Goal: Task Accomplishment & Management: Complete application form

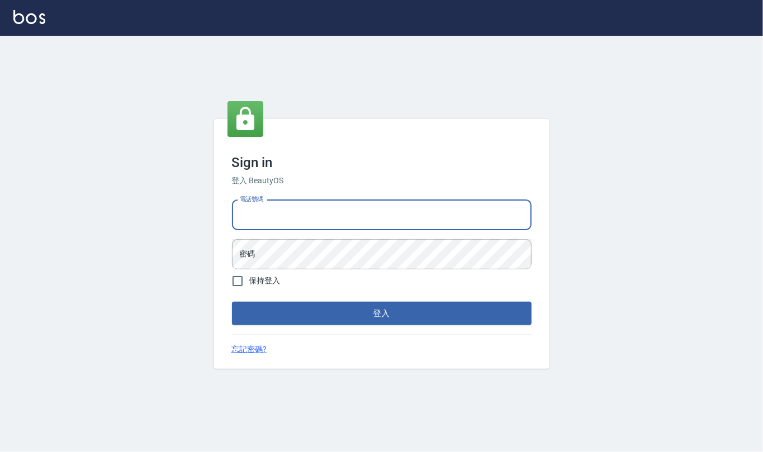
click at [285, 224] on input "電話號碼" at bounding box center [382, 215] width 300 height 30
type input "24212651"
click at [232, 302] on button "登入" at bounding box center [382, 313] width 300 height 23
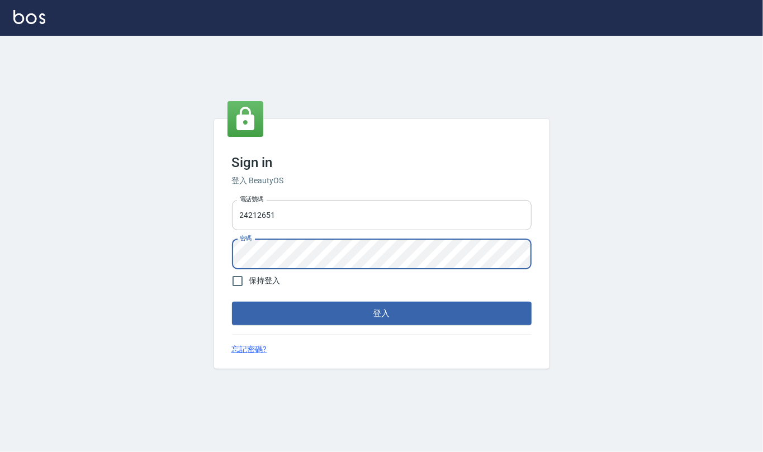
click at [232, 302] on button "登入" at bounding box center [382, 313] width 300 height 23
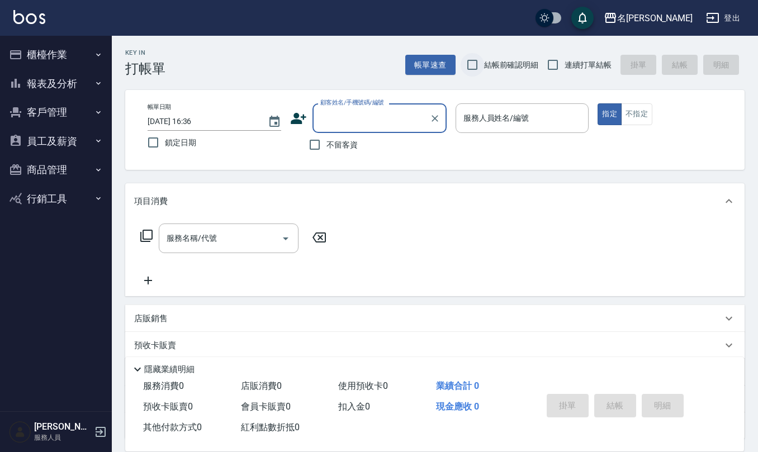
click at [468, 63] on input "結帳前確認明細" at bounding box center [472, 64] width 23 height 23
checkbox input "true"
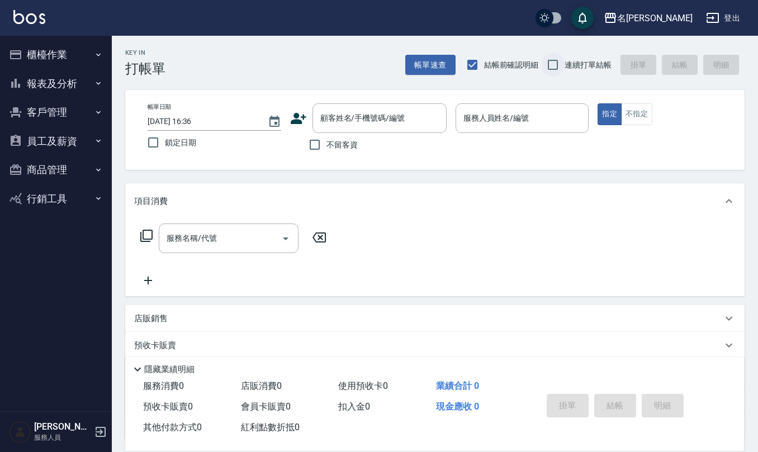
click at [562, 59] on input "連續打單結帳" at bounding box center [552, 64] width 23 height 23
checkbox input "true"
click at [315, 141] on input "不留客資" at bounding box center [314, 144] width 23 height 23
checkbox input "true"
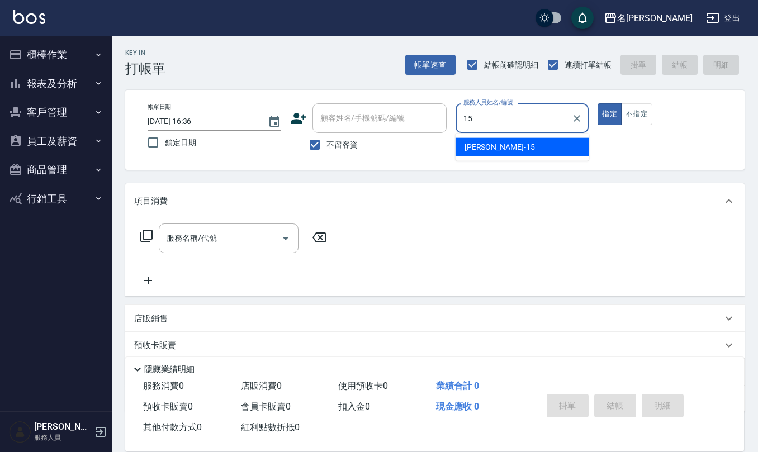
type input "[PERSON_NAME]-15"
type button "true"
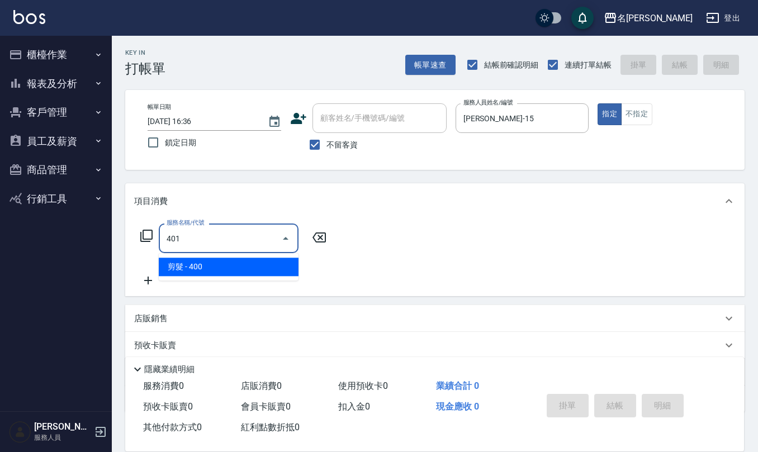
type input "剪髮(401)"
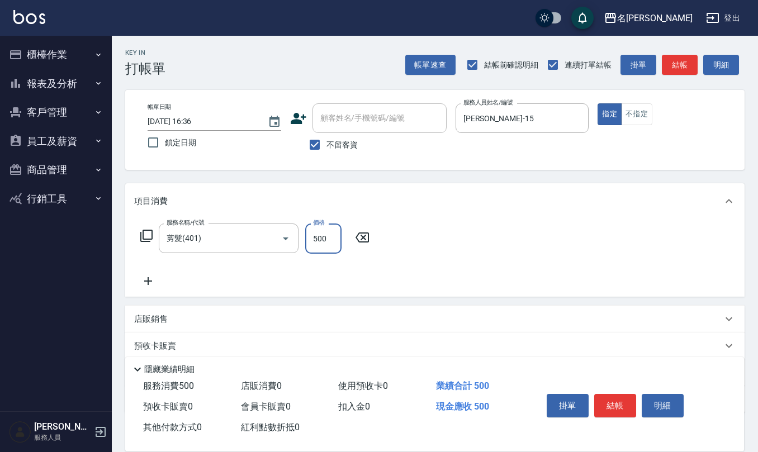
type input "500"
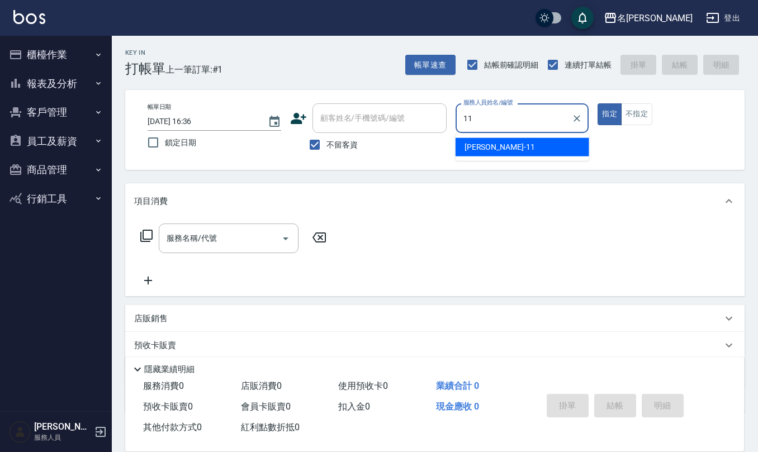
type input "[PERSON_NAME]橙-11"
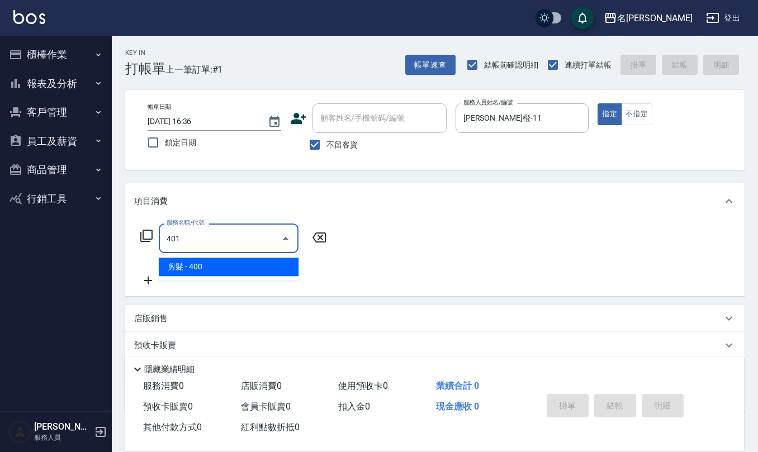
type input "剪髮(401)"
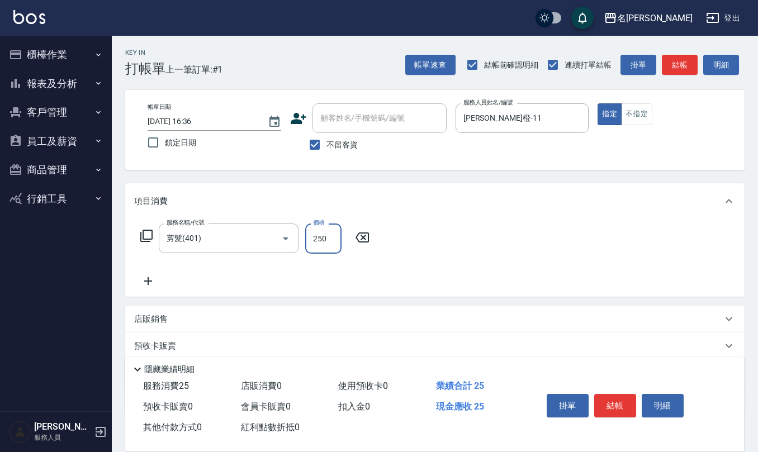
type input "250"
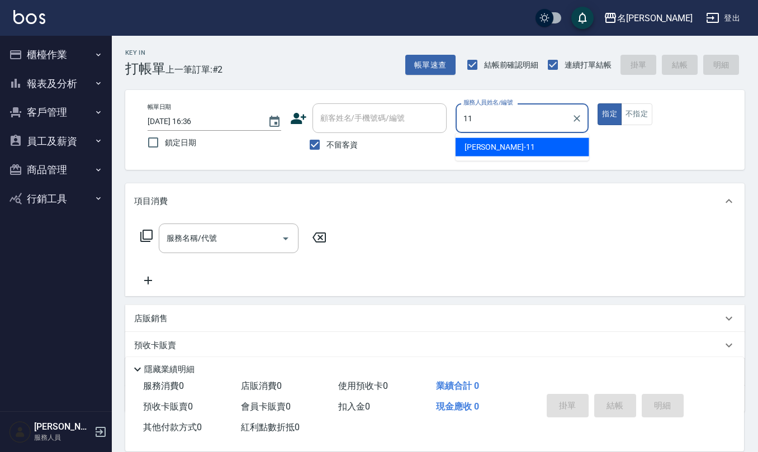
type input "[PERSON_NAME]橙-11"
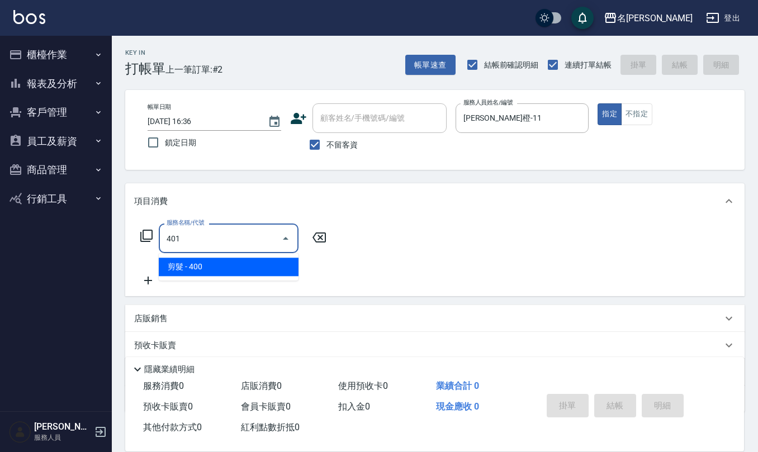
type input "剪髮(401)"
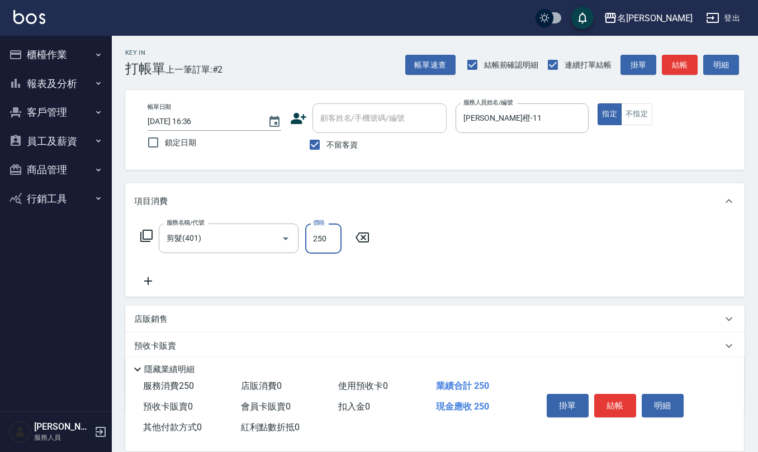
type input "250"
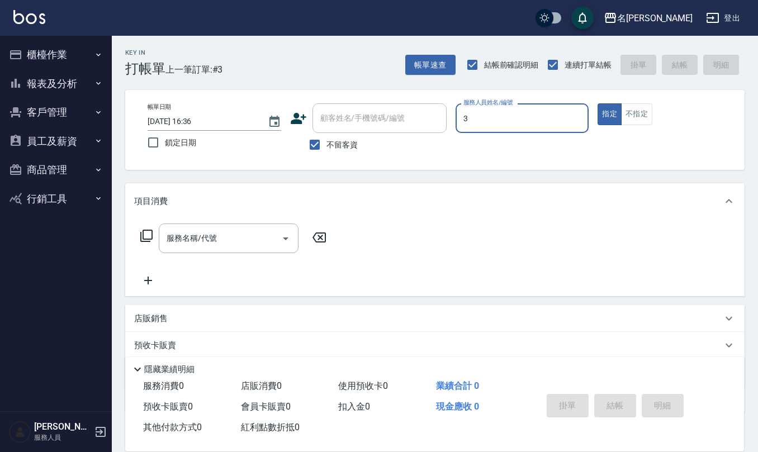
type input "[PERSON_NAME]-3"
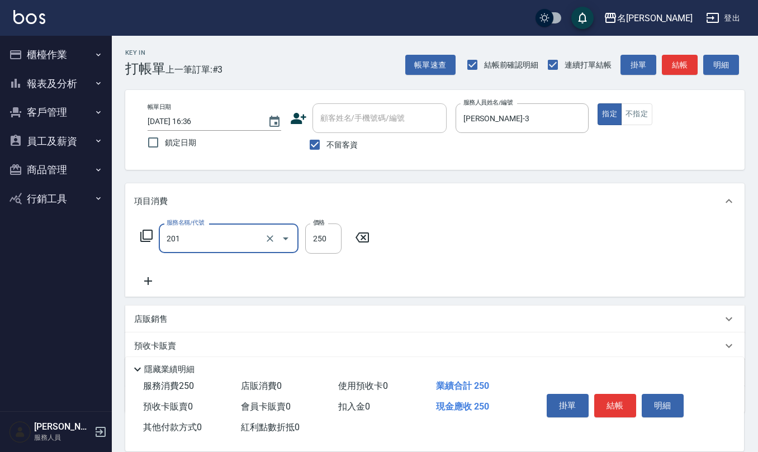
type input "洗髮(201)"
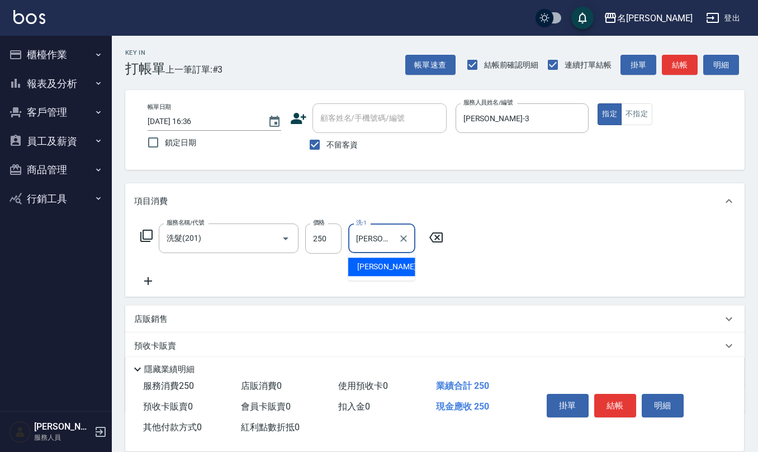
type input "[PERSON_NAME]-33"
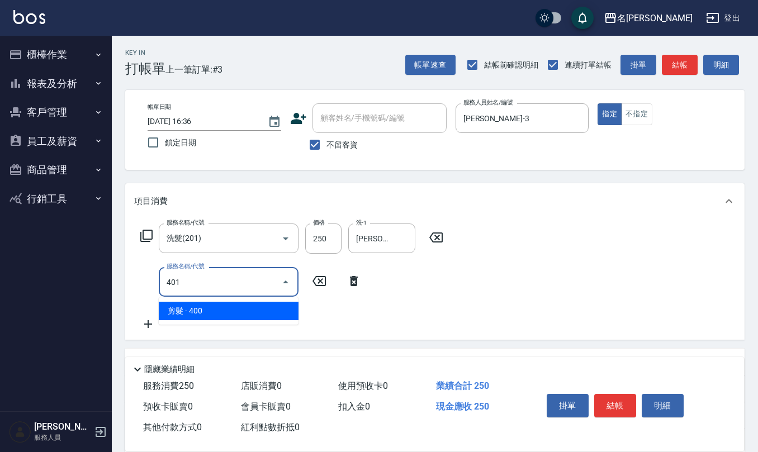
type input "剪髮(401)"
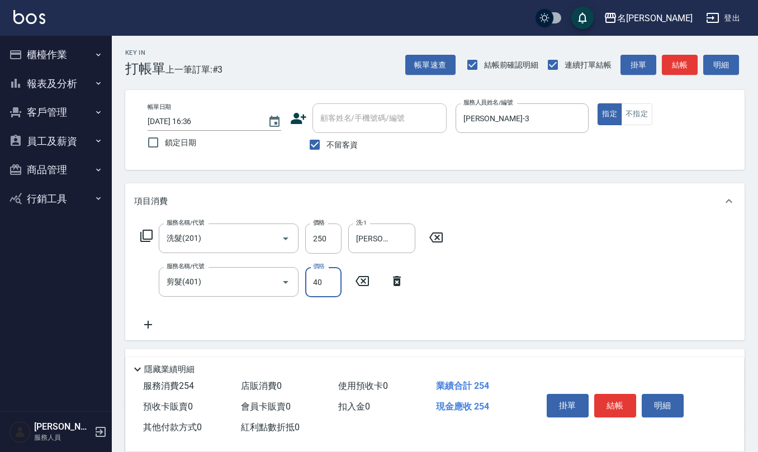
type input "400"
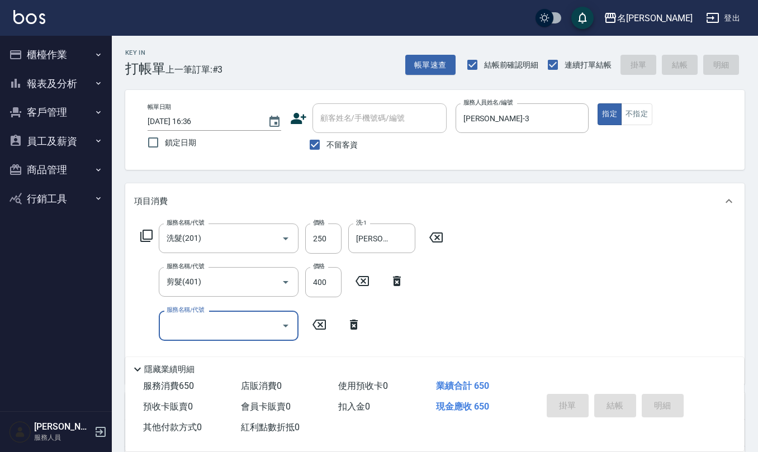
type input "[DATE] 16:37"
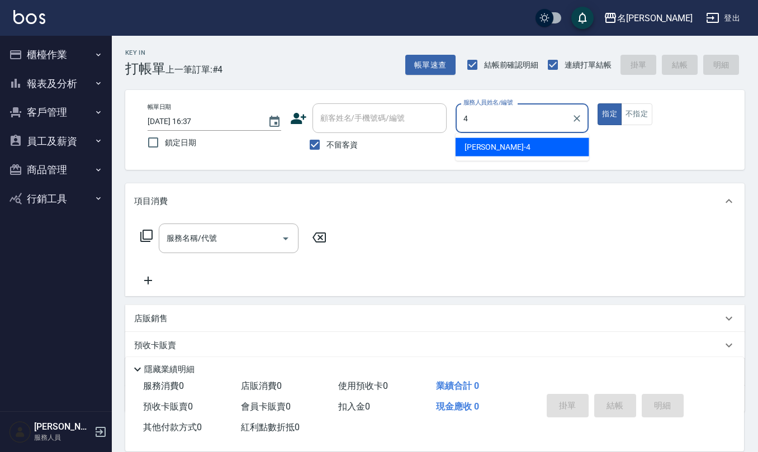
type input "[PERSON_NAME]-4"
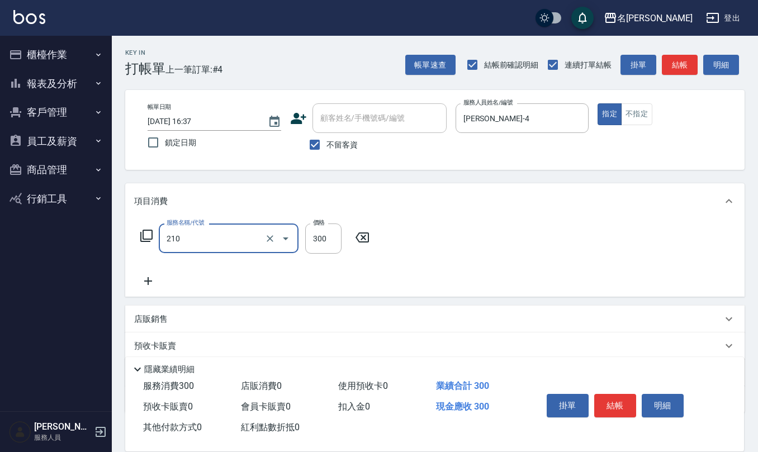
type input "[PERSON_NAME]洗髮精(210)"
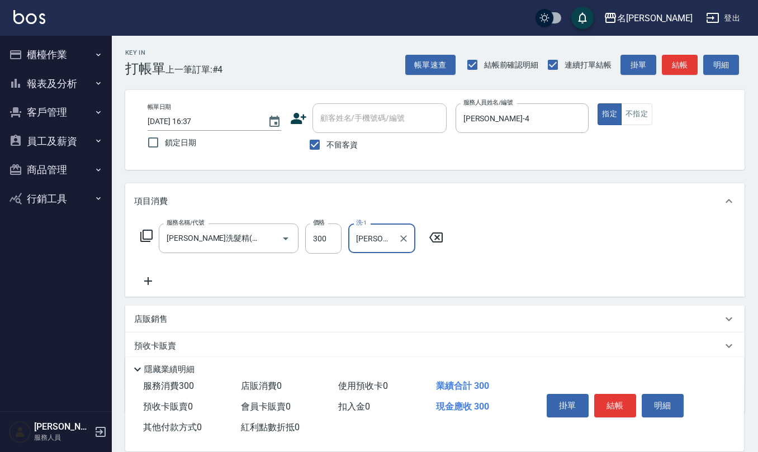
type input "[PERSON_NAME]-24"
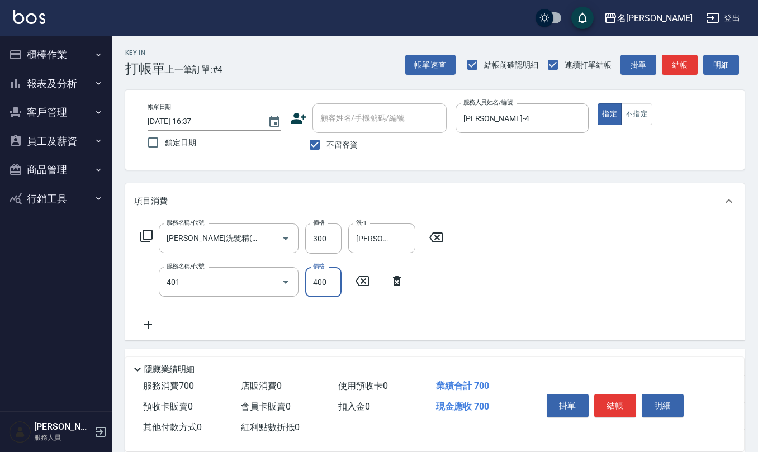
type input "剪髮(401)"
type input "450"
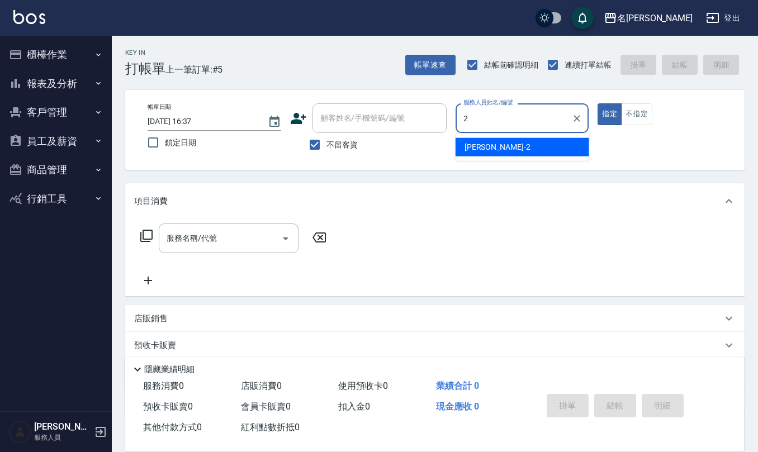
type input "[PERSON_NAME]-2"
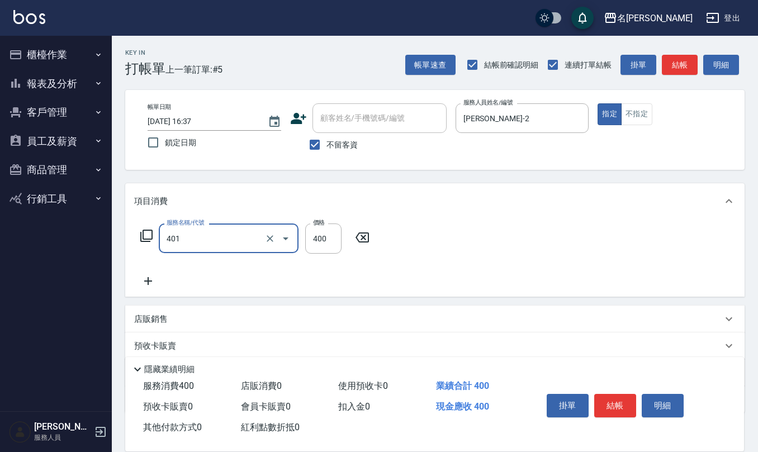
type input "剪髮(401)"
type input "350"
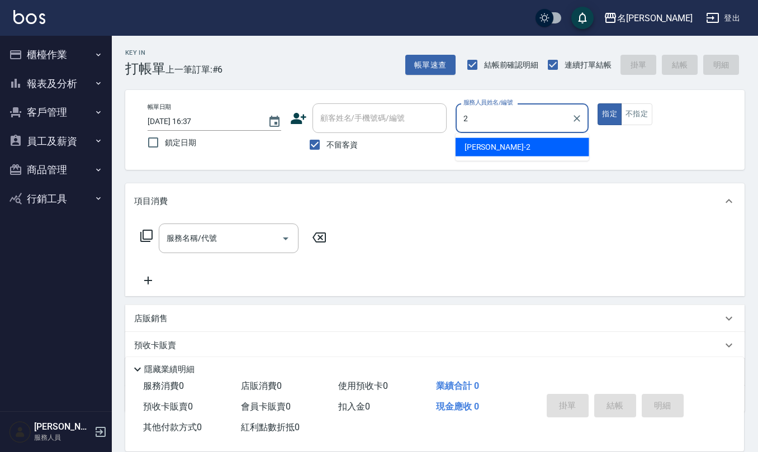
type input "[PERSON_NAME]-2"
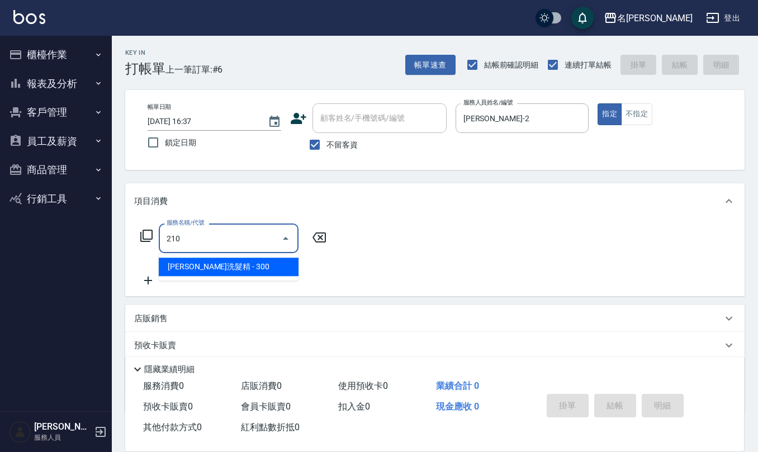
type input "[PERSON_NAME]洗髮精(210)"
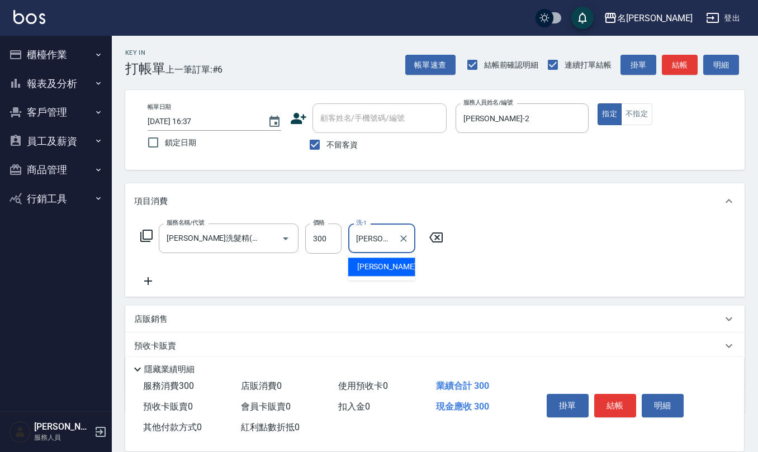
type input "[PERSON_NAME]-26"
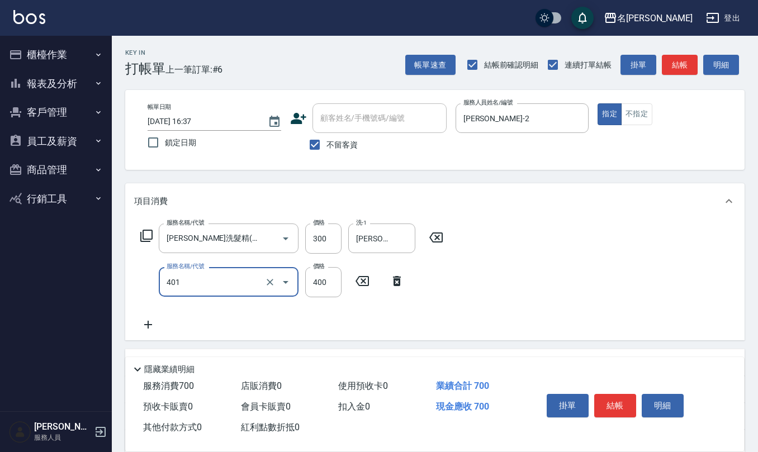
type input "剪髮(401)"
type input "350"
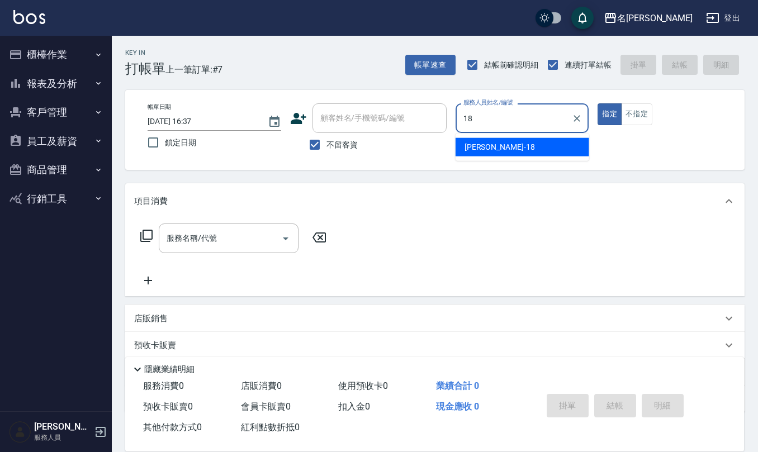
type input "[PERSON_NAME]-18"
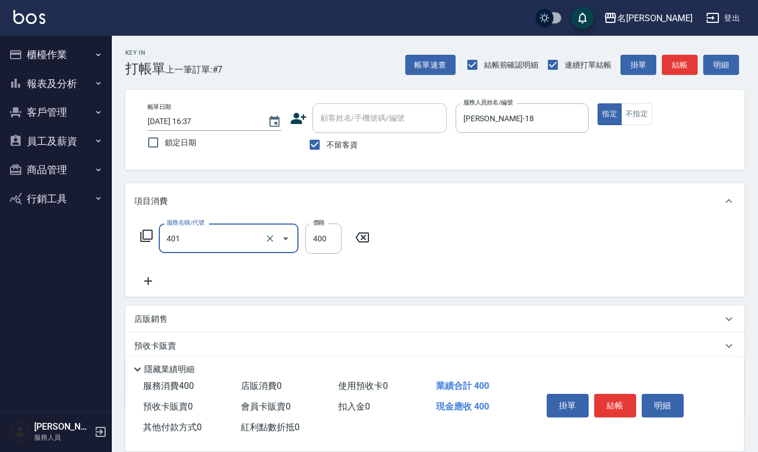
type input "剪髮(401)"
type input "500"
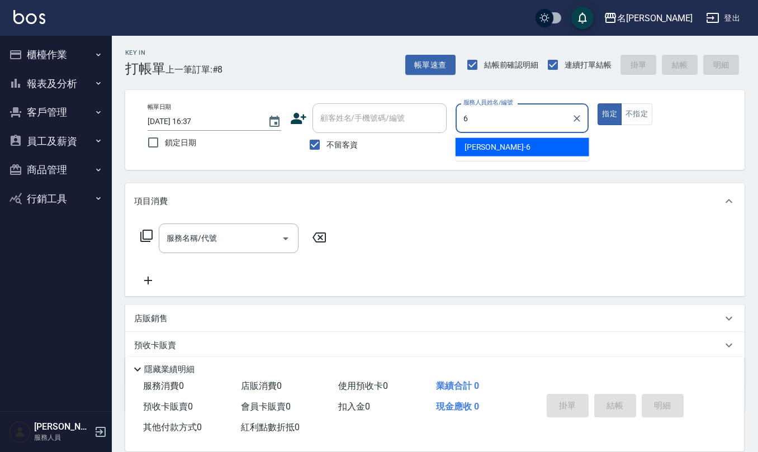
type input "[PERSON_NAME]-6"
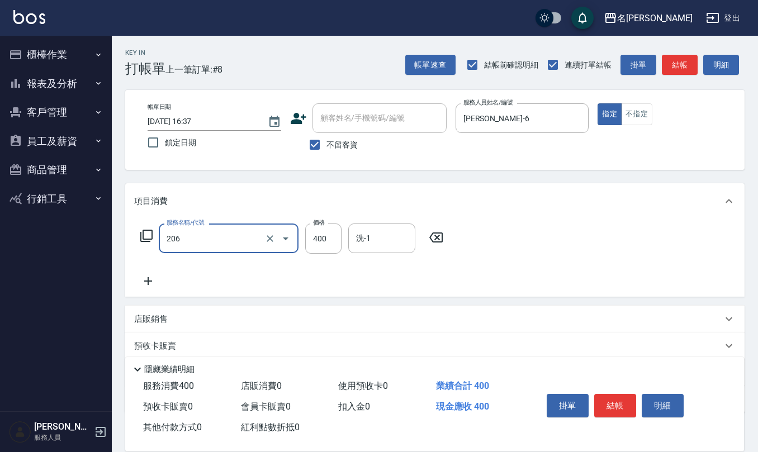
type input "健康洗(206)"
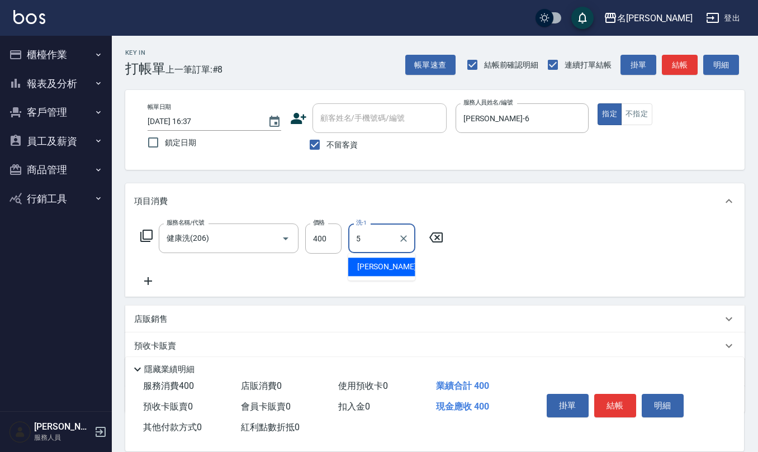
type input "[PERSON_NAME]5"
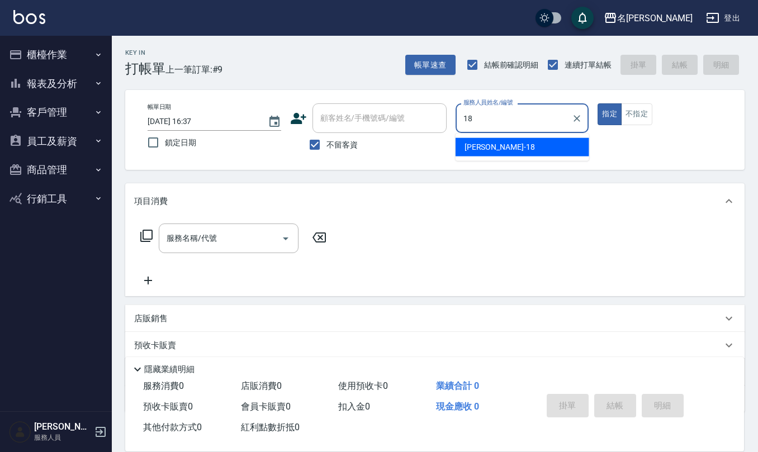
type input "[PERSON_NAME]-18"
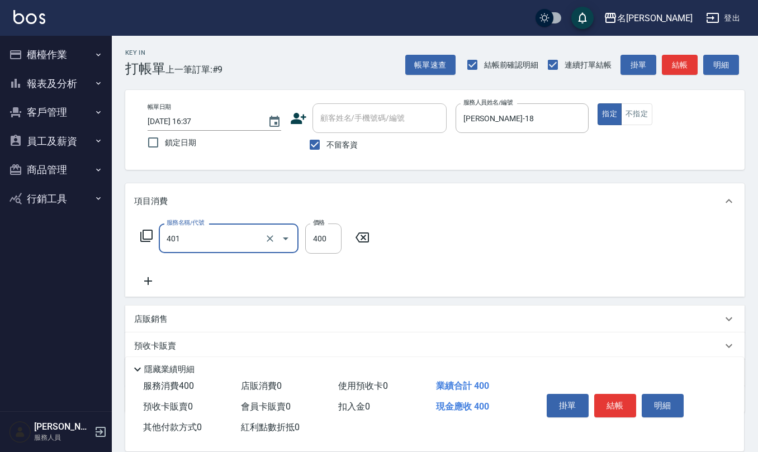
type input "剪髮(401)"
type input "300"
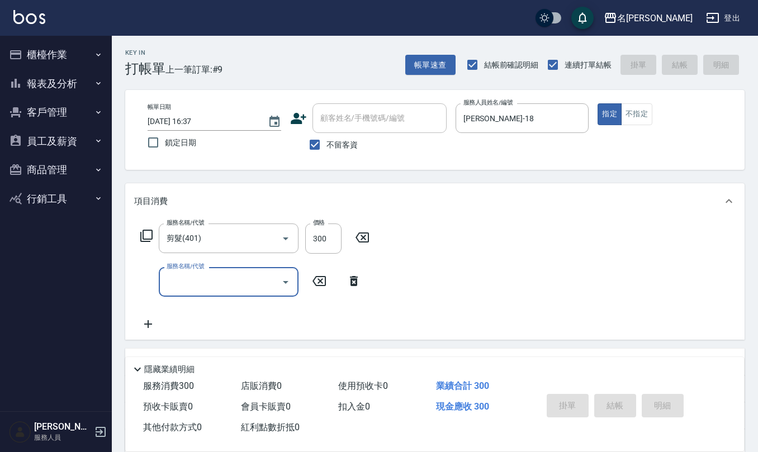
type input "[DATE] 16:38"
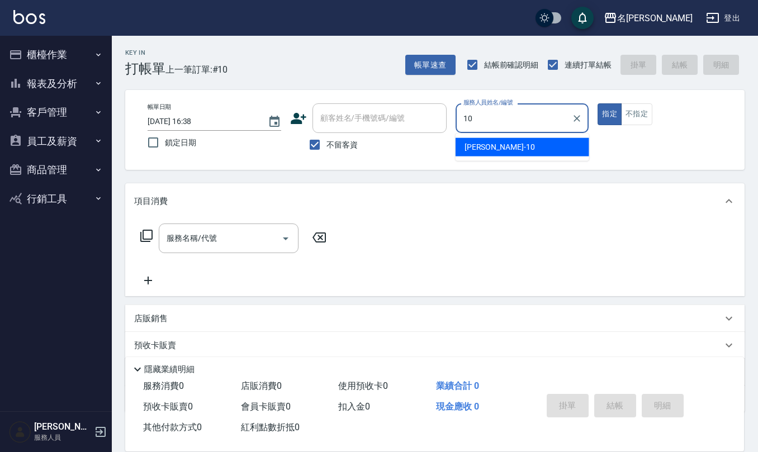
type input "[PERSON_NAME]-10"
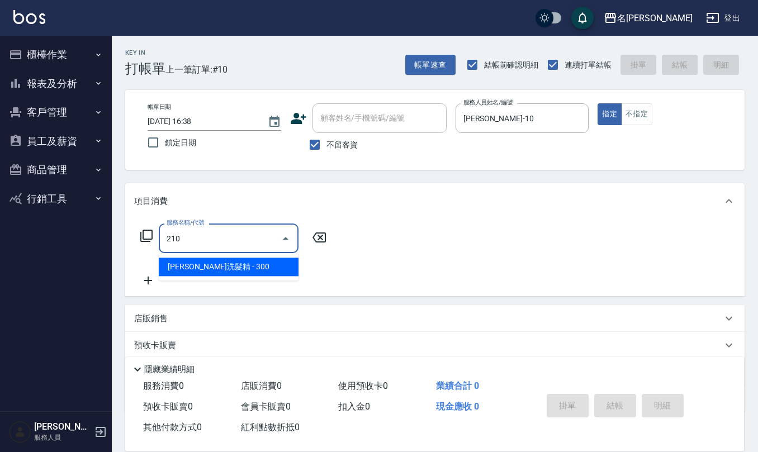
type input "[PERSON_NAME]洗髮精(210)"
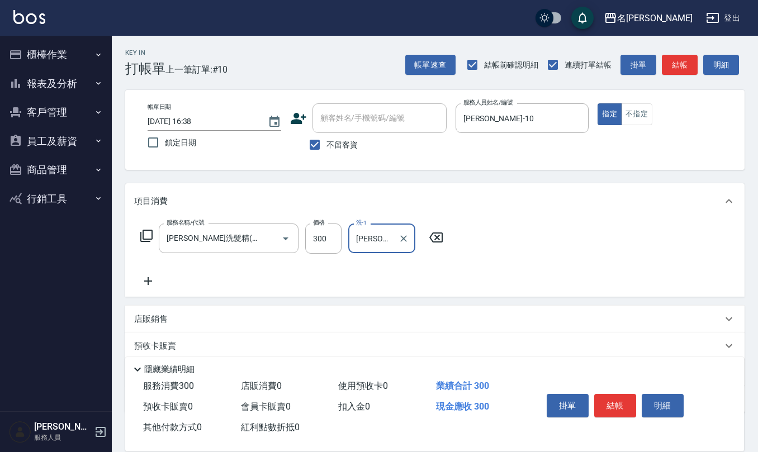
type input "[PERSON_NAME]-33"
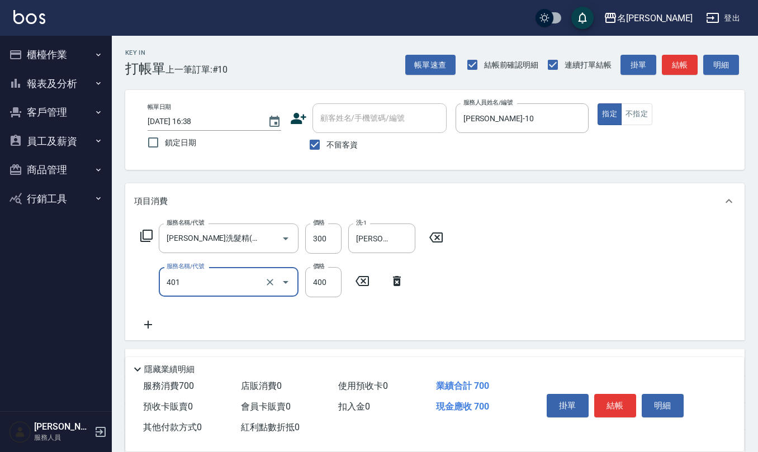
type input "剪髮(401)"
type input "405"
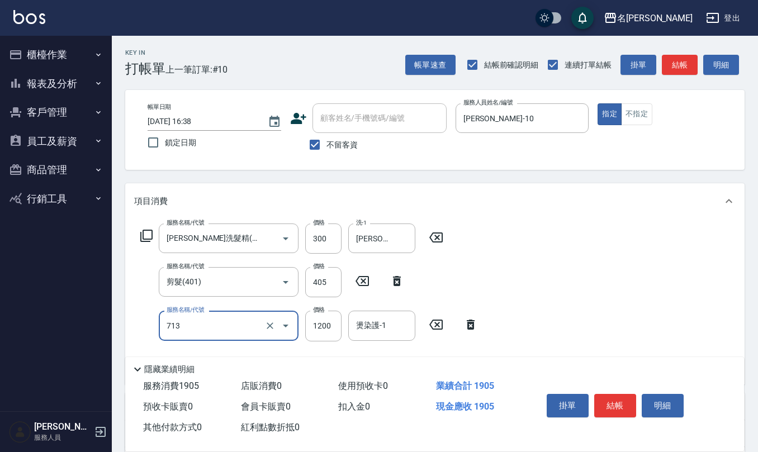
type input "水樣結構式1200(713)"
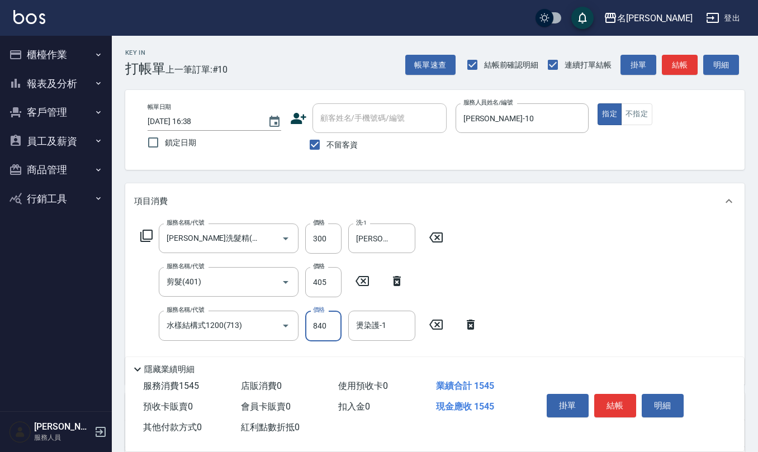
type input "840"
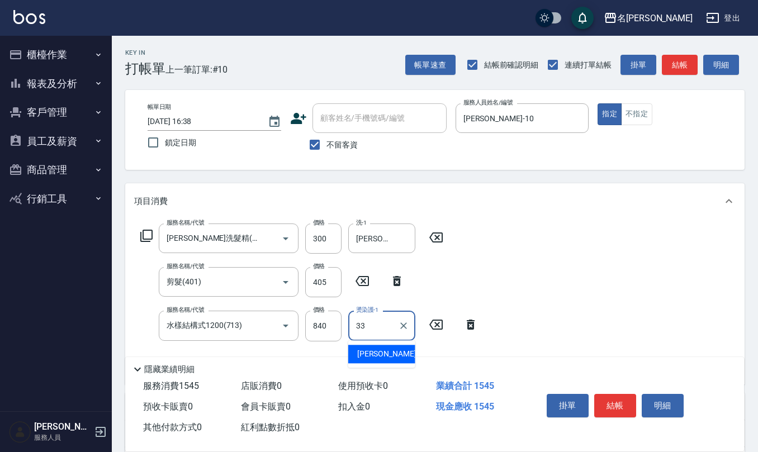
type input "[PERSON_NAME]-33"
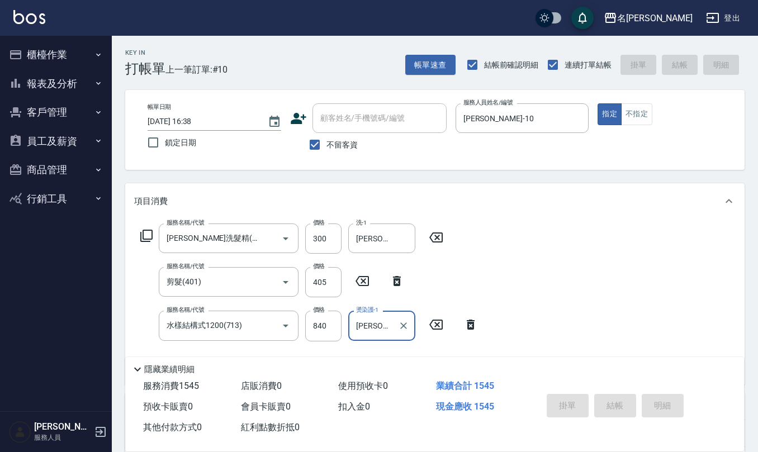
type input "[DATE] 16:39"
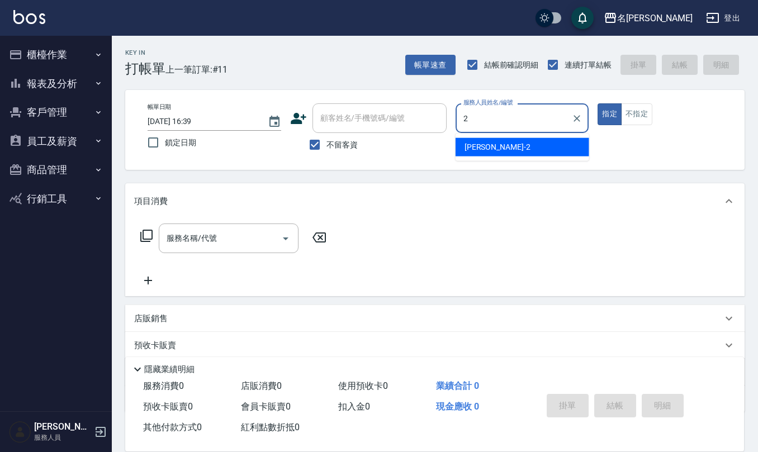
type input "[PERSON_NAME]-2"
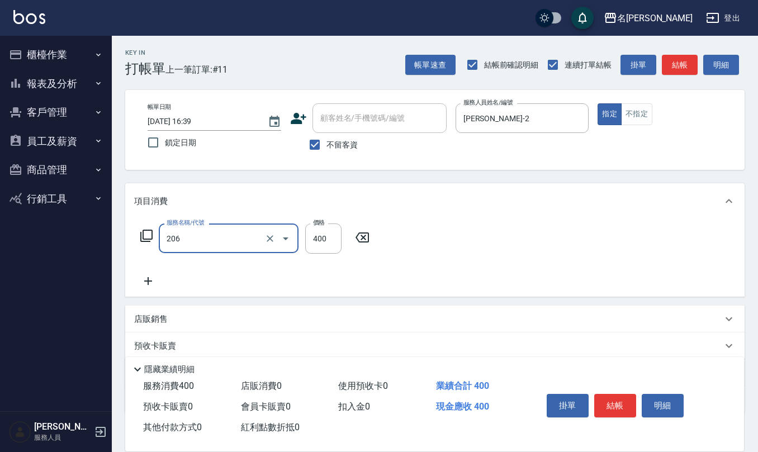
type input "健康洗(206)"
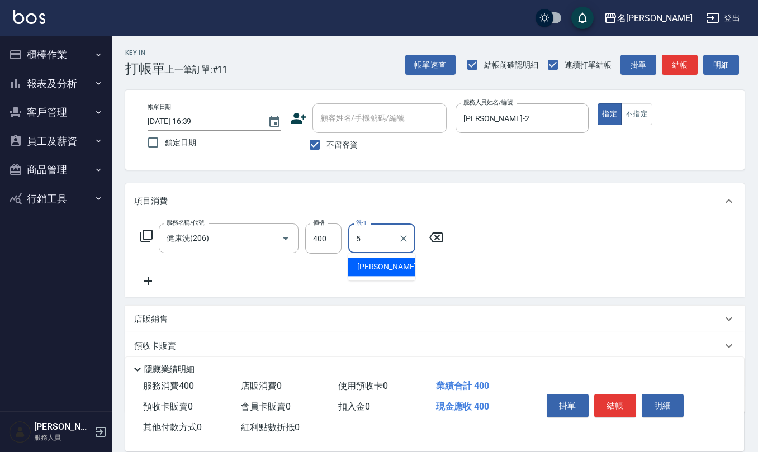
type input "[PERSON_NAME]5"
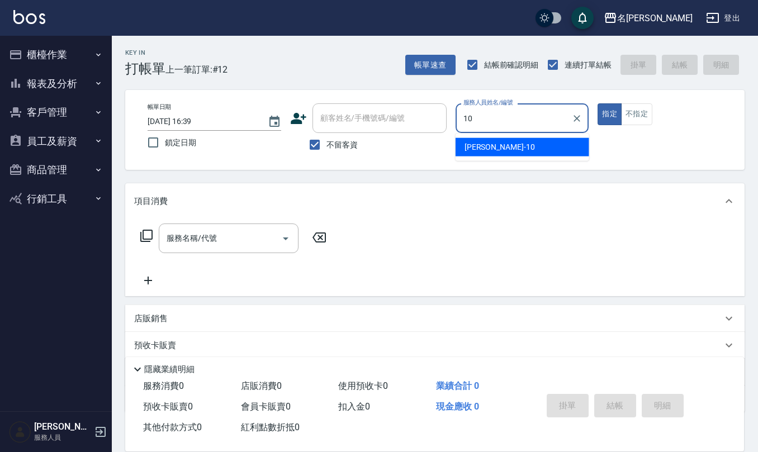
type input "[PERSON_NAME]-10"
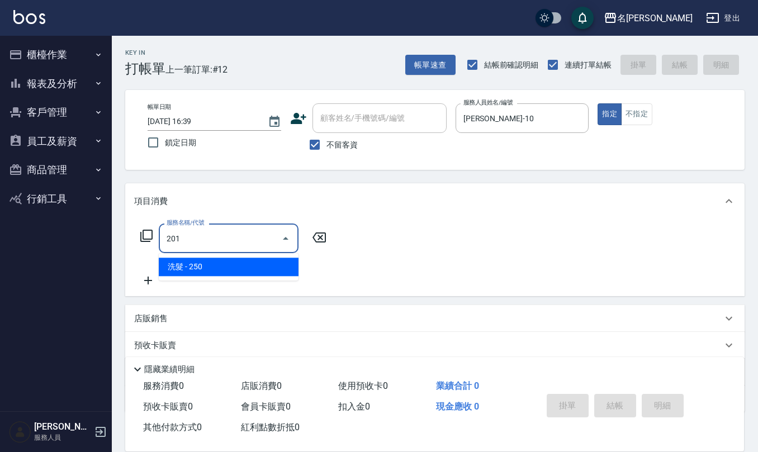
type input "洗髮(201)"
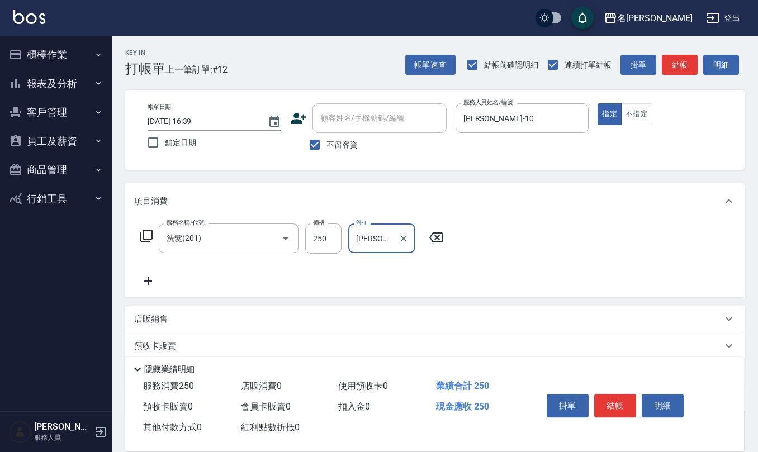
type input "[PERSON_NAME]-33"
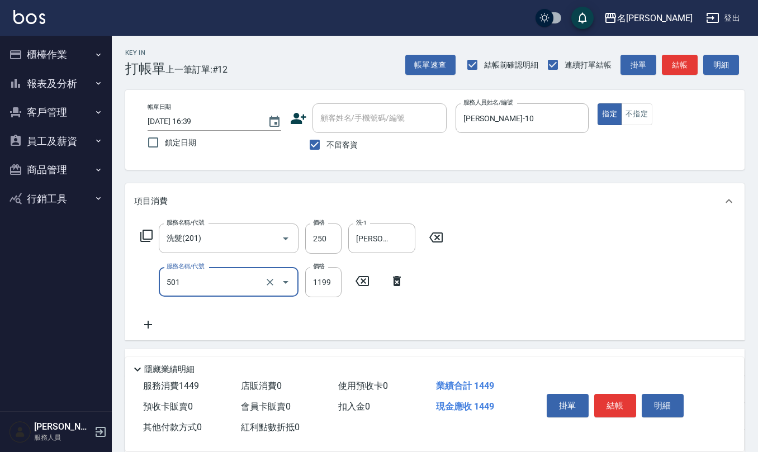
type input "染髮(501)"
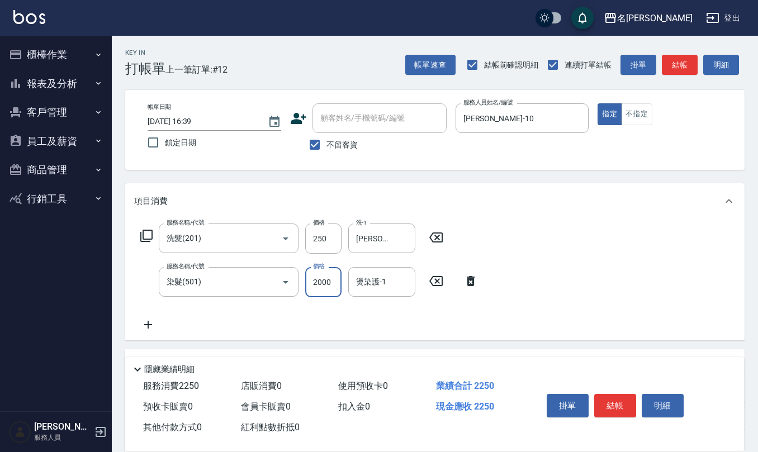
type input "2000"
type input "[PERSON_NAME]-33"
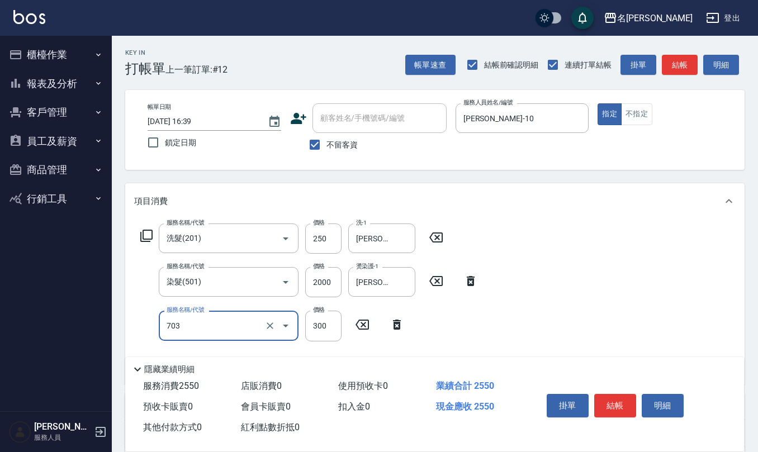
type input "(1236)設計師(703)"
type input "500"
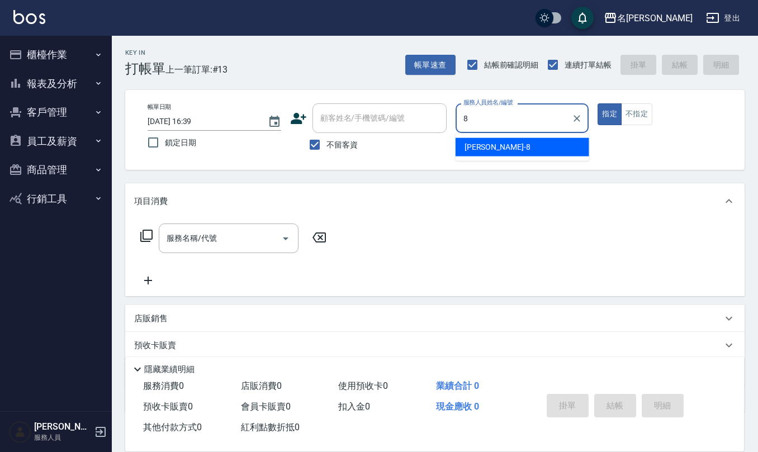
type input "[PERSON_NAME]-8"
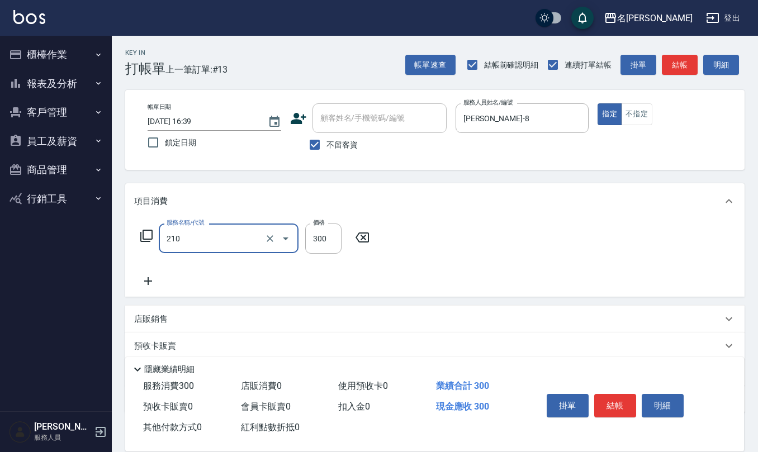
type input "[PERSON_NAME]洗髮精(210)"
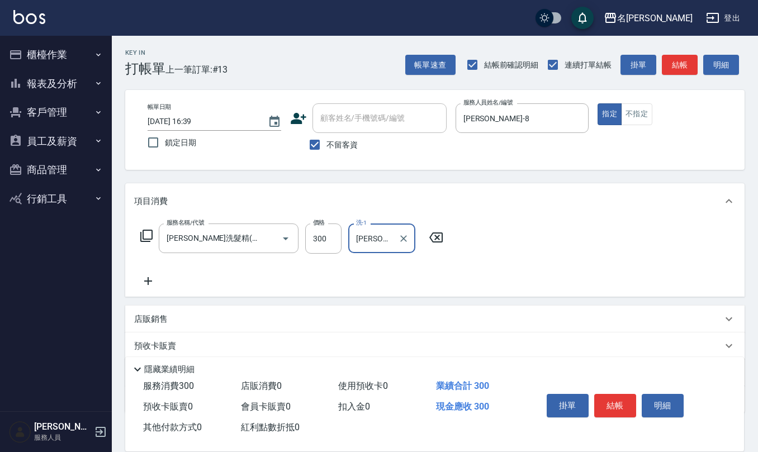
type input "[PERSON_NAME]-24"
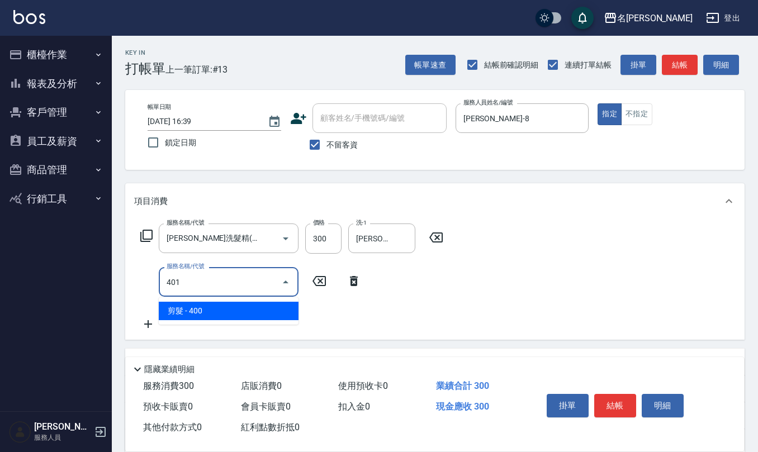
type input "剪髮(401)"
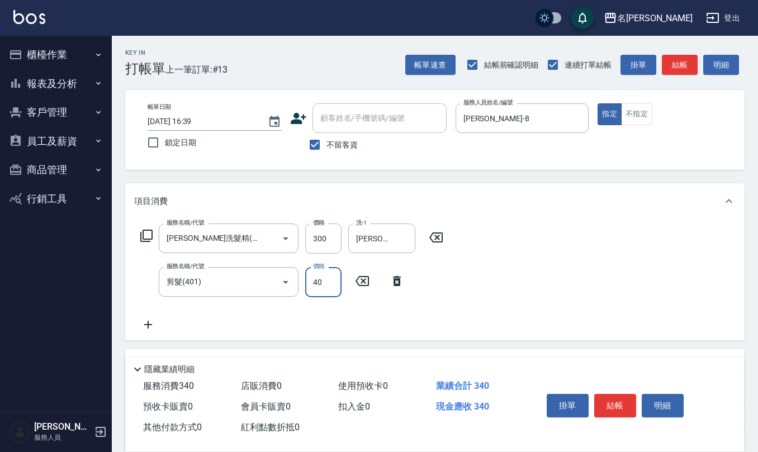
type input "400"
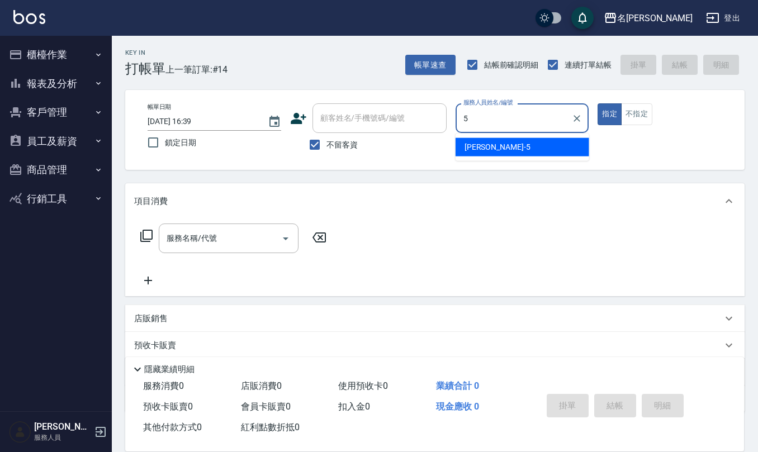
type input "[PERSON_NAME]5"
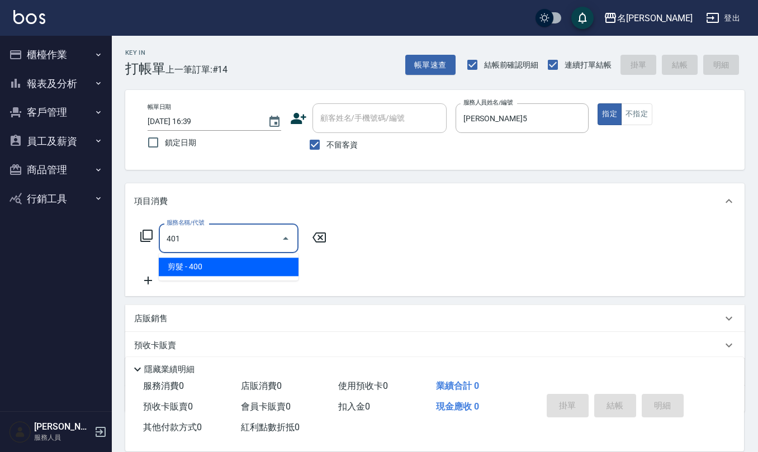
type input "剪髮(401)"
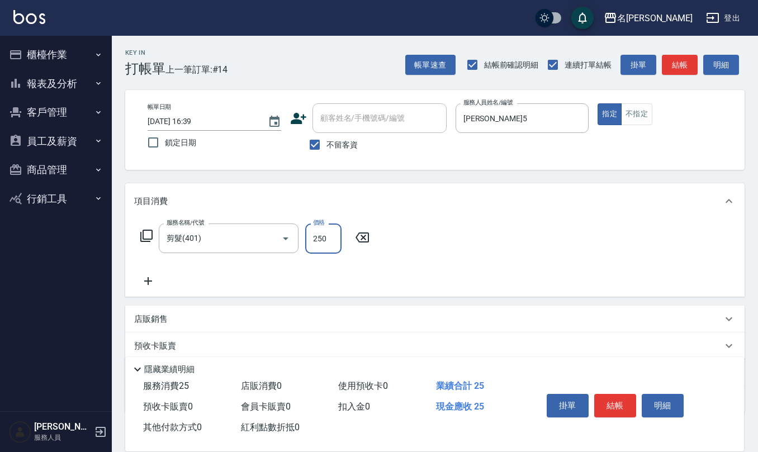
type input "250"
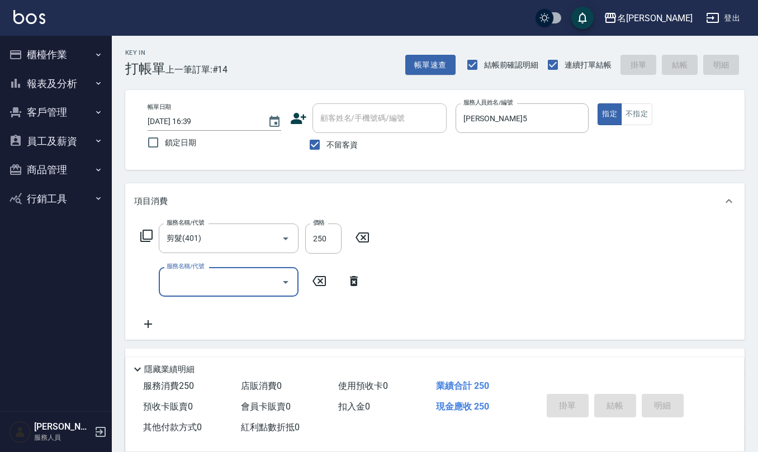
type input "[DATE] 16:40"
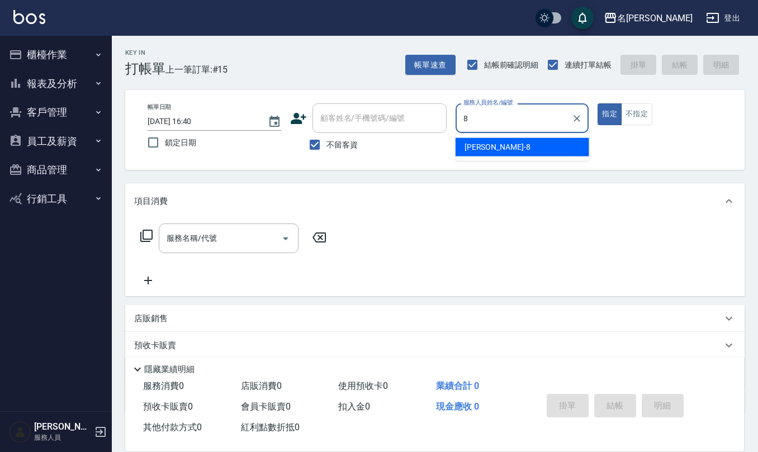
type input "[PERSON_NAME]-8"
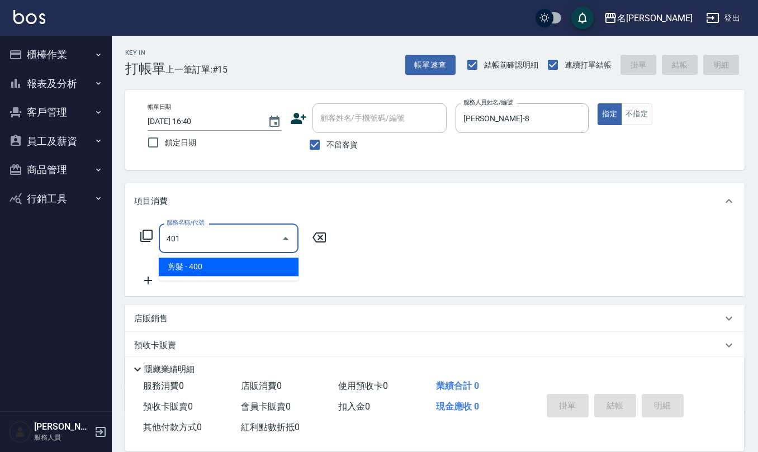
type input "剪髮(401)"
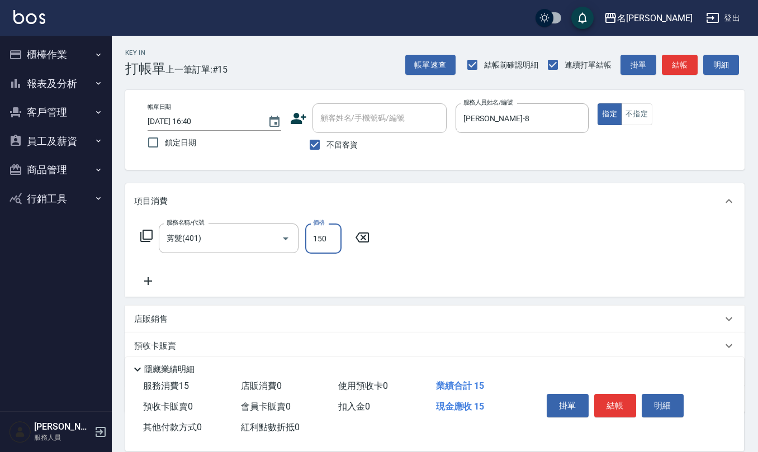
type input "150"
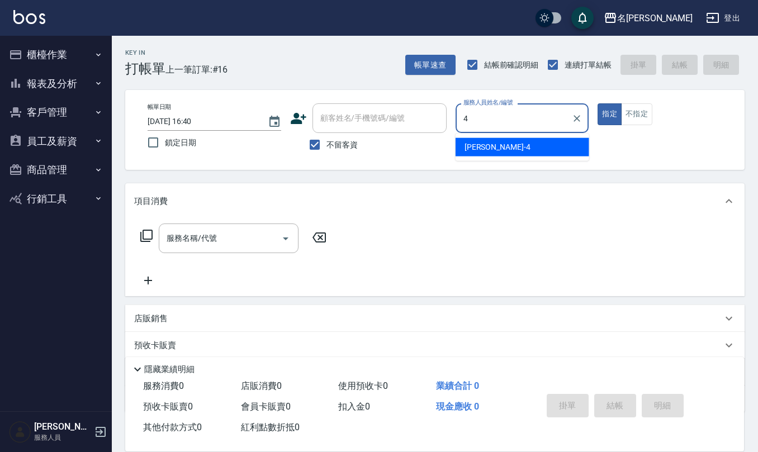
type input "[PERSON_NAME]-4"
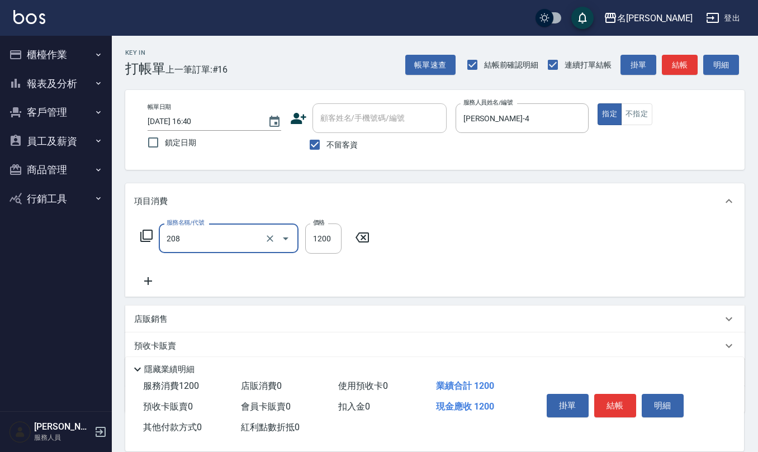
type input "深層洗(208)"
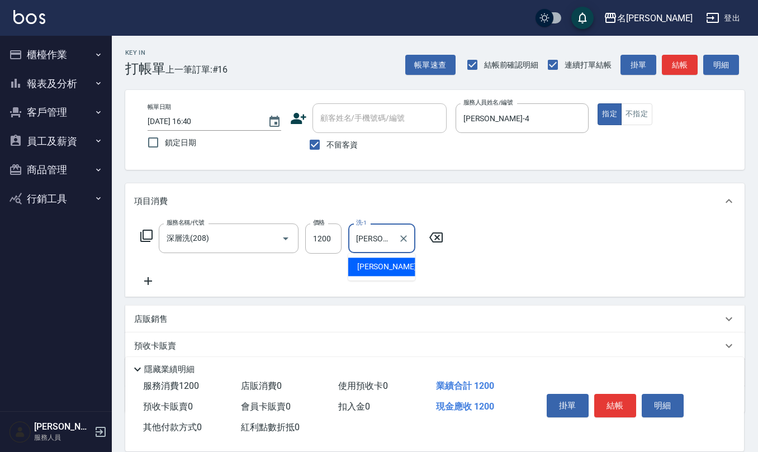
type input "[PERSON_NAME]-32"
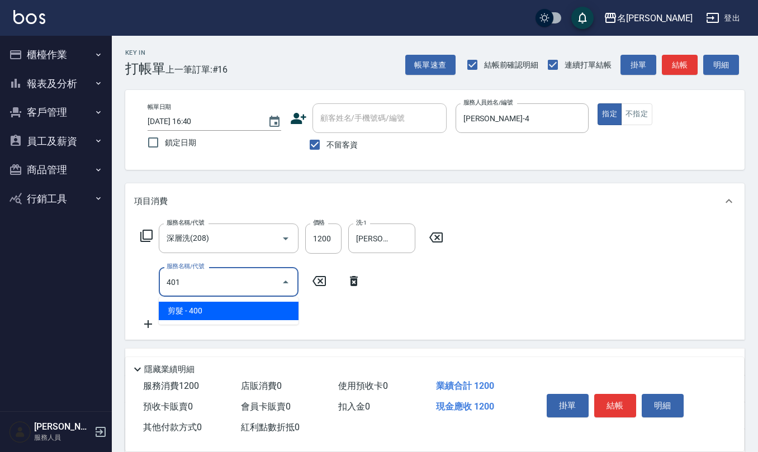
type input "剪髮(401)"
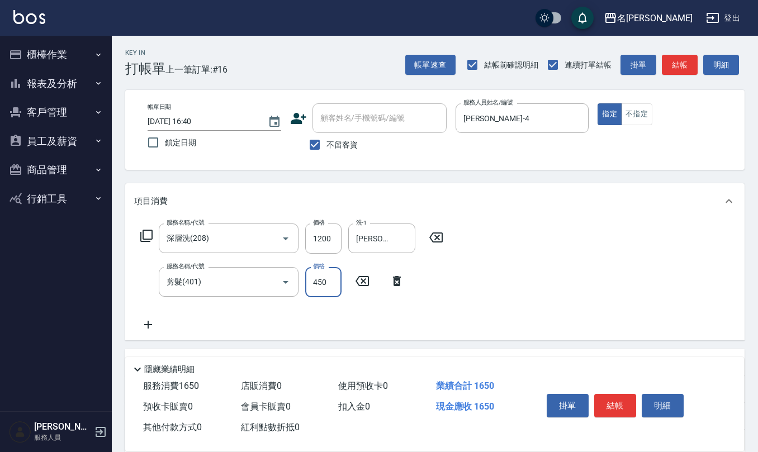
type input "450"
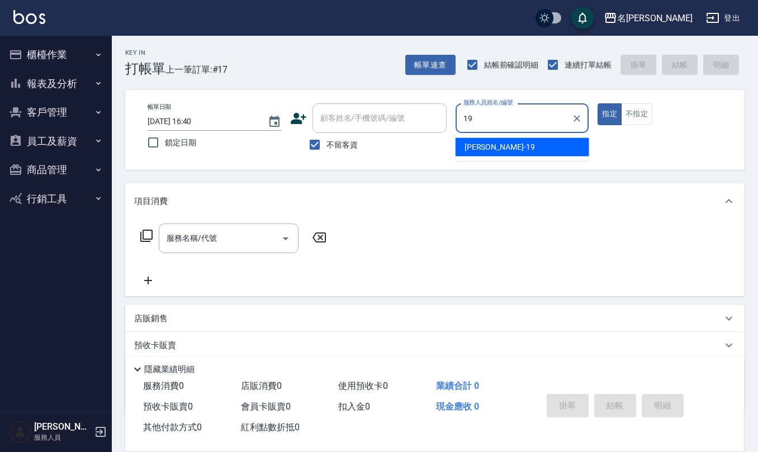
type input "[PERSON_NAME]-19"
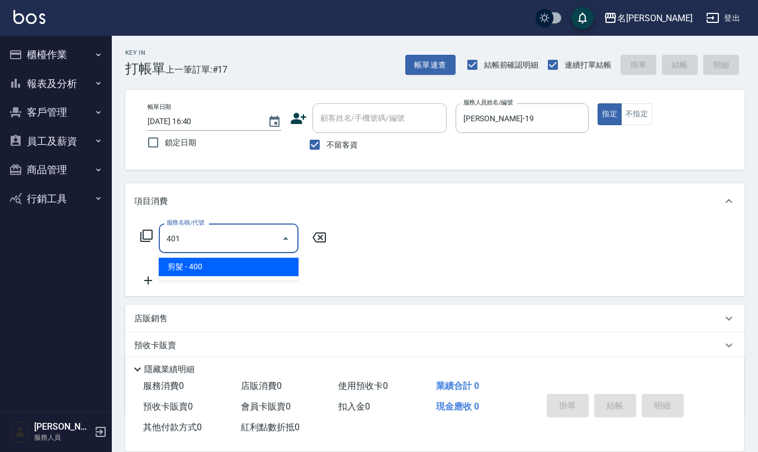
type input "剪髮(401)"
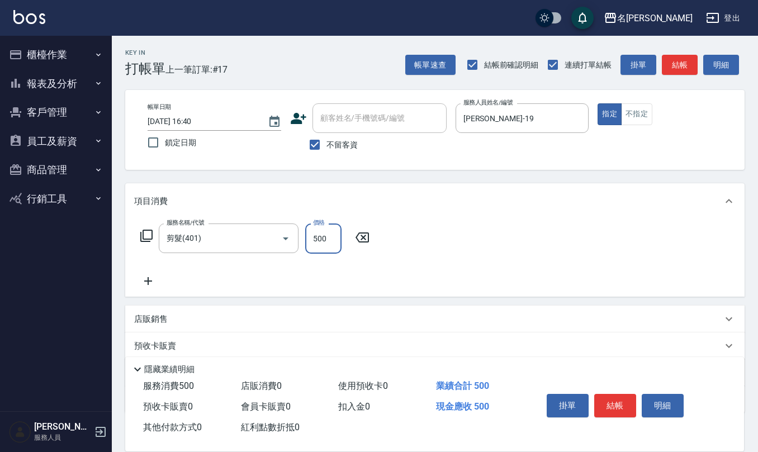
type input "500"
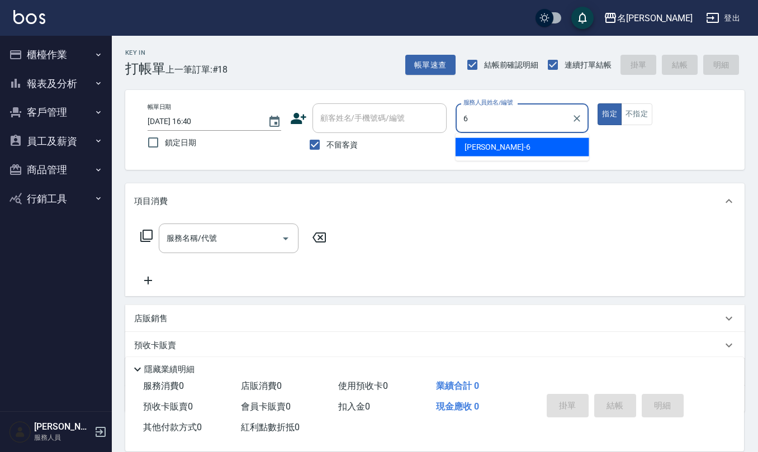
type input "[PERSON_NAME]-6"
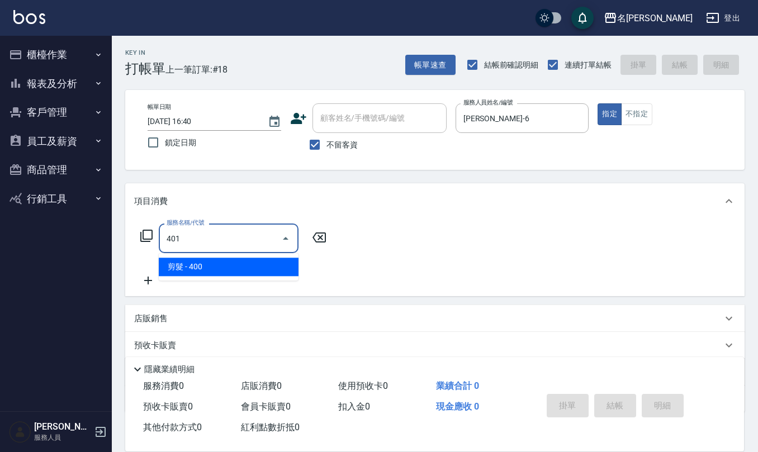
type input "剪髮(401)"
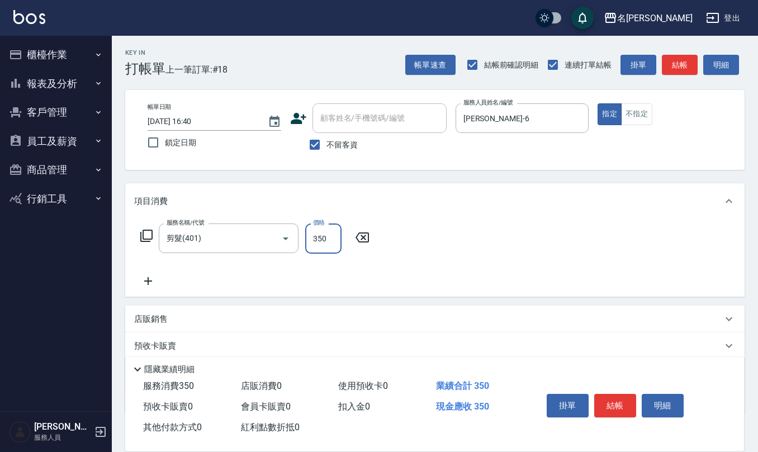
type input "350"
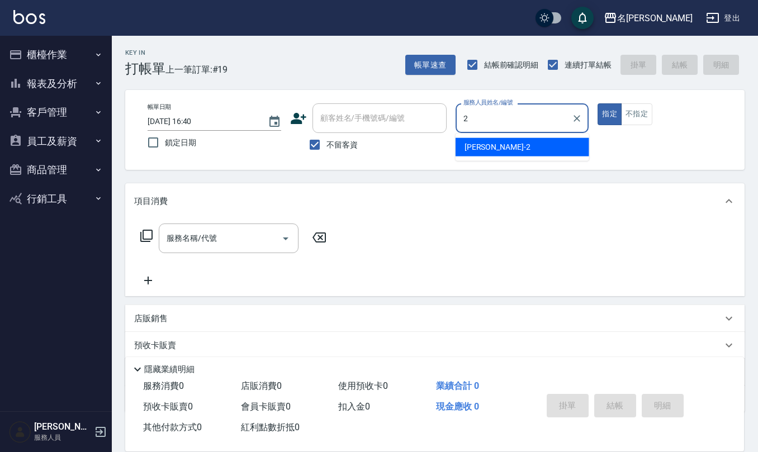
type input "[PERSON_NAME]-2"
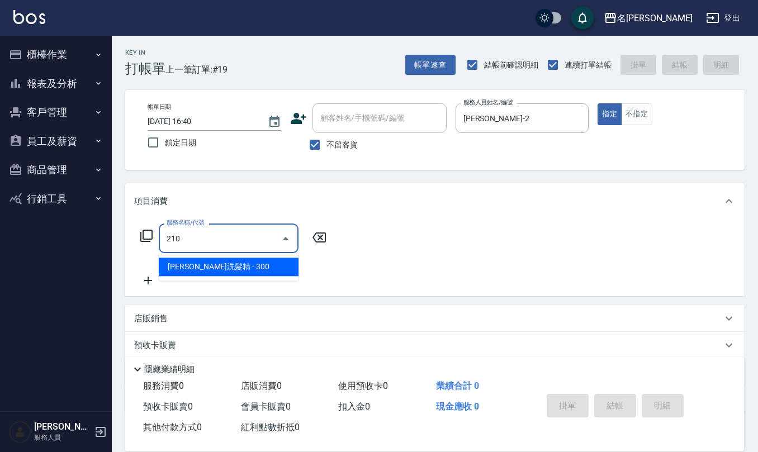
type input "[PERSON_NAME]洗髮精(210)"
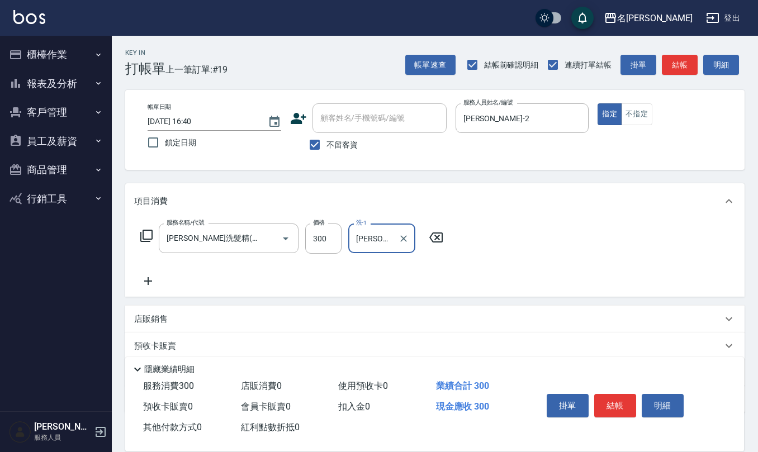
type input "[PERSON_NAME]-2"
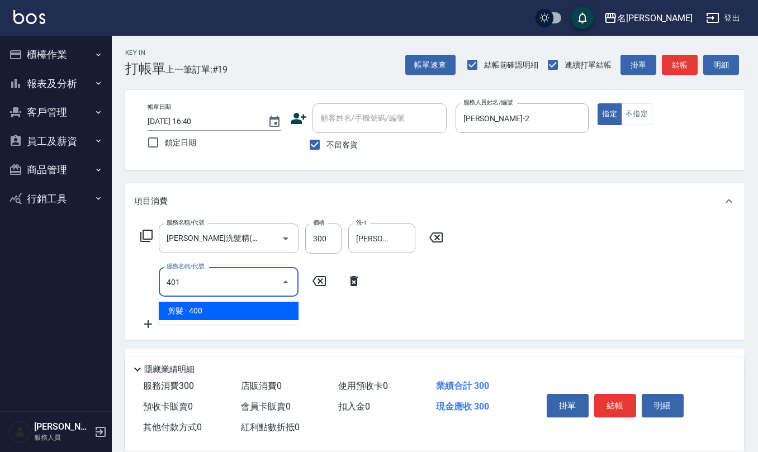
type input "剪髮(401)"
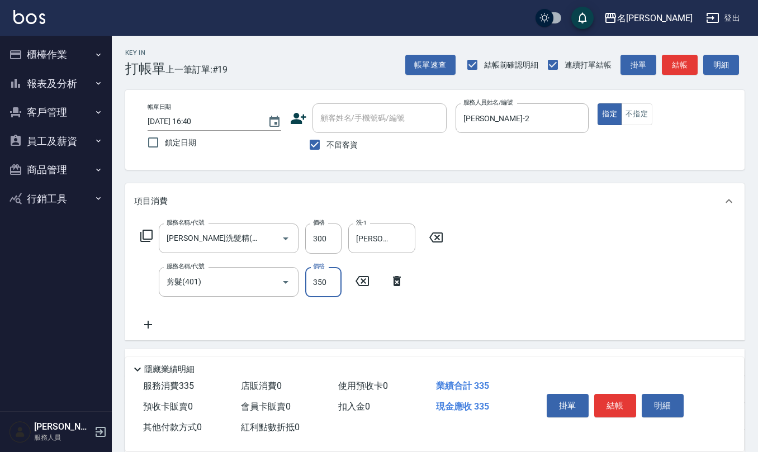
type input "350"
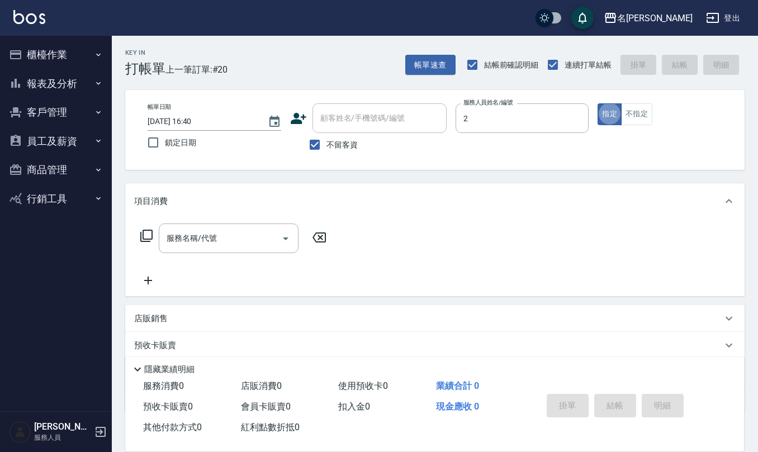
type input "[PERSON_NAME]-2"
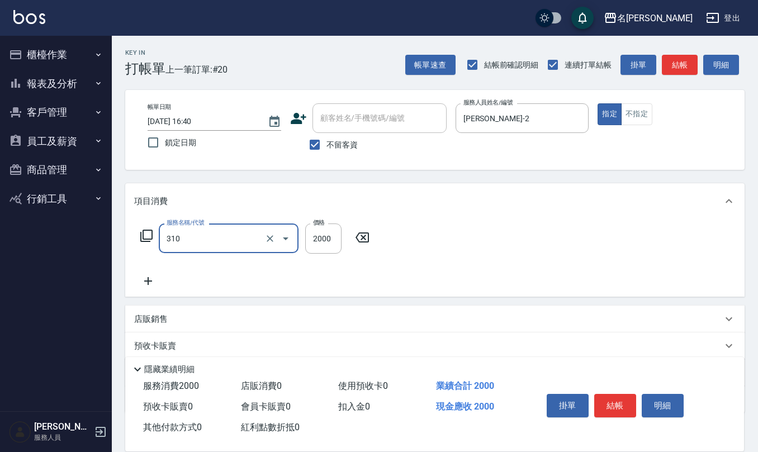
type input "MK果酸燙2000(310)"
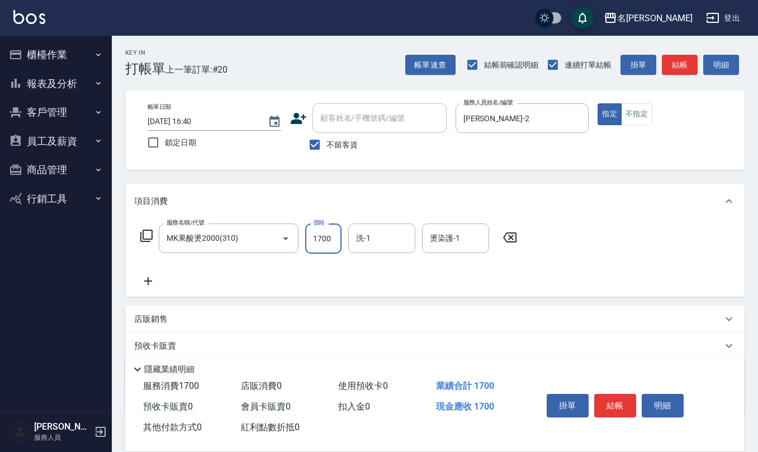
type input "1700"
type input "[PERSON_NAME]-28"
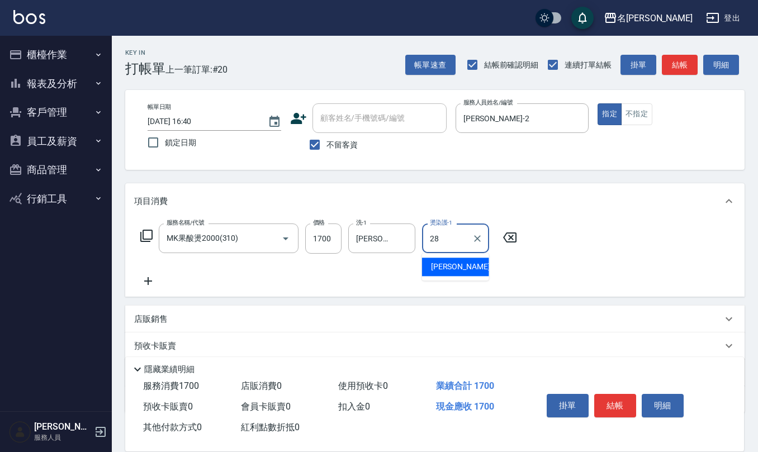
type input "[PERSON_NAME]-28"
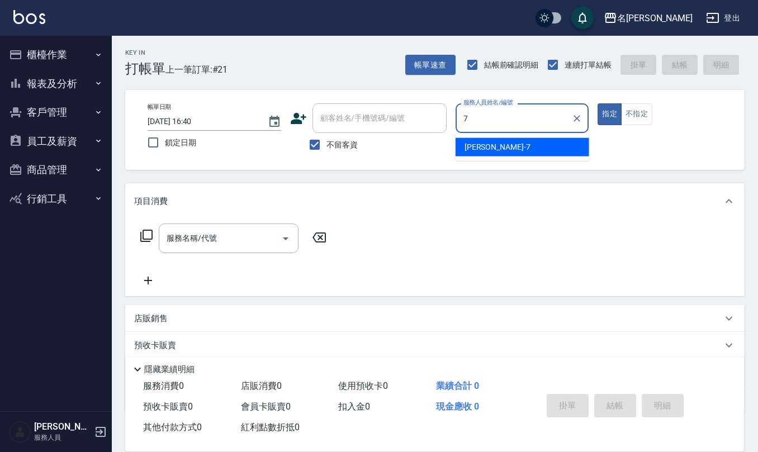
type input "[PERSON_NAME]-7"
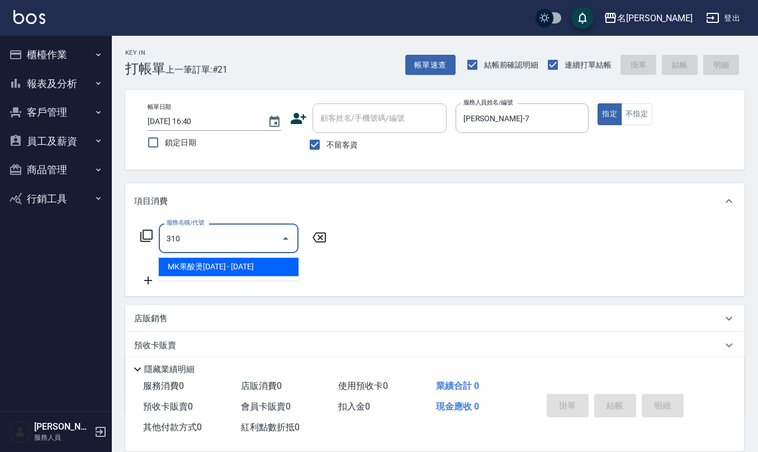
type input "MK果酸燙2000(310)"
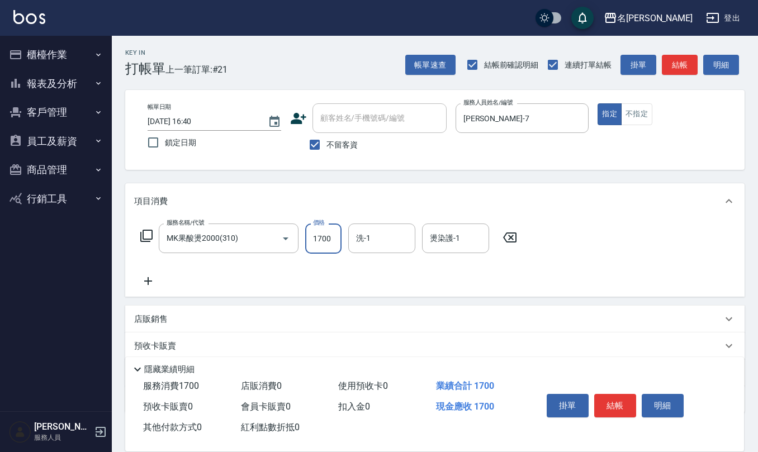
type input "1700"
type input "[PERSON_NAME]-28"
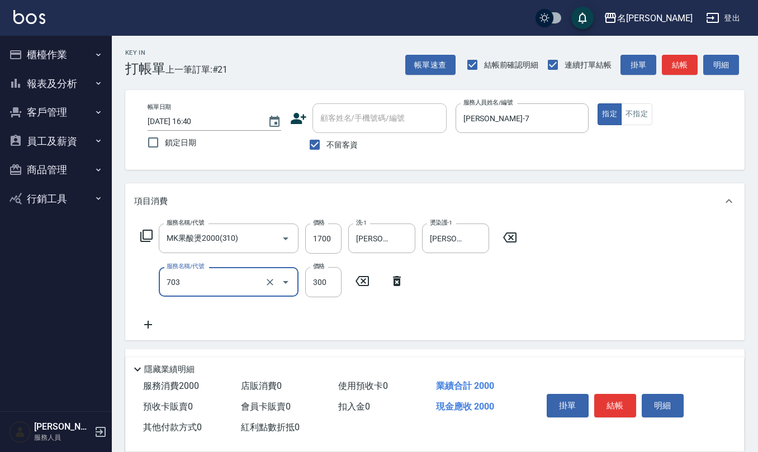
type input "(1236)設計師(703)"
type input "300"
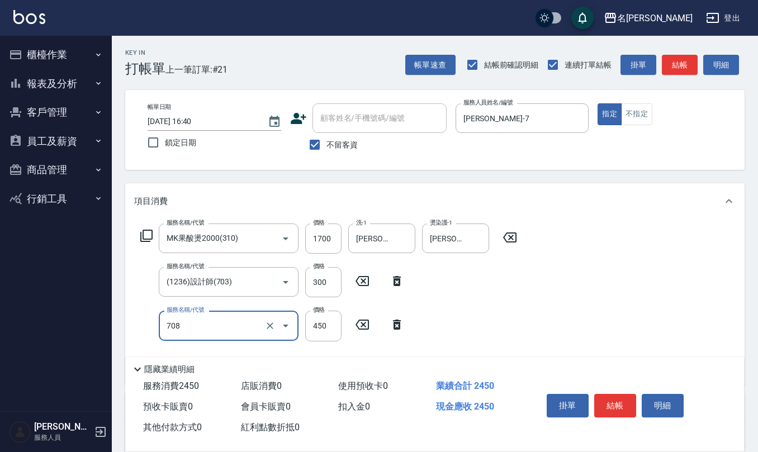
type input "松島舞鶴450(708)"
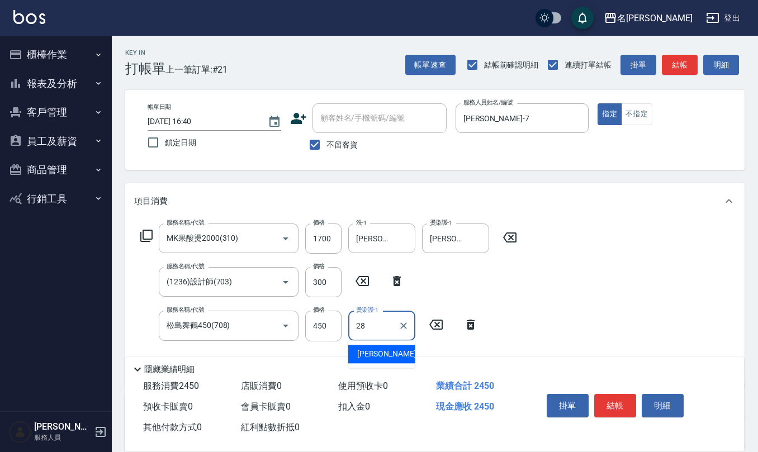
type input "[PERSON_NAME]-28"
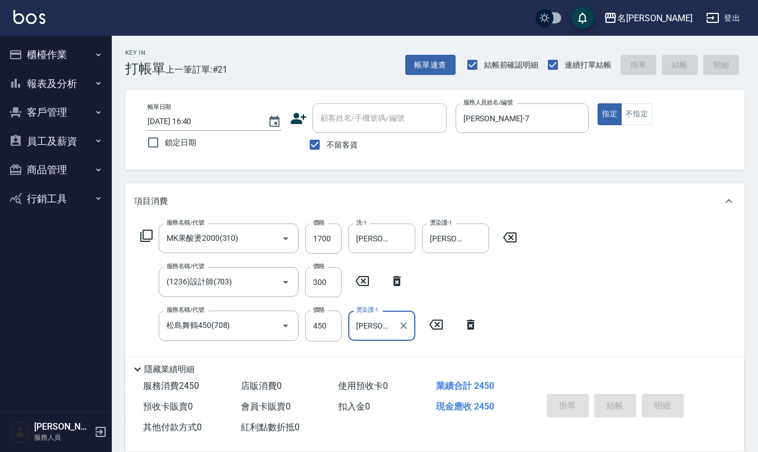
type input "[DATE] 16:41"
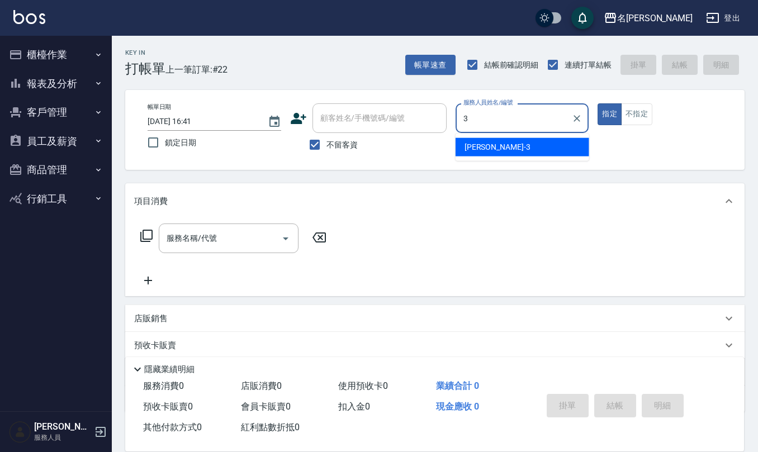
type input "[PERSON_NAME]-3"
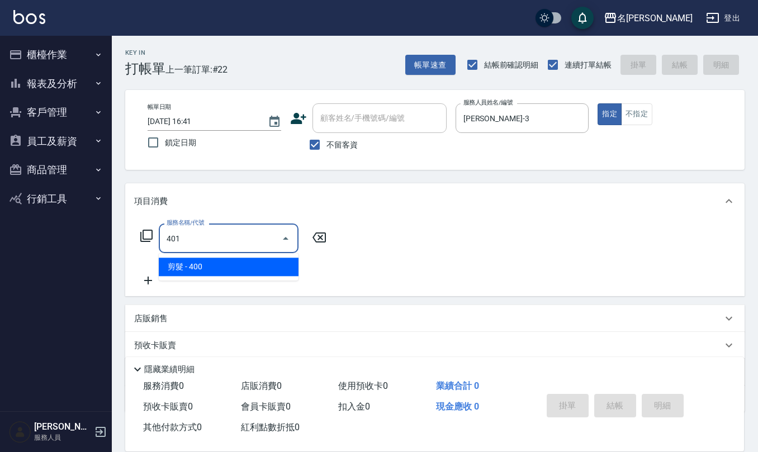
type input "剪髮(401)"
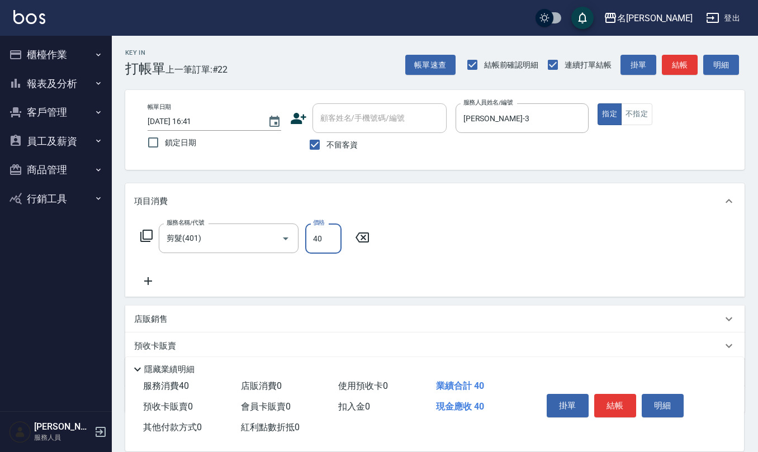
type input "400"
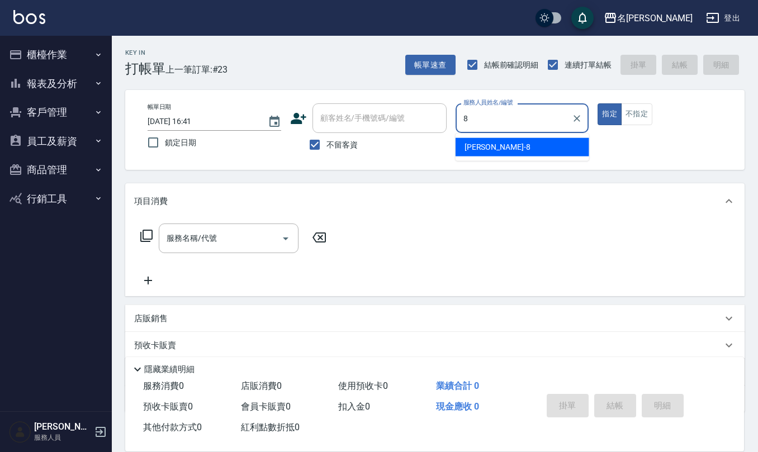
type input "[PERSON_NAME]-8"
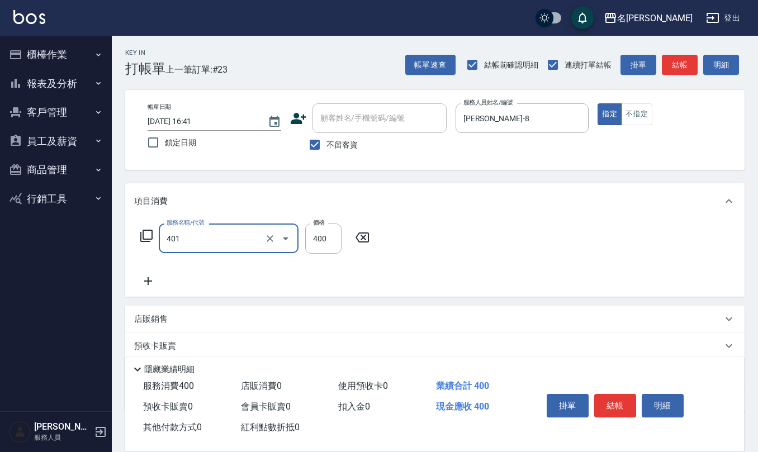
type input "剪髮(401)"
type input "300"
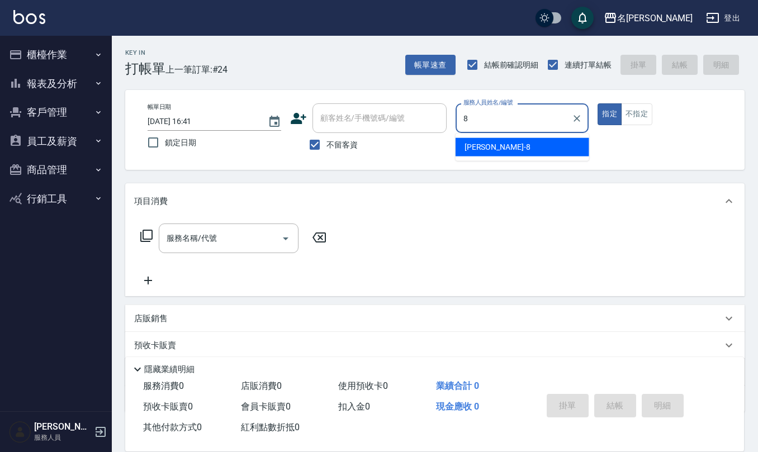
type input "[PERSON_NAME]-8"
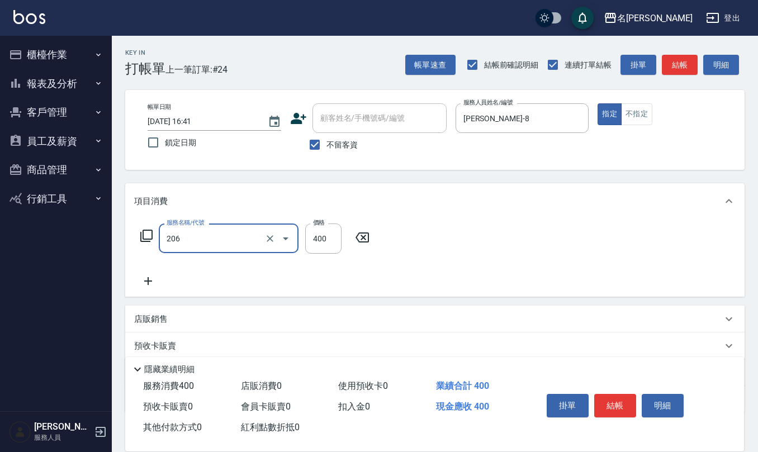
type input "健康洗(206)"
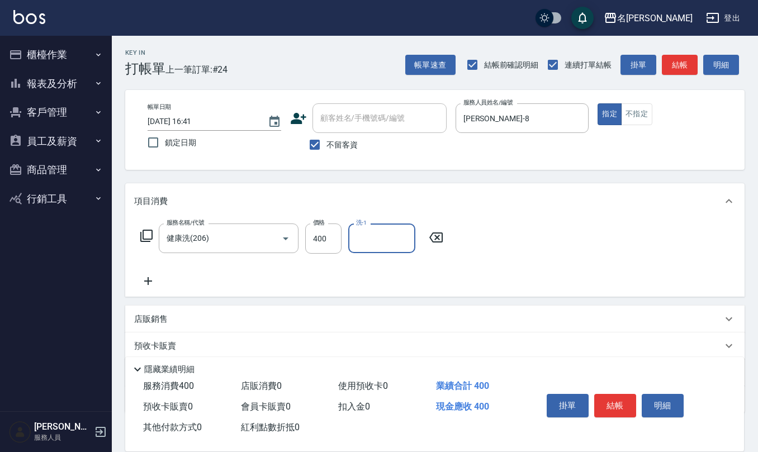
type input "2"
type input "[PERSON_NAME]-32"
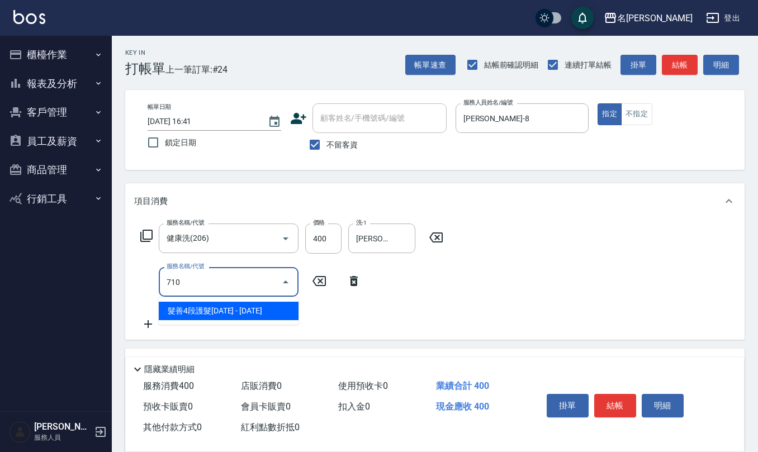
type input "髮善4段護髮2000(710)"
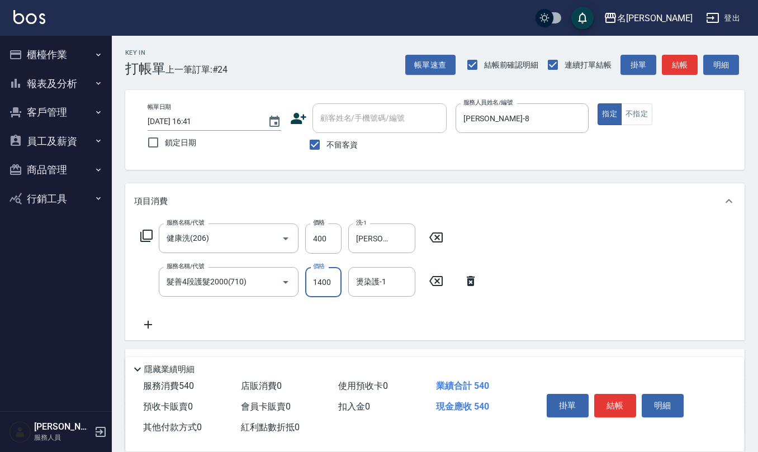
type input "1400"
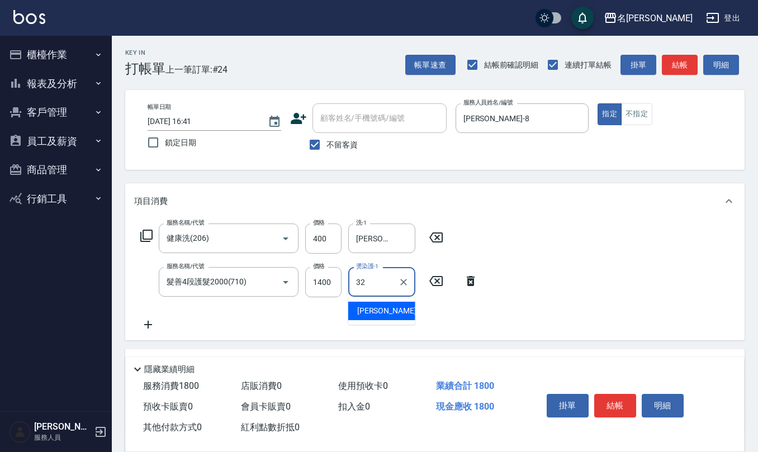
type input "[PERSON_NAME]-32"
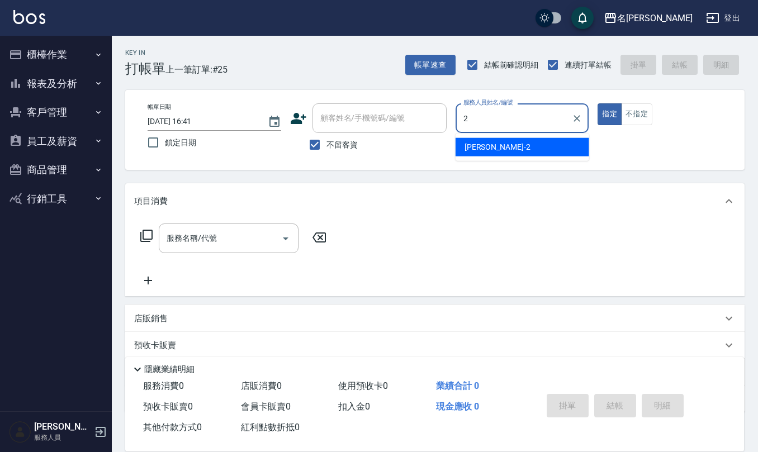
type input "[PERSON_NAME]-2"
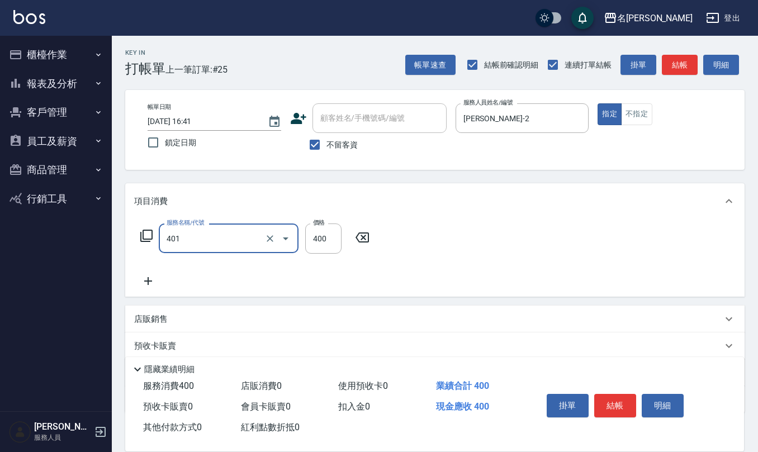
type input "剪髮(401)"
type input "300"
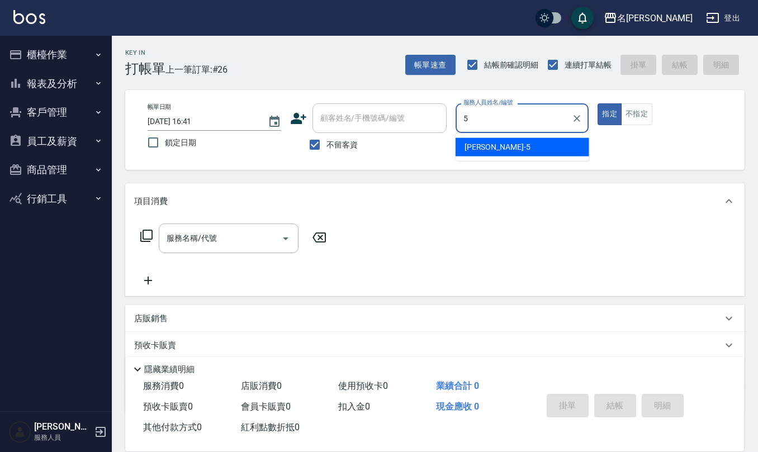
type input "[PERSON_NAME]5"
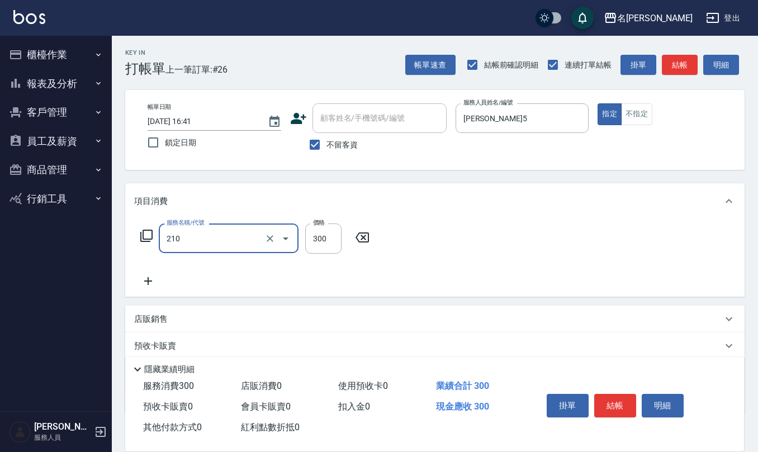
type input "[PERSON_NAME]洗髮精(210)"
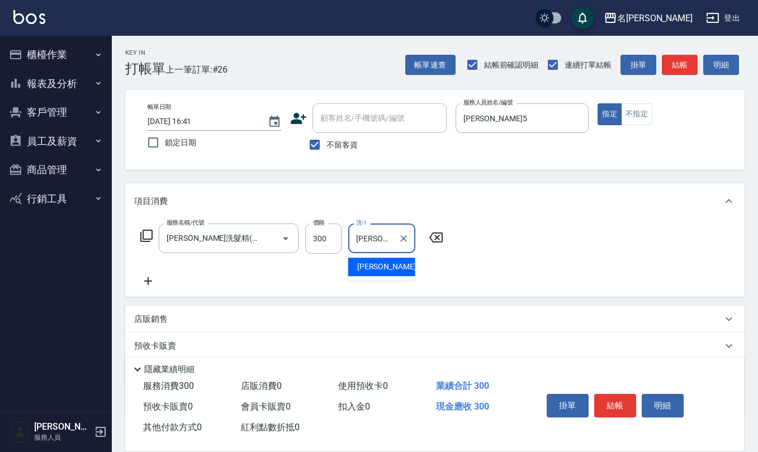
type input "[PERSON_NAME]5"
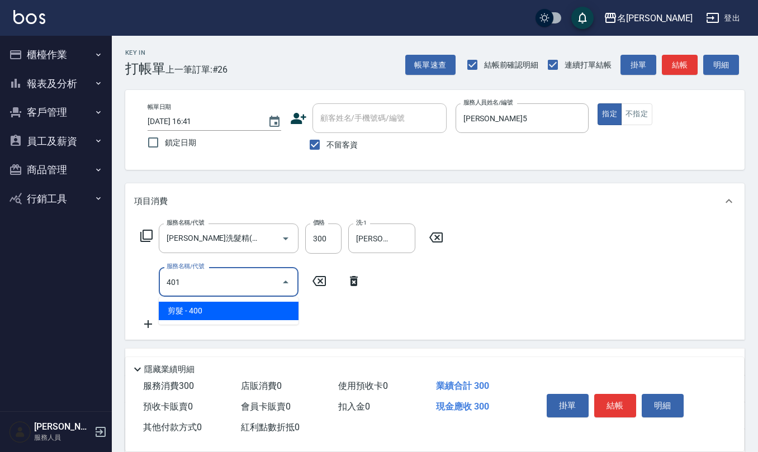
type input "剪髮(401)"
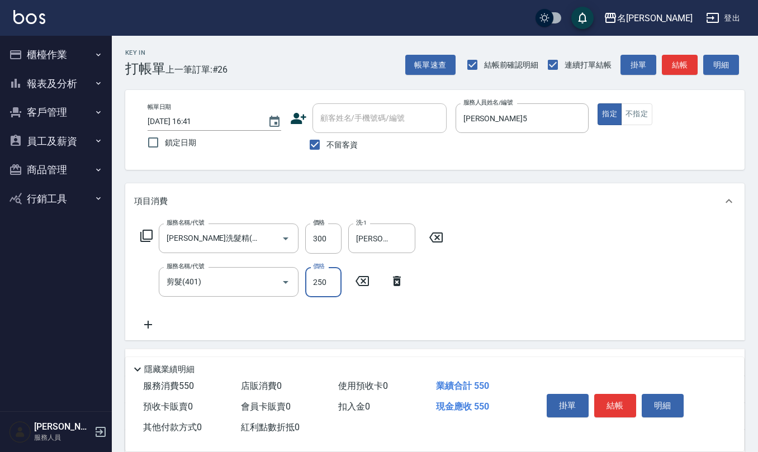
type input "250"
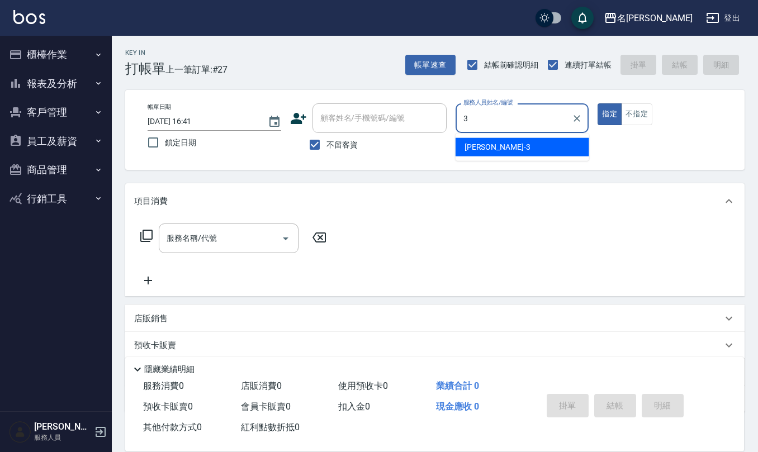
type input "[PERSON_NAME]-3"
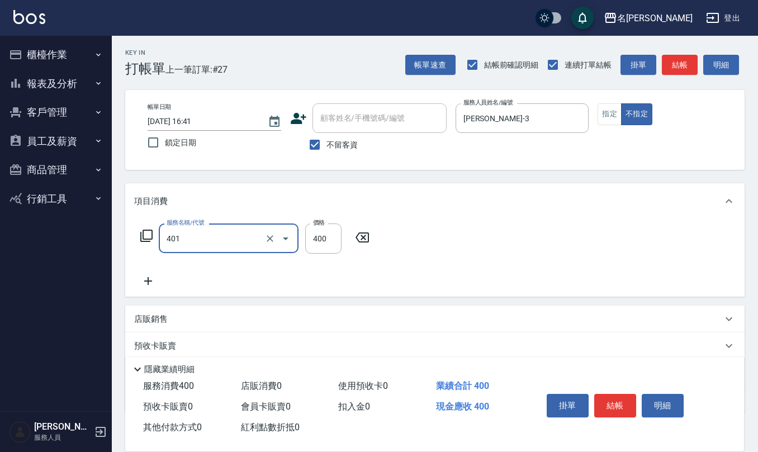
type input "剪髮(401)"
type input "200"
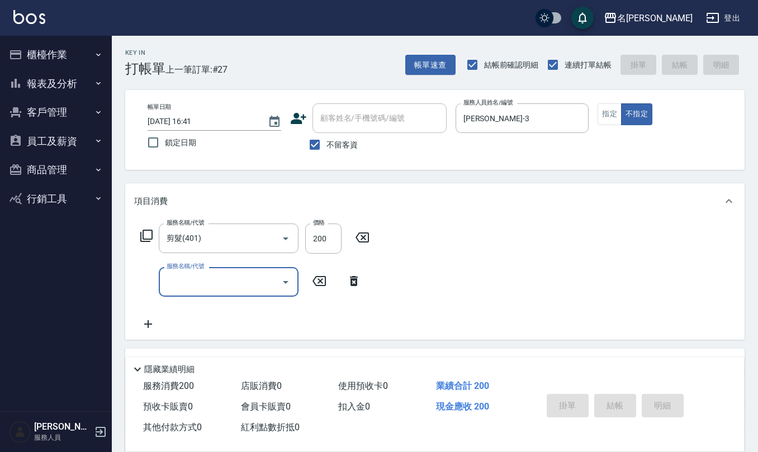
type input "[DATE] 16:42"
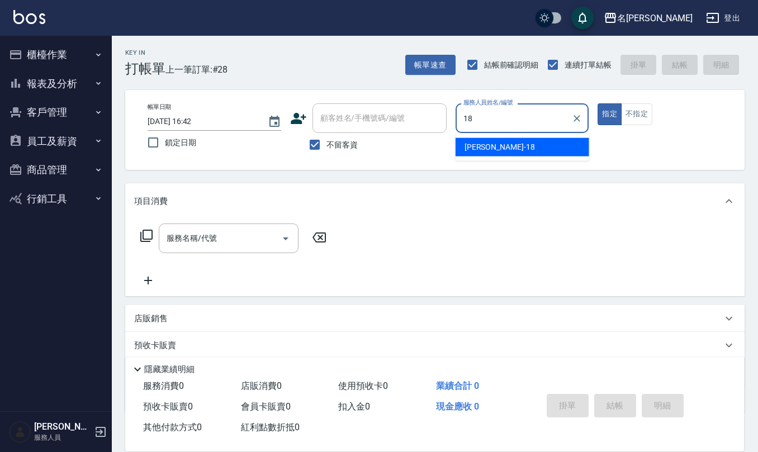
type input "[PERSON_NAME]-18"
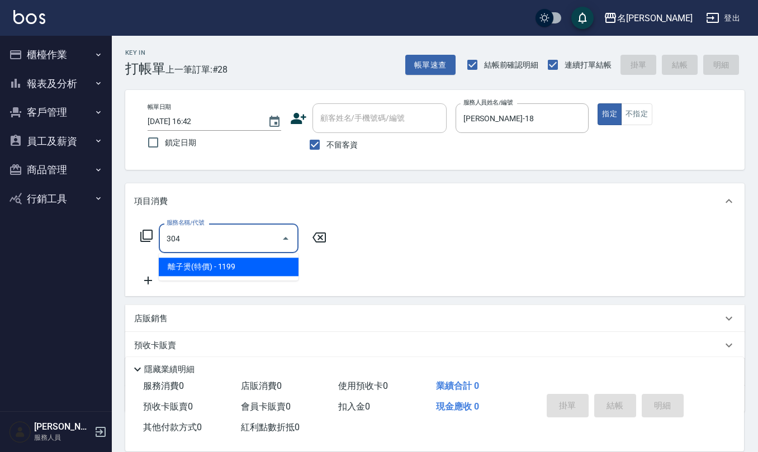
type input "離子燙(特價)(304)"
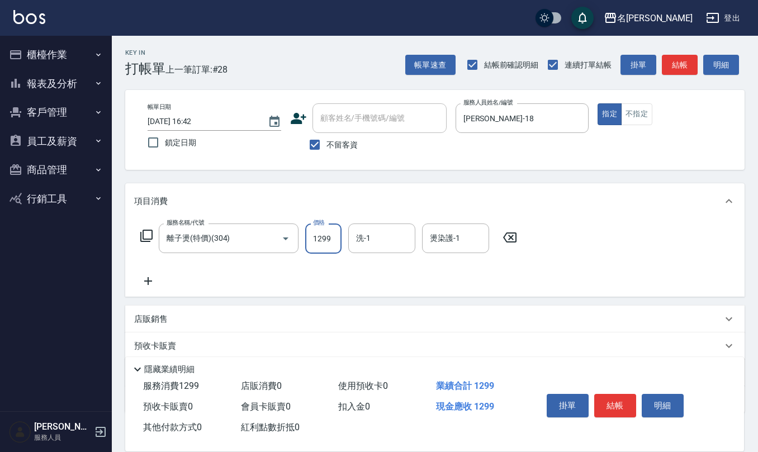
type input "1299"
type input "[PERSON_NAME]-28"
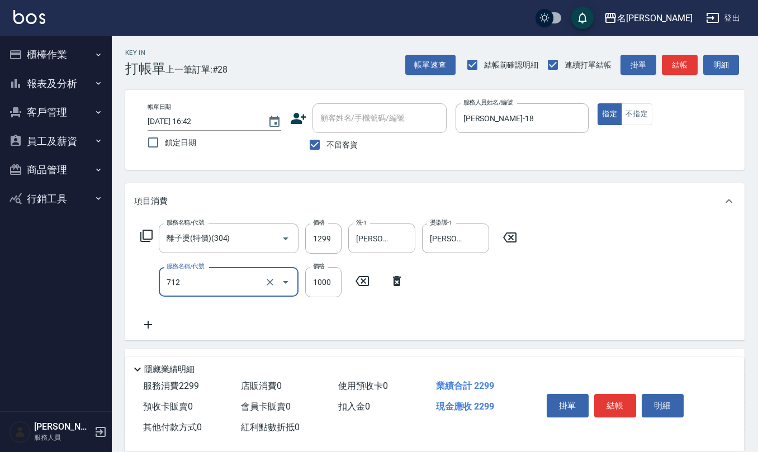
type input "[PERSON_NAME]1000(712)"
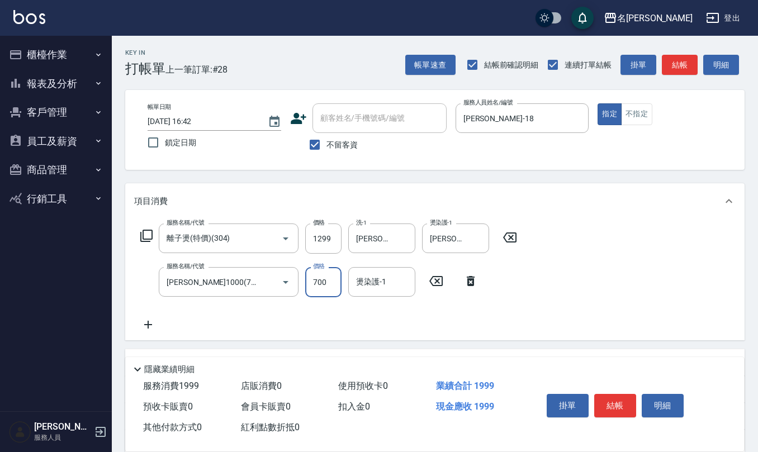
type input "700"
type input "[PERSON_NAME]-28"
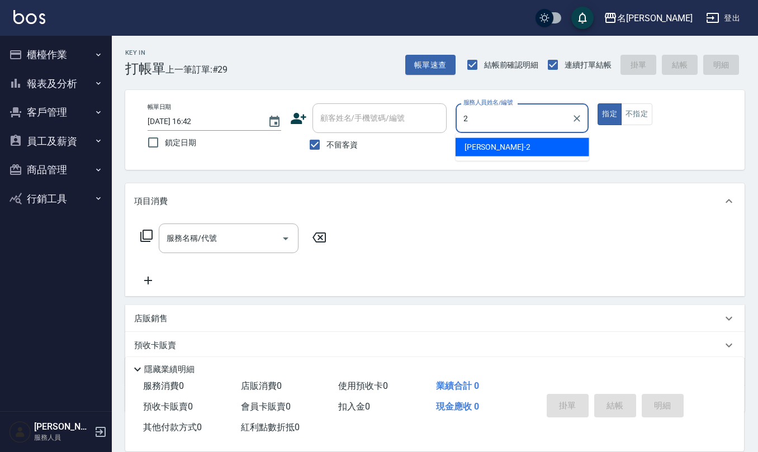
type input "[PERSON_NAME]-2"
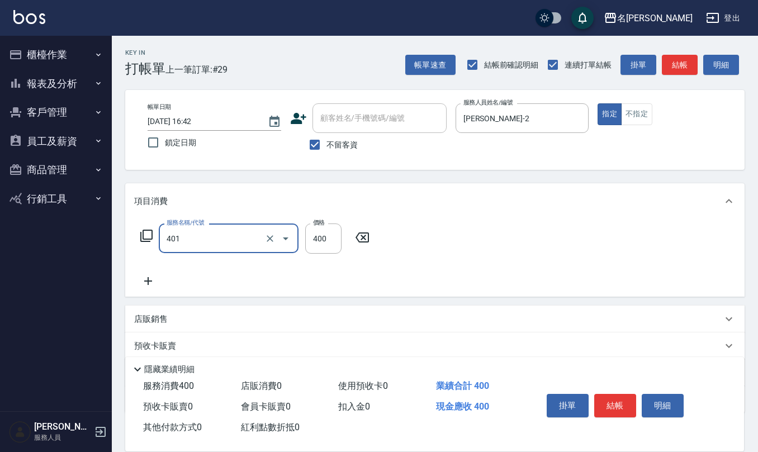
type input "剪髮(401)"
type input "320"
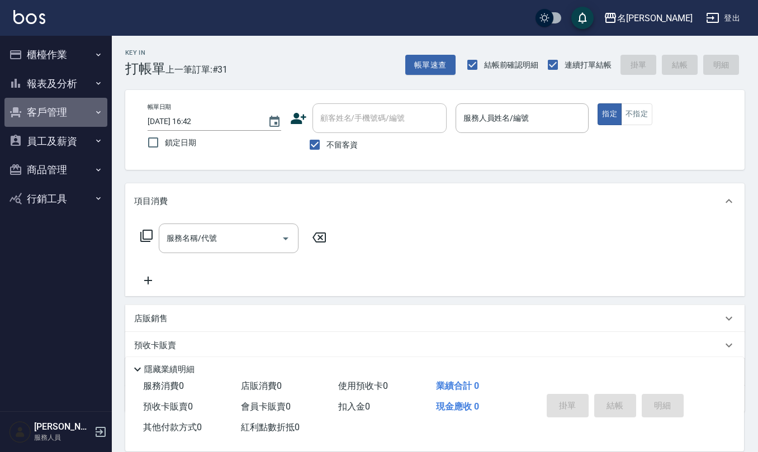
click at [74, 113] on button "客戶管理" at bounding box center [55, 112] width 103 height 29
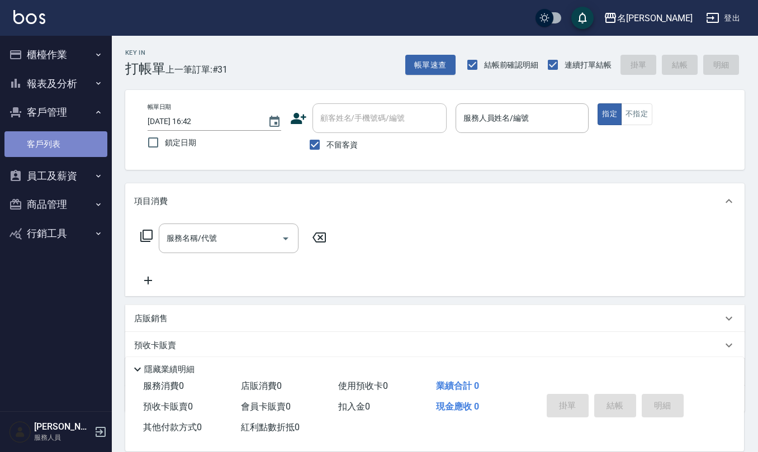
click at [81, 150] on link "客戶列表" at bounding box center [55, 144] width 103 height 26
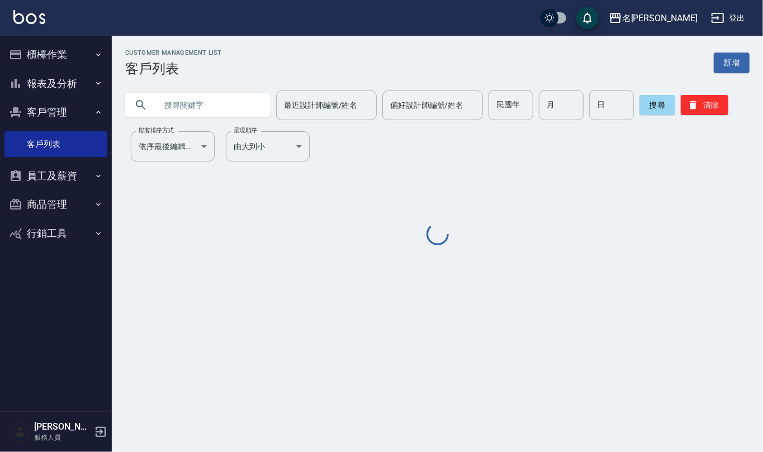
click at [227, 102] on input "text" at bounding box center [209, 105] width 105 height 30
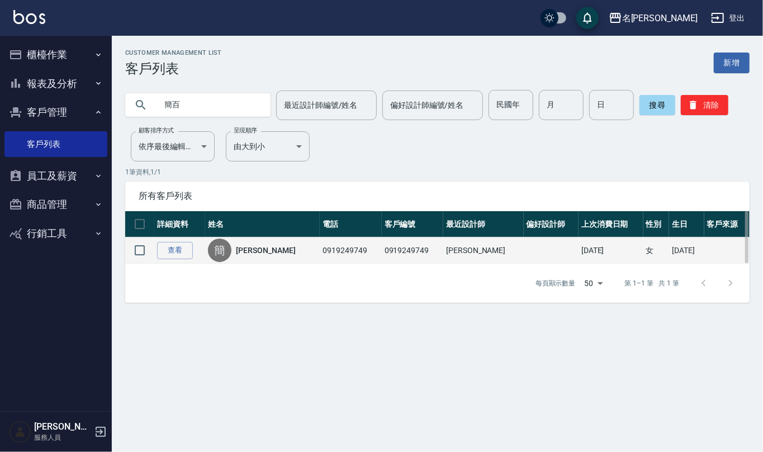
click at [260, 249] on link "[PERSON_NAME]" at bounding box center [265, 250] width 59 height 11
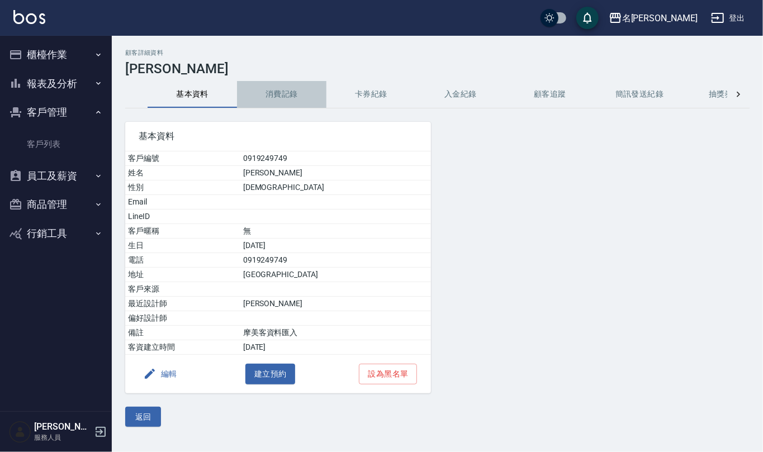
click at [293, 96] on button "消費記錄" at bounding box center [281, 94] width 89 height 27
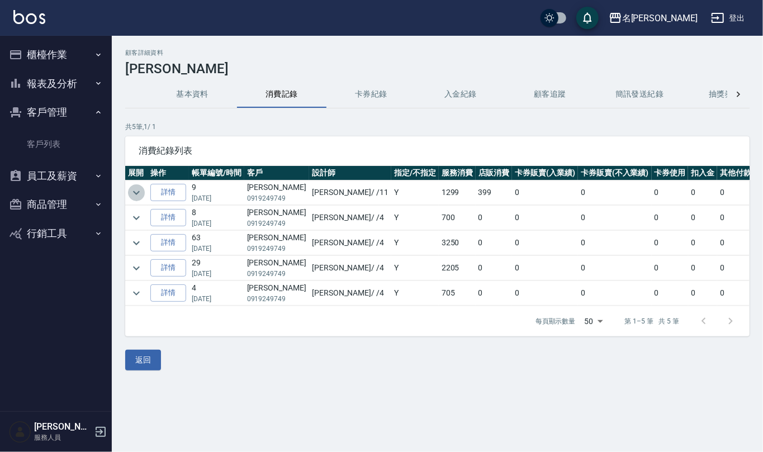
click at [141, 191] on icon "expand row" at bounding box center [136, 192] width 13 height 13
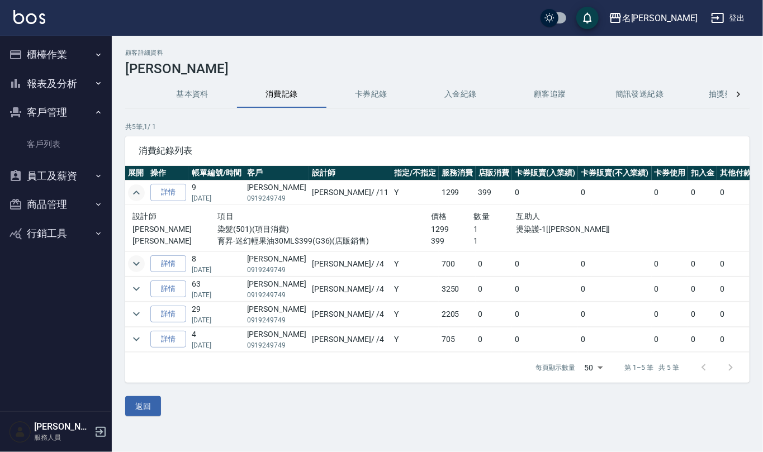
click at [138, 257] on button "expand row" at bounding box center [136, 264] width 17 height 17
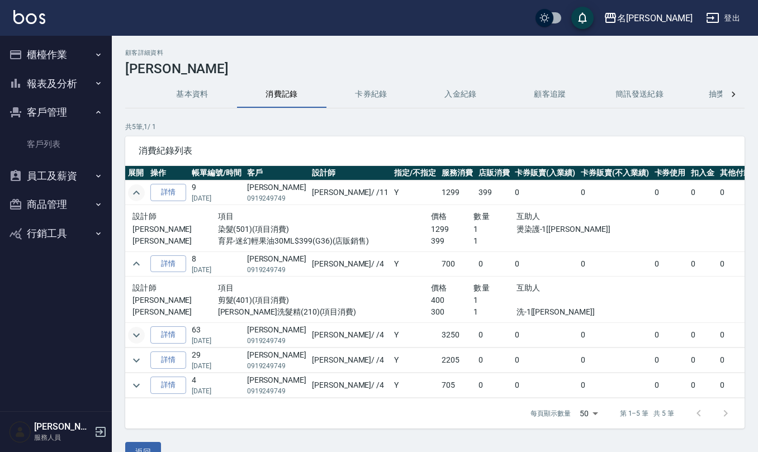
click at [139, 338] on icon "expand row" at bounding box center [136, 335] width 13 height 13
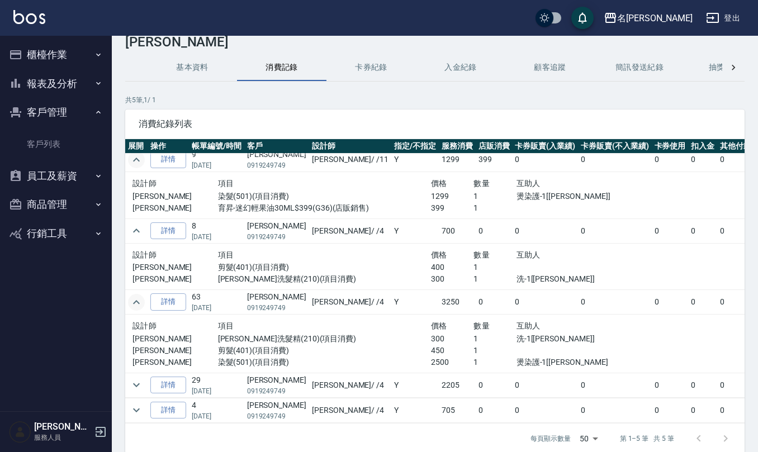
scroll to position [74, 0]
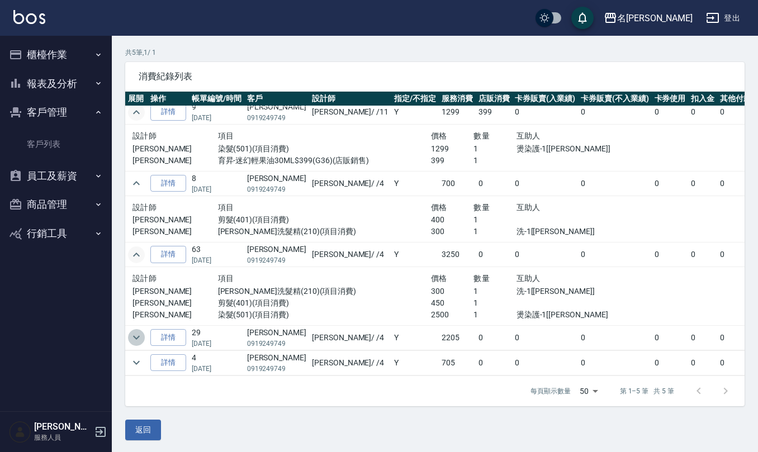
click at [139, 331] on icon "expand row" at bounding box center [136, 337] width 13 height 13
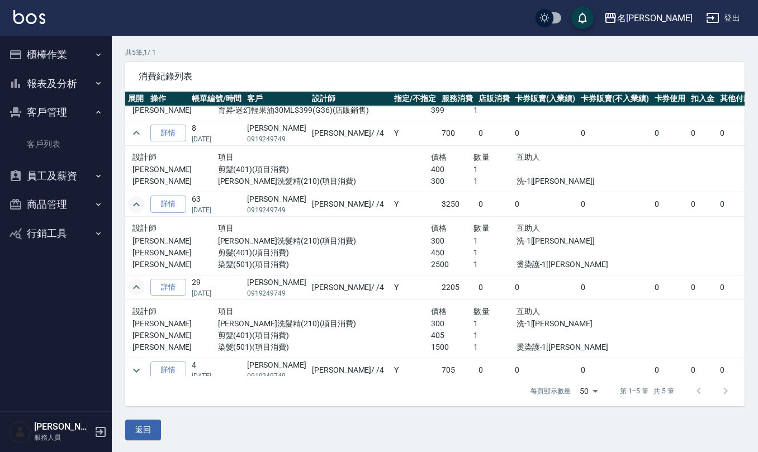
scroll to position [77, 0]
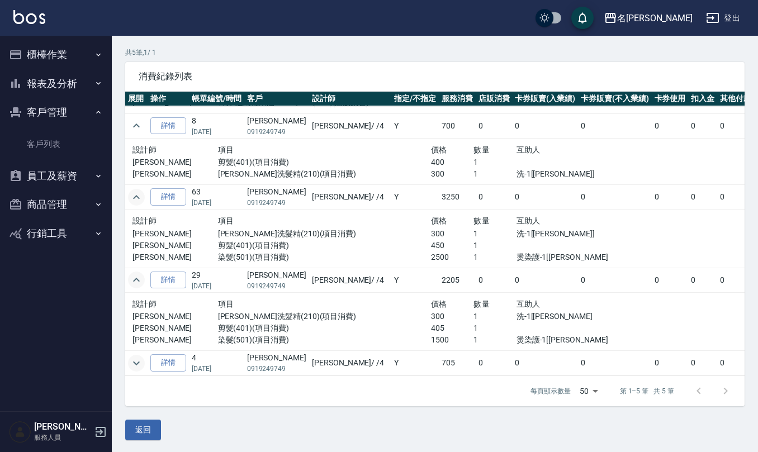
click at [139, 361] on icon "expand row" at bounding box center [136, 363] width 7 height 4
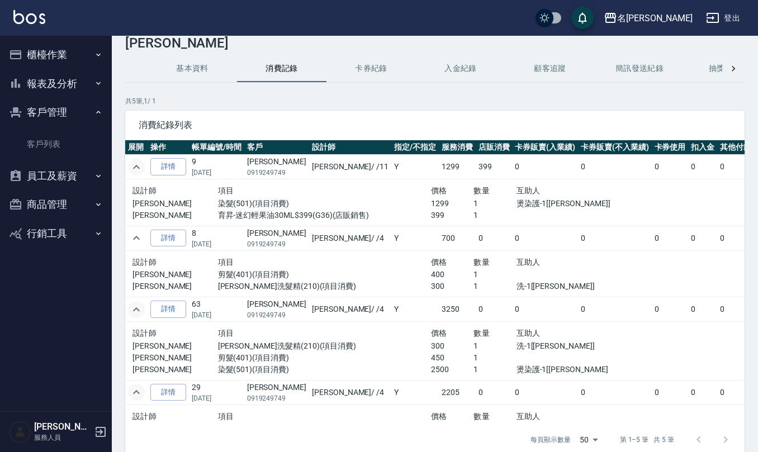
scroll to position [0, 0]
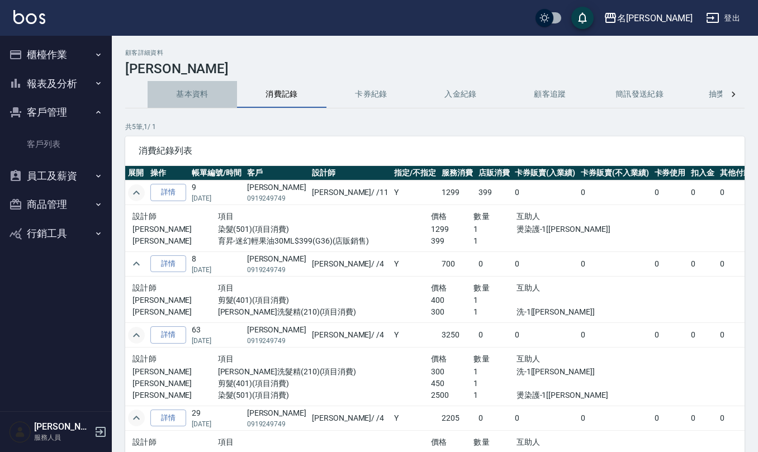
click at [195, 90] on button "基本資料" at bounding box center [192, 94] width 89 height 27
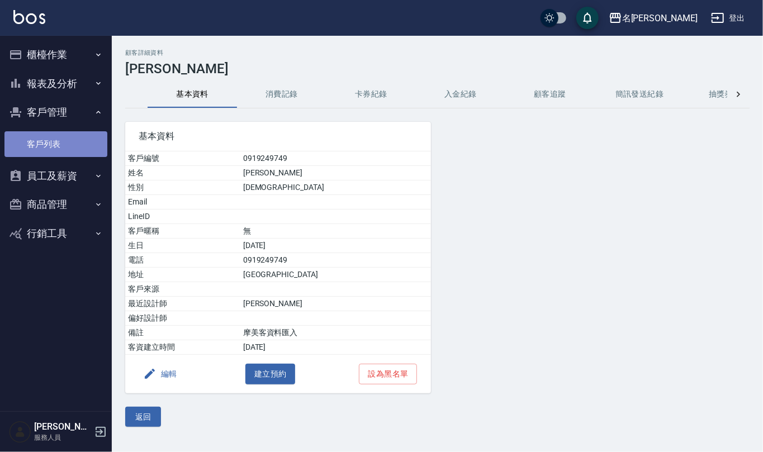
click at [50, 144] on link "客戶列表" at bounding box center [55, 144] width 103 height 26
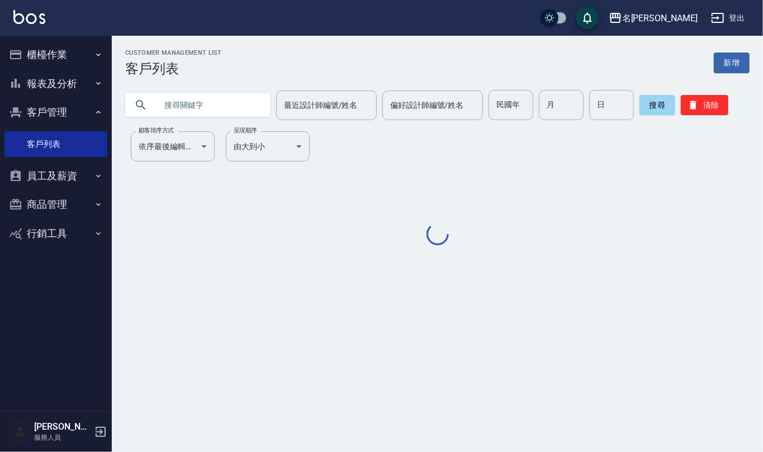
click at [187, 99] on input "text" at bounding box center [209, 105] width 105 height 30
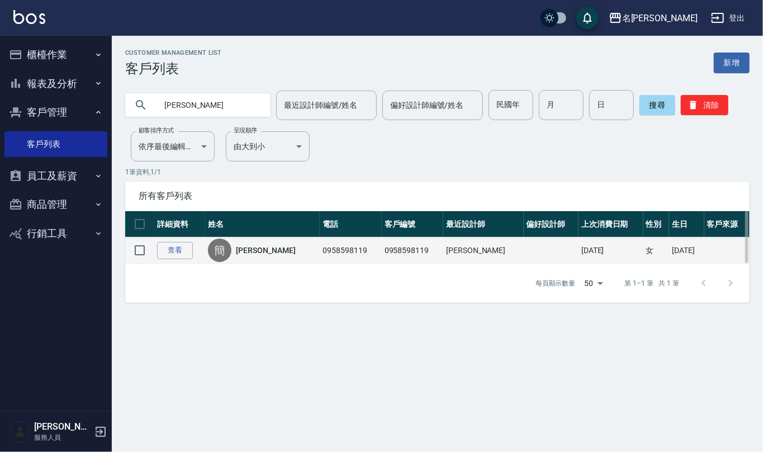
click at [254, 256] on link "[PERSON_NAME]" at bounding box center [265, 250] width 59 height 11
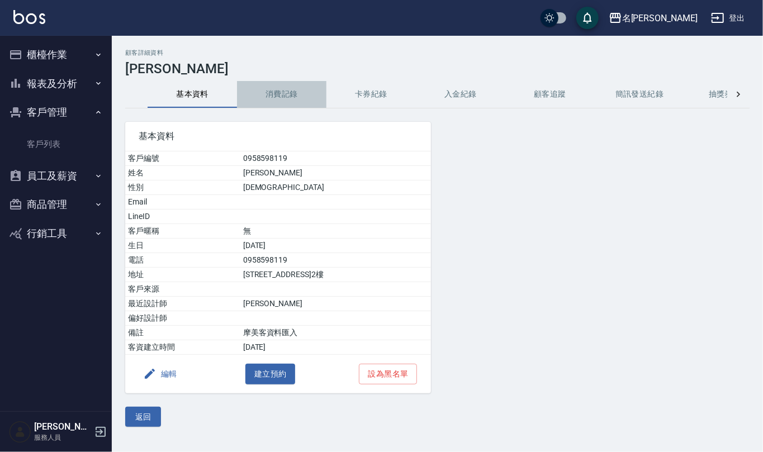
click at [280, 90] on button "消費記錄" at bounding box center [281, 94] width 89 height 27
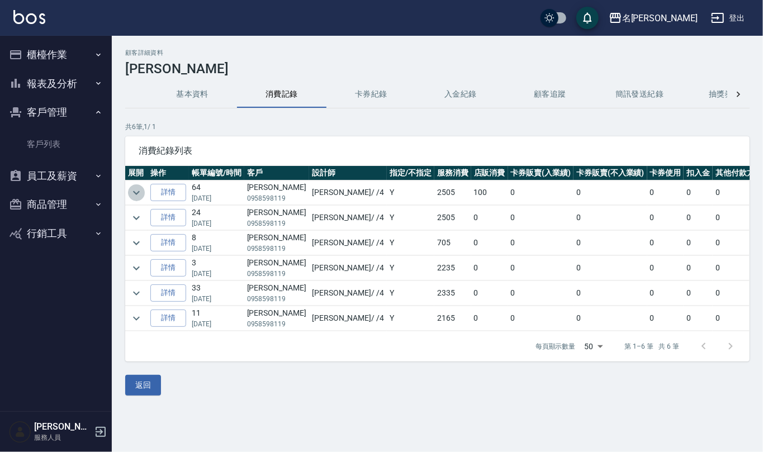
click at [133, 197] on icon "expand row" at bounding box center [136, 192] width 13 height 13
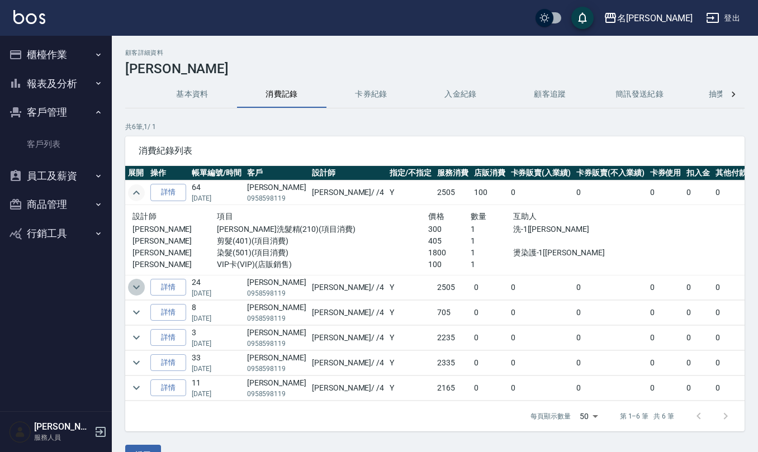
click at [139, 287] on icon "expand row" at bounding box center [136, 288] width 7 height 4
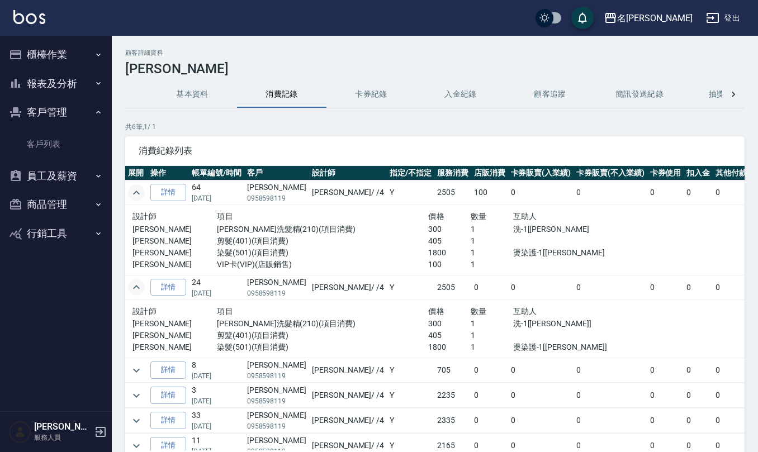
click at [48, 50] on button "櫃檯作業" at bounding box center [55, 54] width 103 height 29
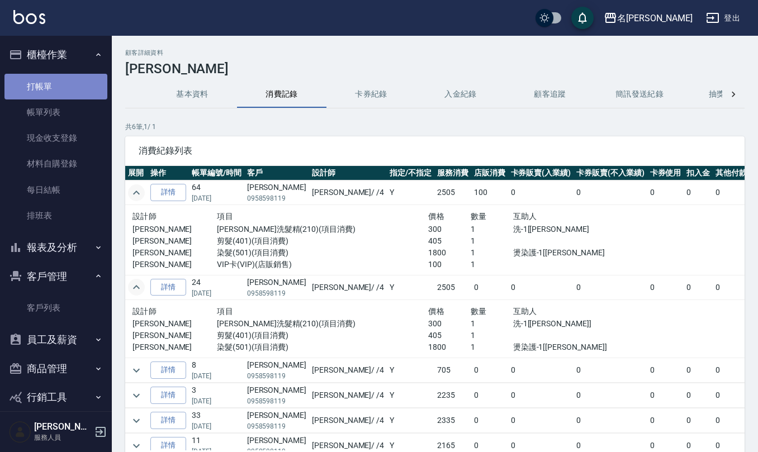
click at [59, 94] on link "打帳單" at bounding box center [55, 87] width 103 height 26
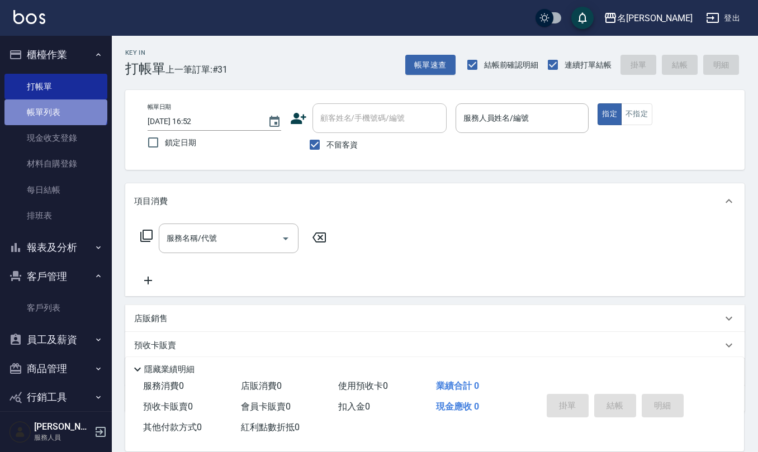
click at [55, 108] on link "帳單列表" at bounding box center [55, 113] width 103 height 26
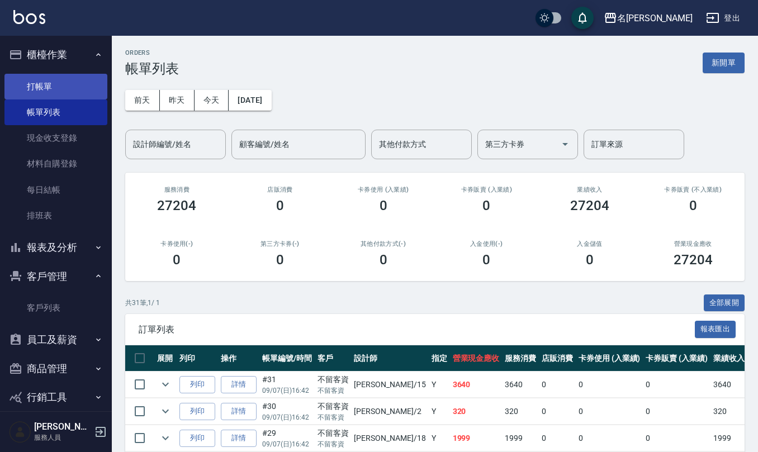
click at [34, 96] on link "打帳單" at bounding box center [55, 87] width 103 height 26
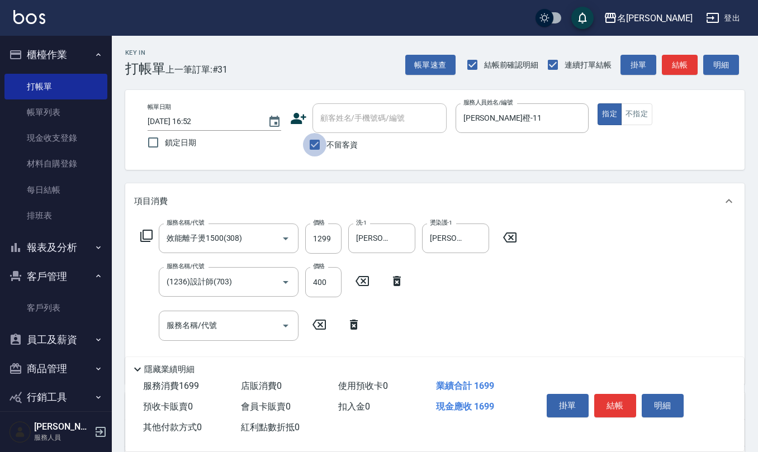
click at [313, 144] on input "不留客資" at bounding box center [314, 144] width 23 height 23
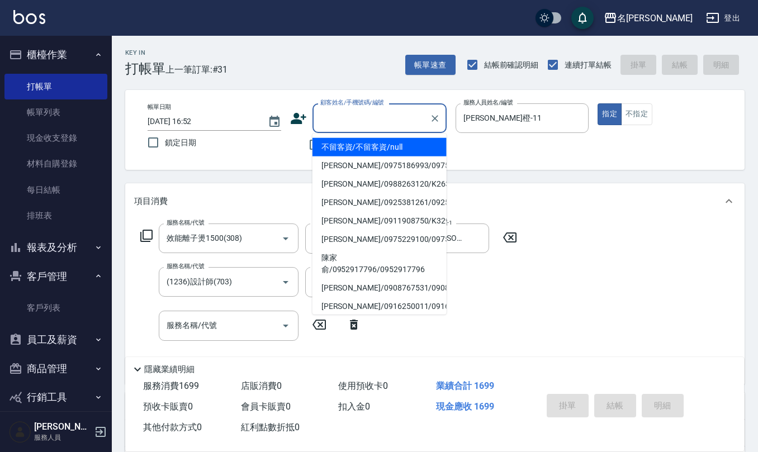
click at [340, 120] on input "顧客姓名/手機號碼/編號" at bounding box center [371, 118] width 107 height 20
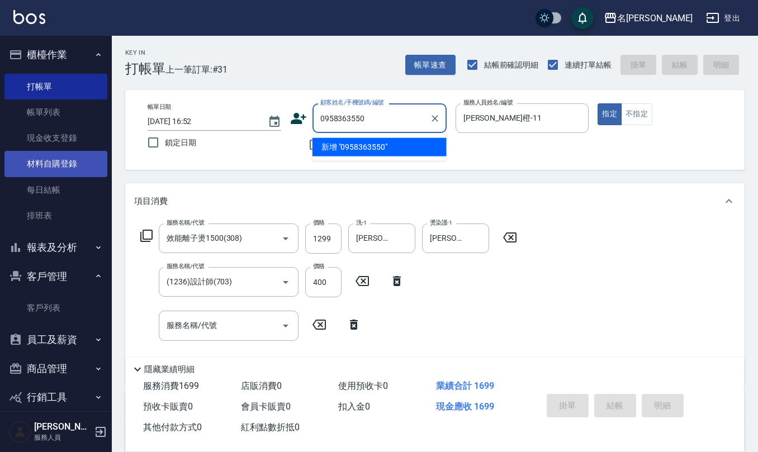
drag, startPoint x: 76, startPoint y: 155, endPoint x: 50, endPoint y: 157, distance: 26.3
click at [54, 157] on div "名留仁二 登出 櫃檯作業 打帳單 帳單列表 現金收支登錄 材料自購登錄 每日結帳 排班表 報表及分析 報表目錄 店家區間累計表 店家日報表 互助日報表 互助月…" at bounding box center [379, 316] width 758 height 632
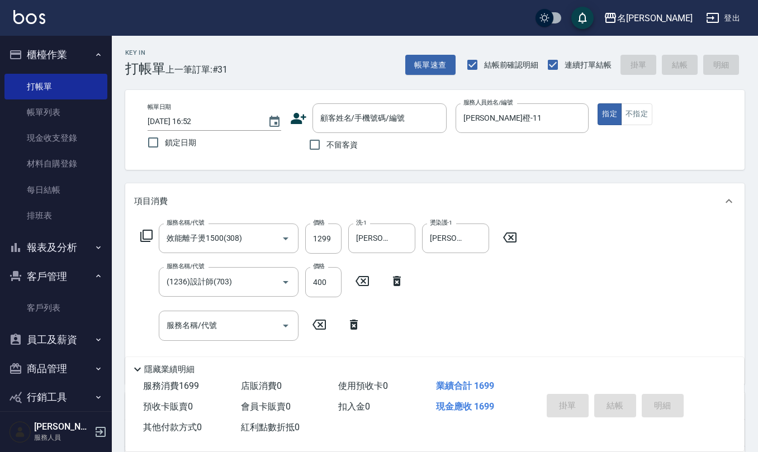
click at [292, 115] on icon at bounding box center [298, 118] width 17 height 17
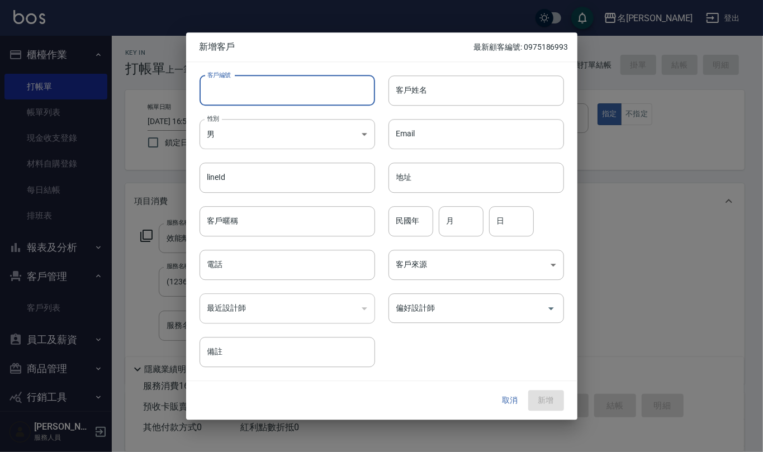
click at [292, 105] on input "客戶編號" at bounding box center [288, 90] width 176 height 30
paste input "0958363550"
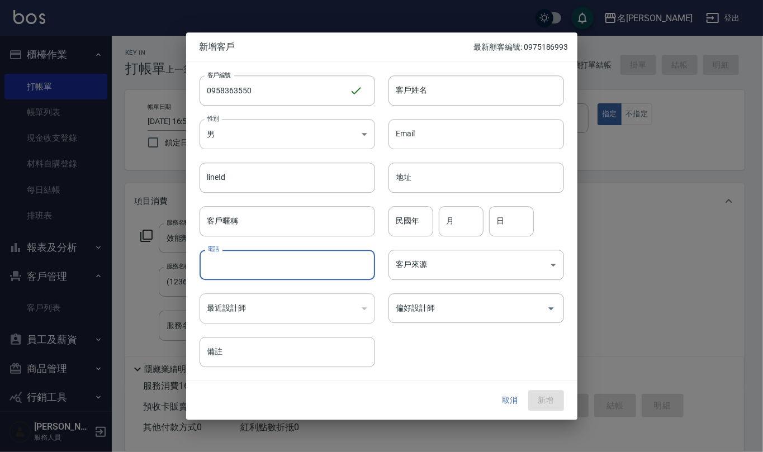
drag, startPoint x: 242, startPoint y: 268, endPoint x: 228, endPoint y: 247, distance: 25.9
click at [231, 270] on input "電話" at bounding box center [288, 265] width 176 height 30
paste input "0958363550"
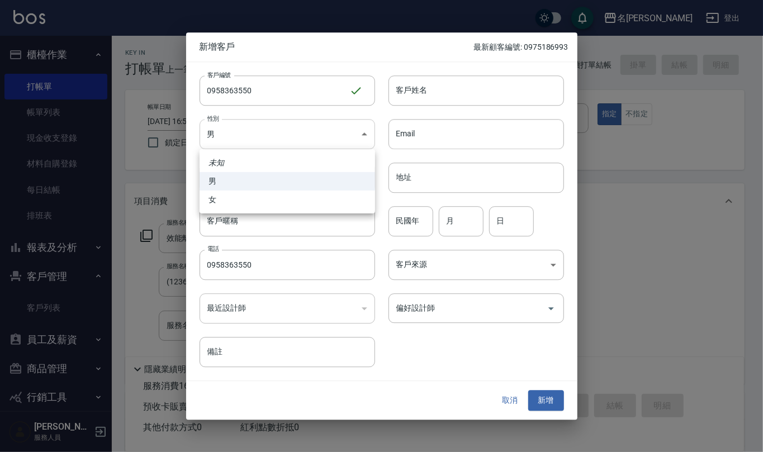
click at [286, 139] on body "名留仁二 登出 櫃檯作業 打帳單 帳單列表 現金收支登錄 材料自購登錄 每日結帳 排班表 報表及分析 報表目錄 店家區間累計表 店家日報表 互助日報表 互助月…" at bounding box center [381, 316] width 763 height 632
click at [289, 198] on li "女" at bounding box center [288, 200] width 176 height 18
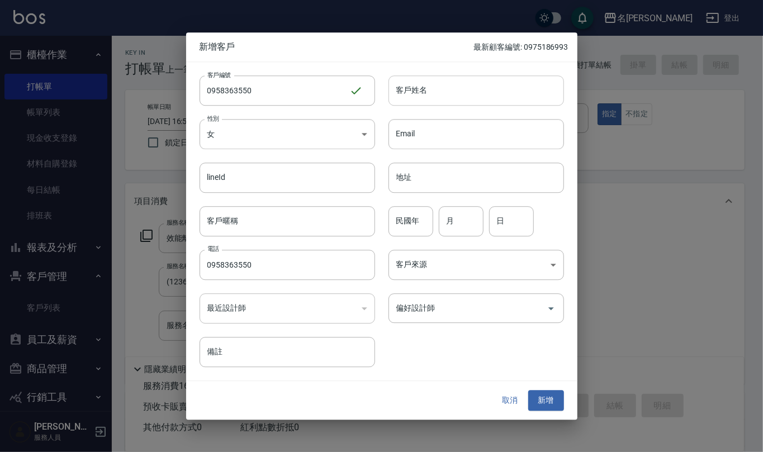
click at [457, 81] on input "客戶姓名" at bounding box center [477, 90] width 176 height 30
click at [414, 226] on input "民國年" at bounding box center [411, 221] width 45 height 30
click at [549, 409] on button "新增" at bounding box center [546, 401] width 36 height 21
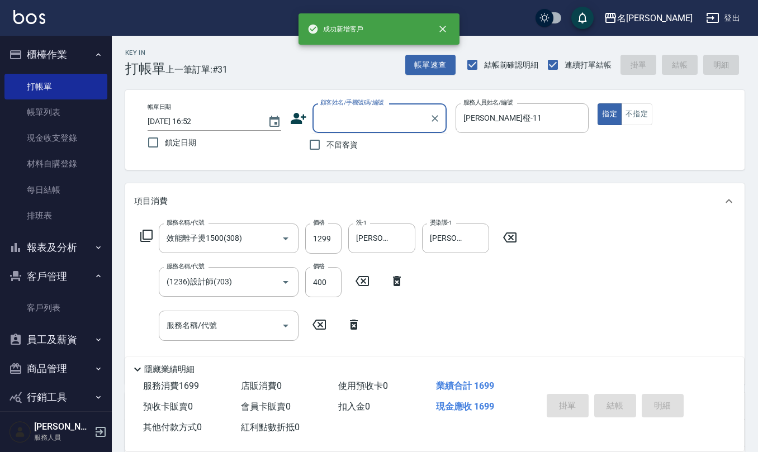
click at [339, 113] on input "顧客姓名/手機號碼/編號" at bounding box center [371, 118] width 107 height 20
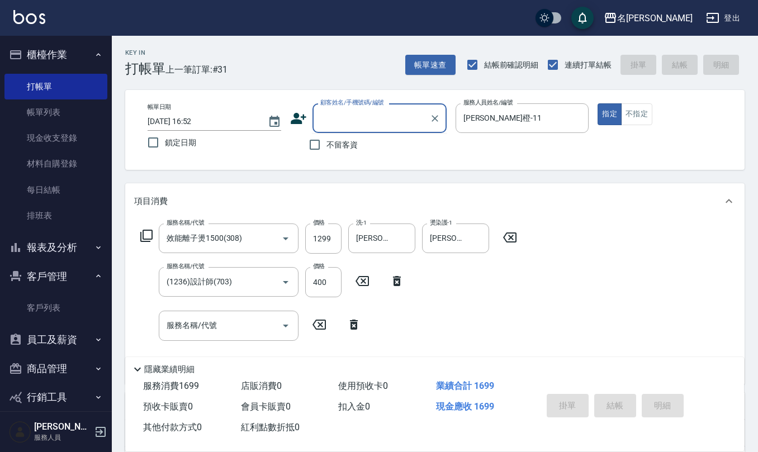
paste input "0958363550"
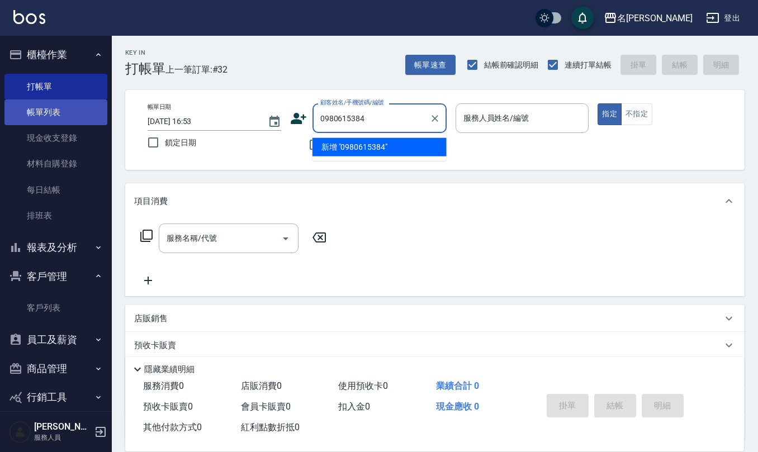
drag, startPoint x: 356, startPoint y: 112, endPoint x: 43, endPoint y: 112, distance: 313.1
click at [69, 114] on div "名留仁二 登出 櫃檯作業 打帳單 帳單列表 現金收支登錄 材料自購登錄 每日結帳 排班表 報表及分析 報表目錄 店家區間累計表 店家日報表 互助日報表 互助月…" at bounding box center [379, 272] width 758 height 545
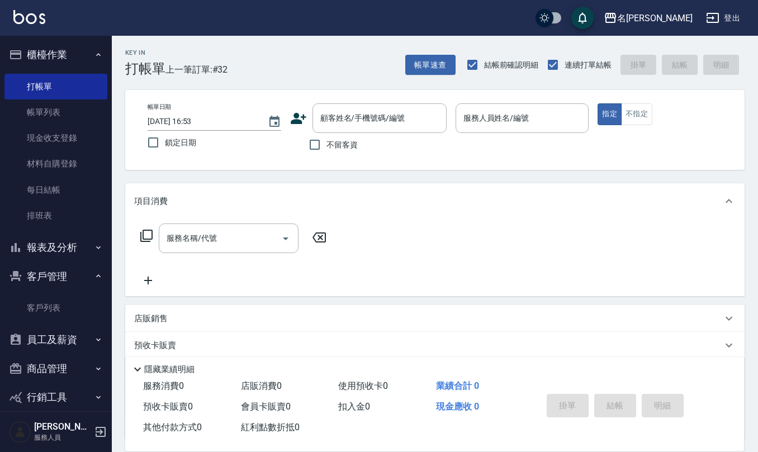
click at [297, 110] on icon at bounding box center [298, 118] width 17 height 17
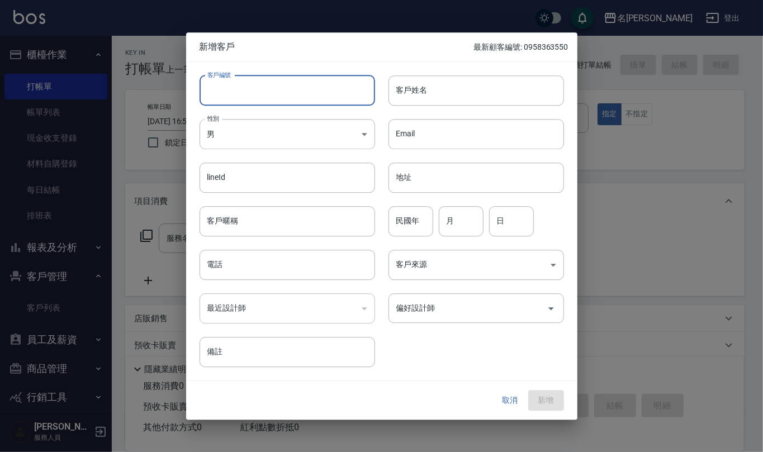
click at [298, 85] on input "客戶編號" at bounding box center [288, 90] width 176 height 30
paste input "0980615384"
click at [248, 262] on input "電話" at bounding box center [288, 265] width 176 height 30
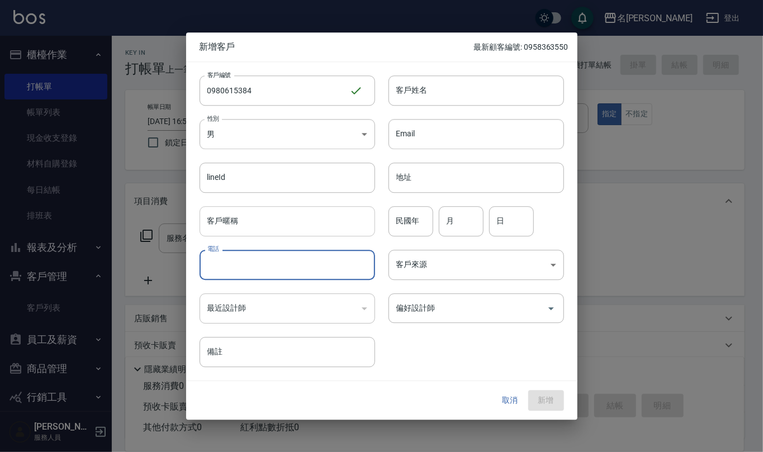
paste input "0980615384"
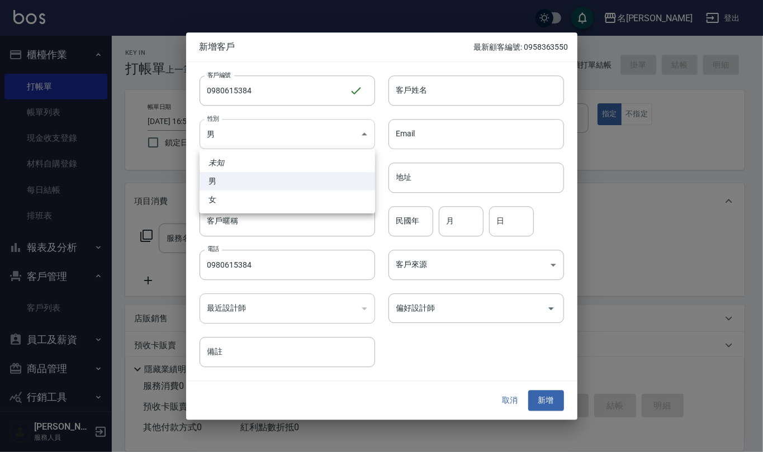
click at [318, 135] on body "名留仁二 登出 櫃檯作業 打帳單 帳單列表 現金收支登錄 材料自購登錄 每日結帳 排班表 報表及分析 報表目錄 店家區間累計表 店家日報表 互助日報表 互助月…" at bounding box center [381, 272] width 763 height 545
click at [293, 200] on li "女" at bounding box center [288, 200] width 176 height 18
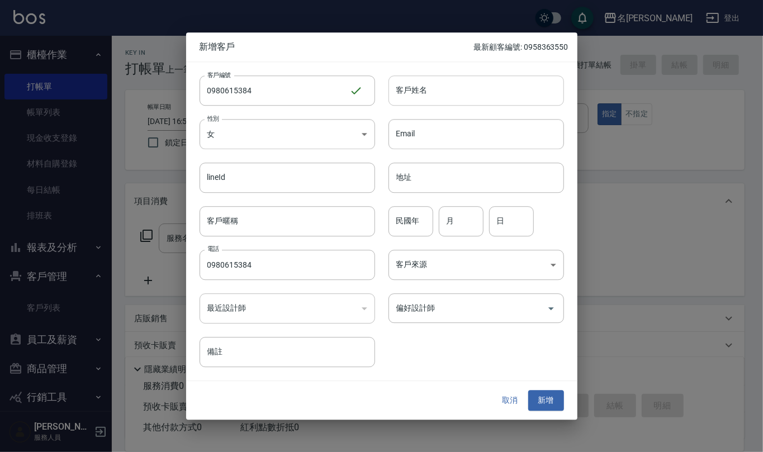
click at [432, 87] on input "客戶姓名" at bounding box center [477, 90] width 176 height 30
click at [419, 218] on input "民國年" at bounding box center [411, 221] width 45 height 30
click at [542, 392] on button "新增" at bounding box center [546, 401] width 36 height 21
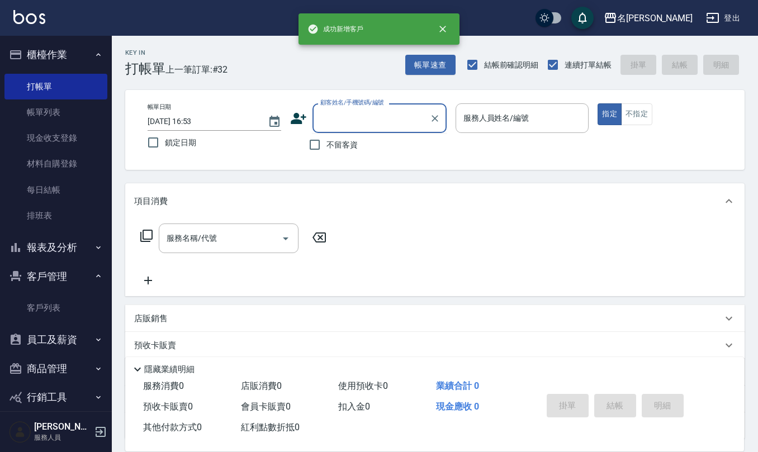
click at [352, 120] on input "顧客姓名/手機號碼/編號" at bounding box center [371, 118] width 107 height 20
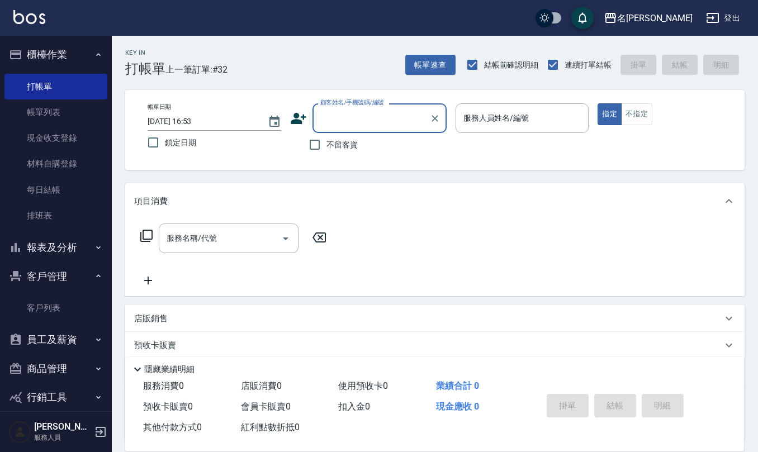
paste input "0980615384"
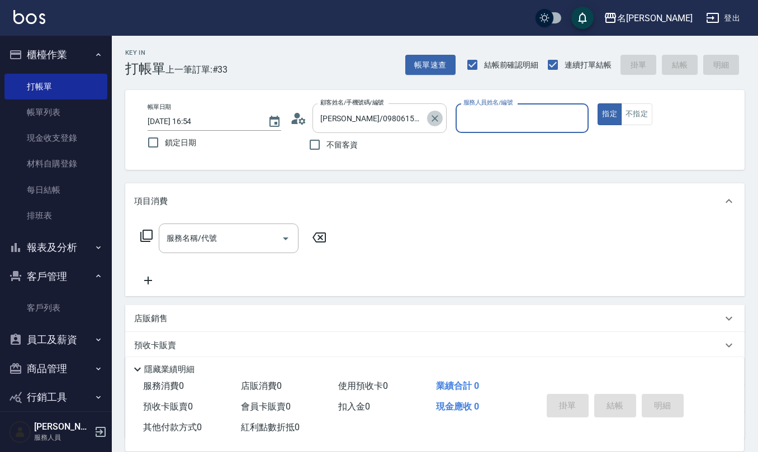
click at [434, 117] on icon "Clear" at bounding box center [435, 118] width 7 height 7
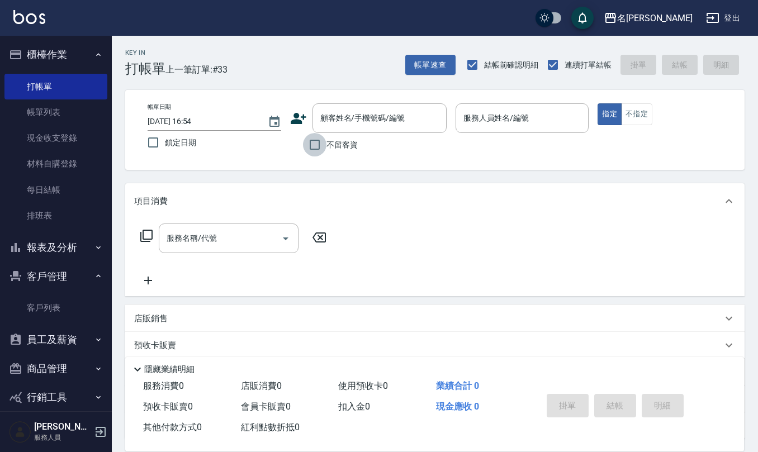
click at [312, 143] on input "不留客資" at bounding box center [314, 144] width 23 height 23
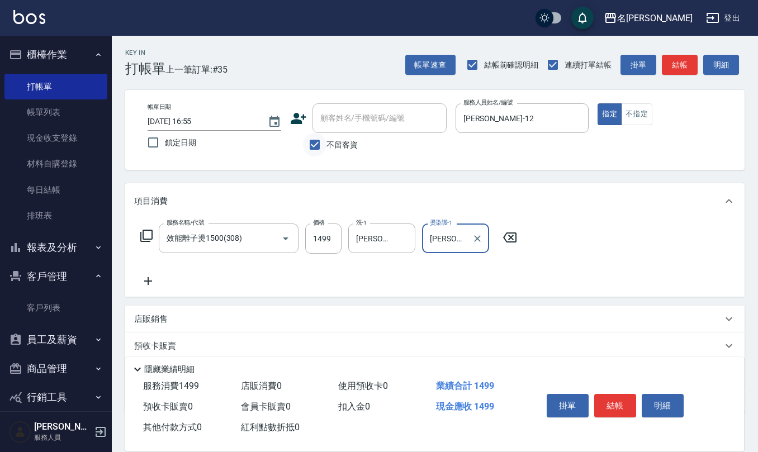
click at [308, 153] on input "不留客資" at bounding box center [314, 144] width 23 height 23
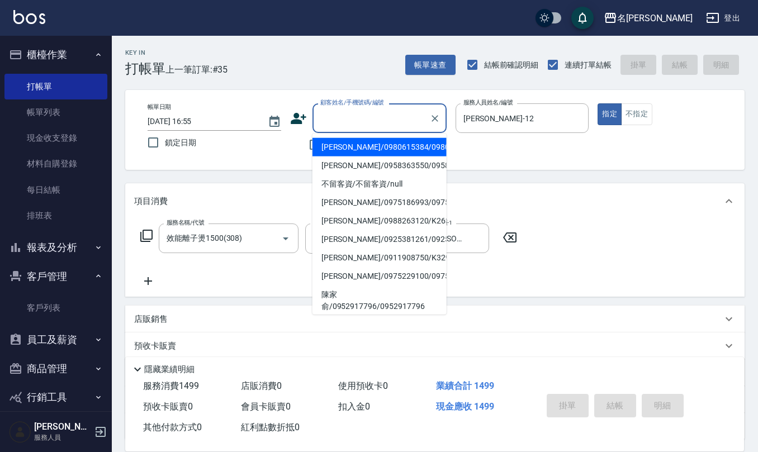
click at [332, 121] on input "顧客姓名/手機號碼/編號" at bounding box center [371, 118] width 107 height 20
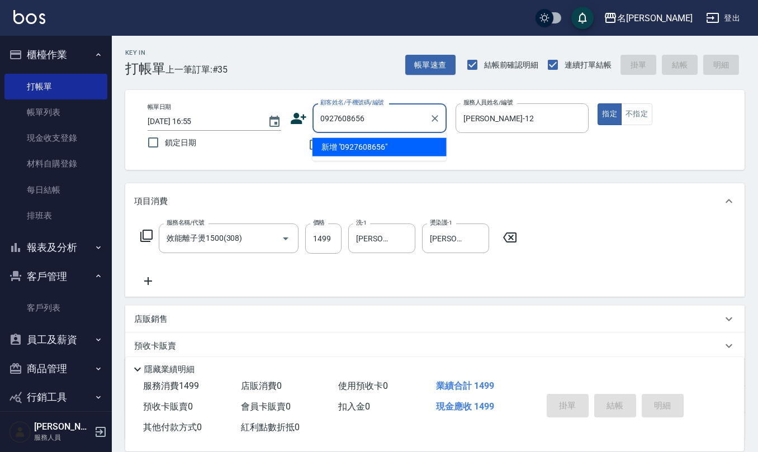
drag, startPoint x: 385, startPoint y: 121, endPoint x: 197, endPoint y: 103, distance: 188.2
click at [146, 121] on div "帳單日期 [DATE] 16:55 鎖定日期 顧客姓名/手機號碼/編號 0927608656 顧客姓名/手機號碼/編號 不留客資 服務人員姓名/編號 [PER…" at bounding box center [435, 129] width 593 height 53
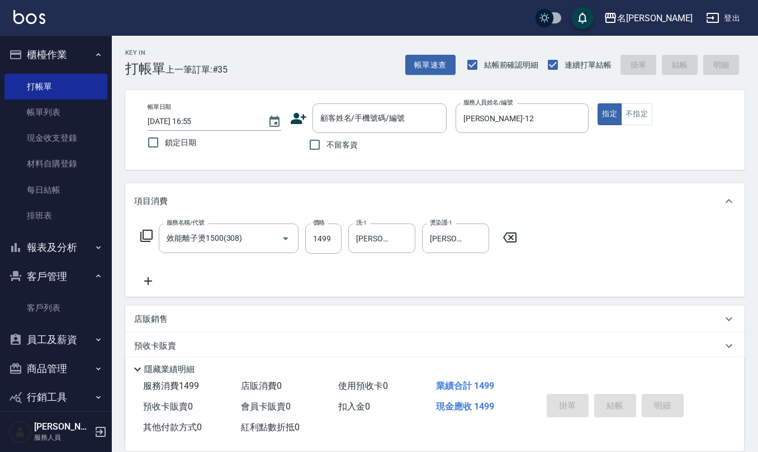
click at [295, 122] on icon at bounding box center [299, 118] width 16 height 11
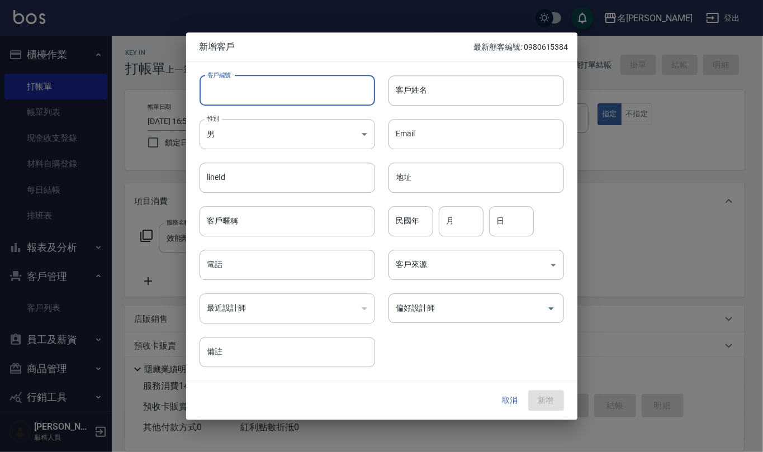
click at [268, 92] on input "客戶編號" at bounding box center [288, 90] width 176 height 30
paste input "0927608656"
click at [266, 260] on input "電話" at bounding box center [288, 265] width 176 height 30
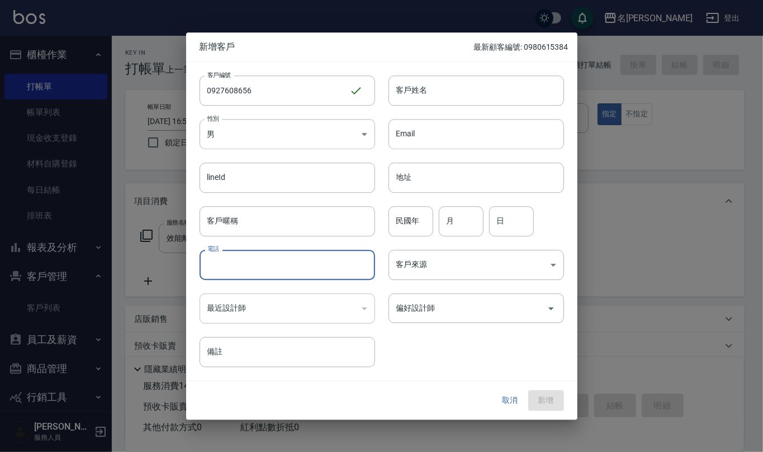
paste input "0927608656"
click at [267, 128] on body "名留仁二 登出 櫃檯作業 打帳單 帳單列表 現金收支登錄 材料自購登錄 每日結帳 排班表 報表及分析 報表目錄 店家區間累計表 店家日報表 互助日報表 互助月…" at bounding box center [381, 272] width 763 height 545
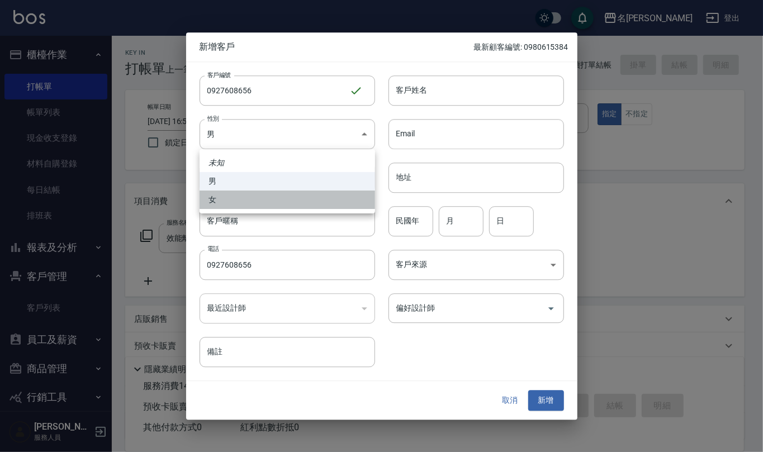
click at [280, 204] on li "女" at bounding box center [288, 200] width 176 height 18
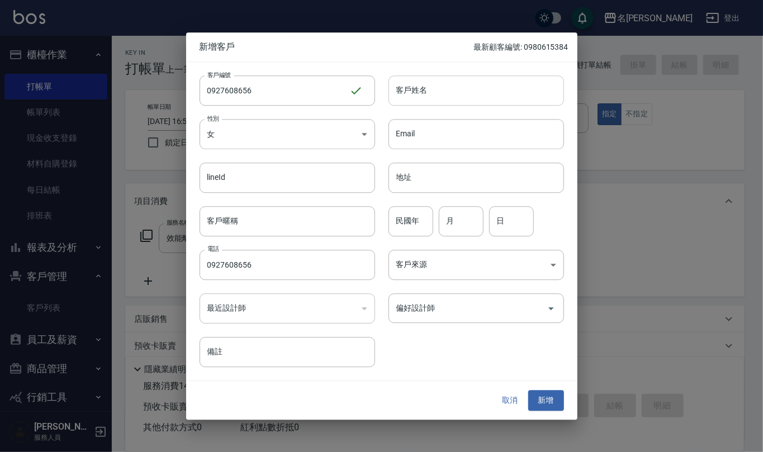
click at [447, 79] on input "客戶姓名" at bounding box center [477, 90] width 176 height 30
click at [405, 211] on input "民國年" at bounding box center [411, 221] width 45 height 30
click at [549, 399] on button "新增" at bounding box center [546, 401] width 36 height 21
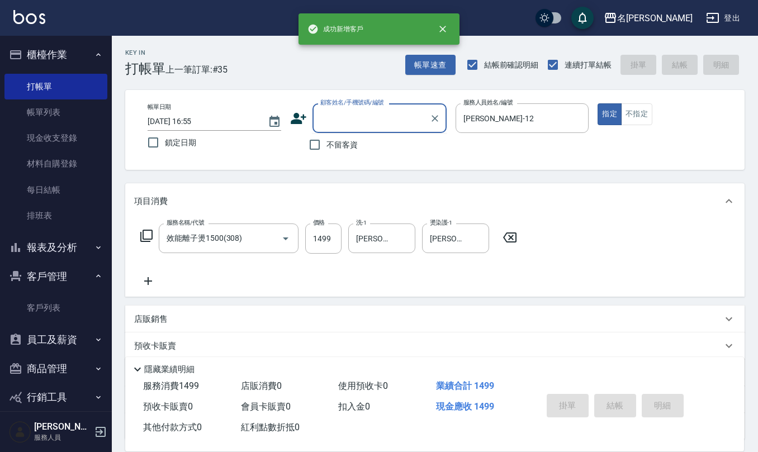
click at [349, 112] on input "顧客姓名/手機號碼/編號" at bounding box center [371, 118] width 107 height 20
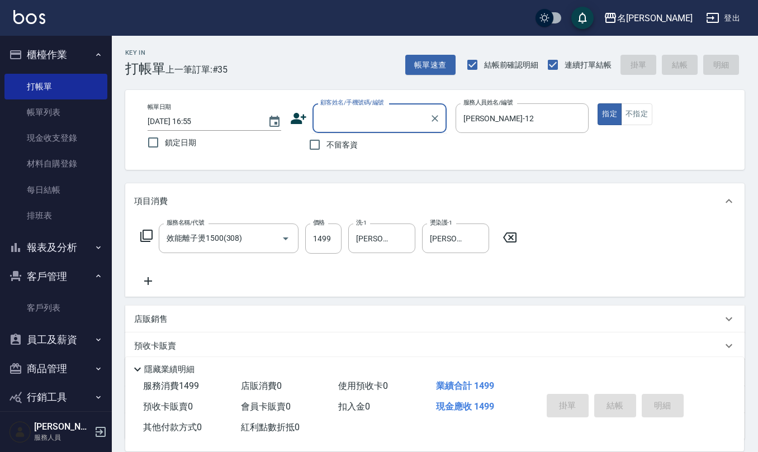
paste input "0927608656"
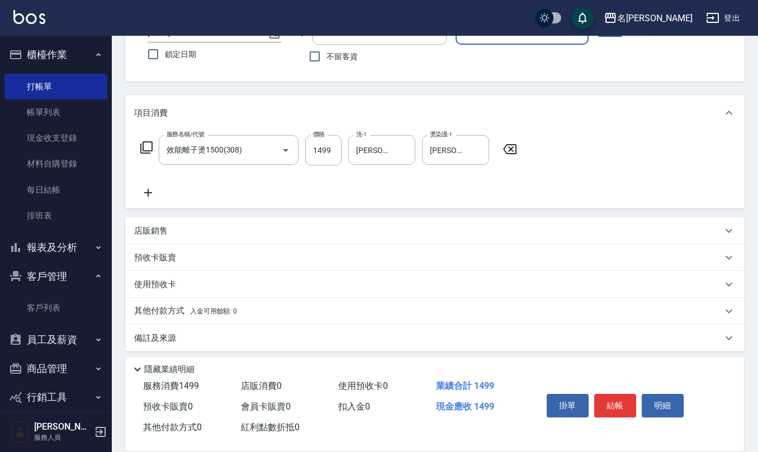
scroll to position [92, 0]
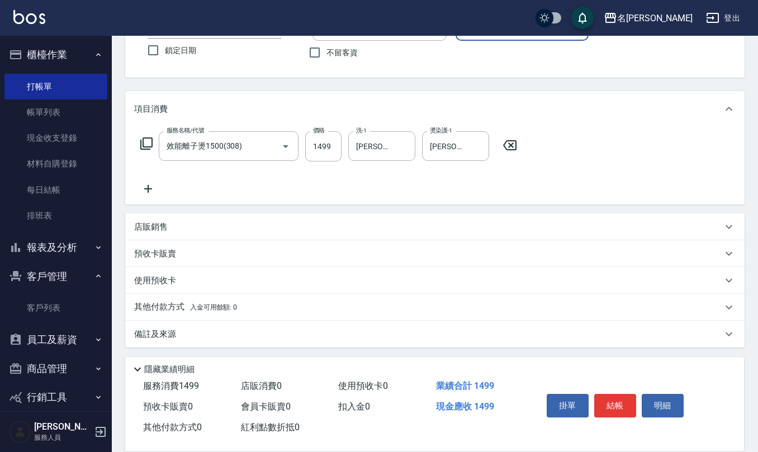
click at [178, 337] on div "備註及來源" at bounding box center [428, 335] width 588 height 12
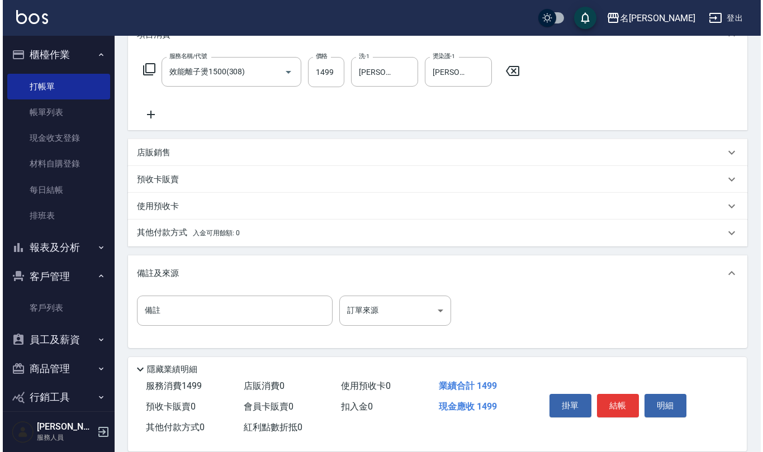
scroll to position [168, 0]
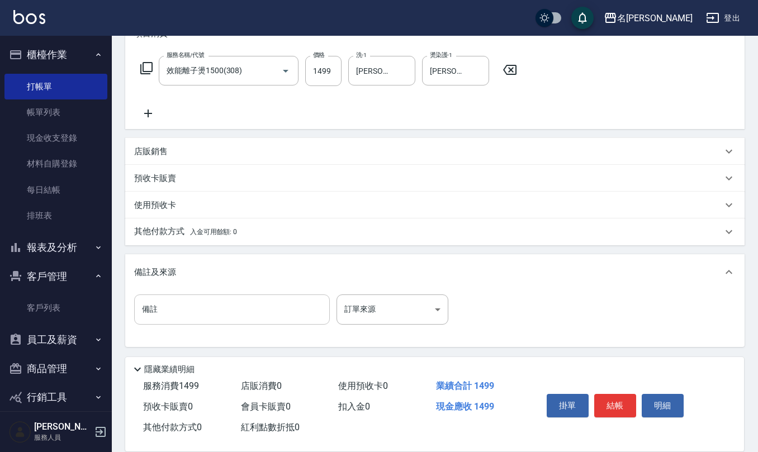
click at [191, 311] on input "備註" at bounding box center [232, 310] width 196 height 30
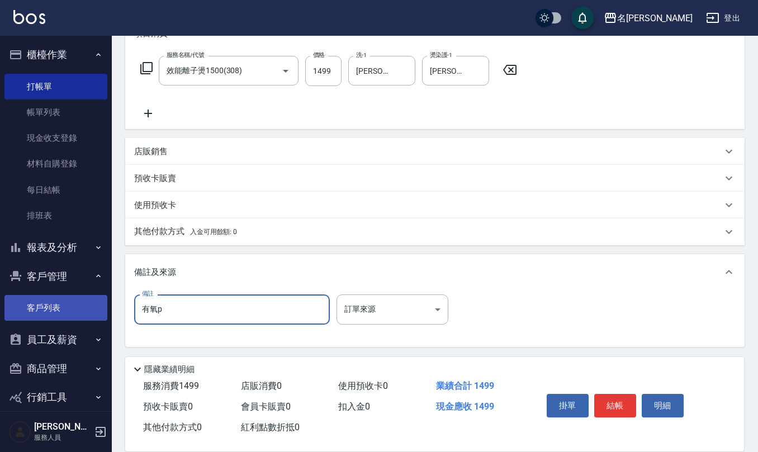
drag, startPoint x: 182, startPoint y: 318, endPoint x: 52, endPoint y: 318, distance: 129.7
click at [74, 314] on div "名留仁二 登出 櫃檯作業 打帳單 帳單列表 現金收支登錄 材料自購登錄 每日結帳 排班表 報表及分析 報表目錄 店家區間累計表 店家日報表 互助日報表 互助月…" at bounding box center [379, 142] width 758 height 620
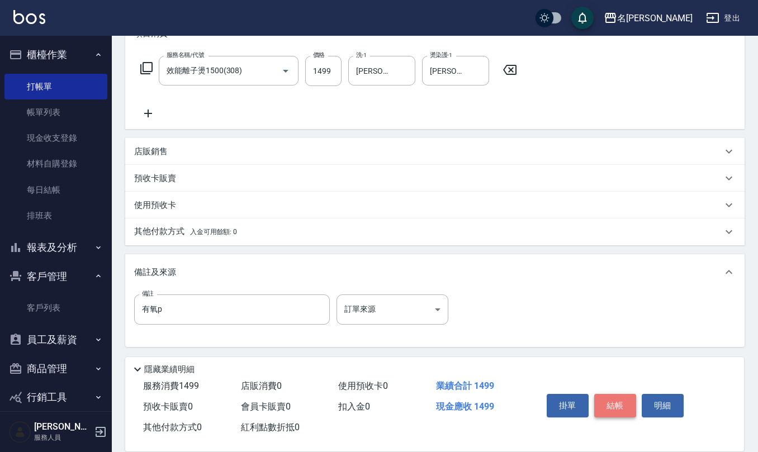
click at [620, 396] on button "結帳" at bounding box center [615, 405] width 42 height 23
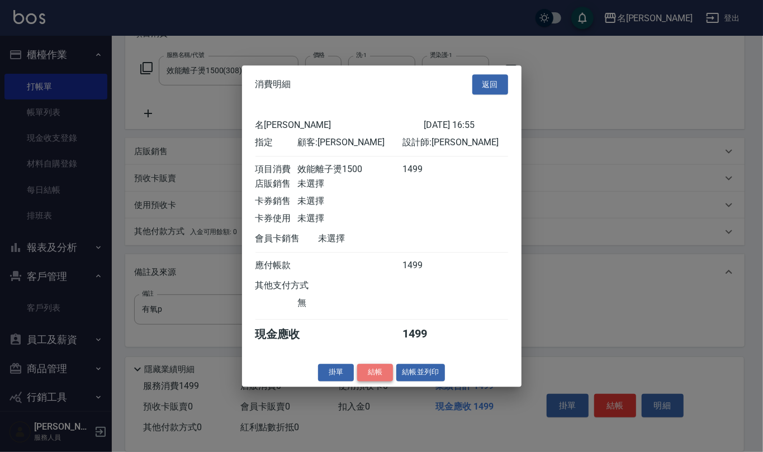
click at [369, 381] on button "結帳" at bounding box center [375, 372] width 36 height 17
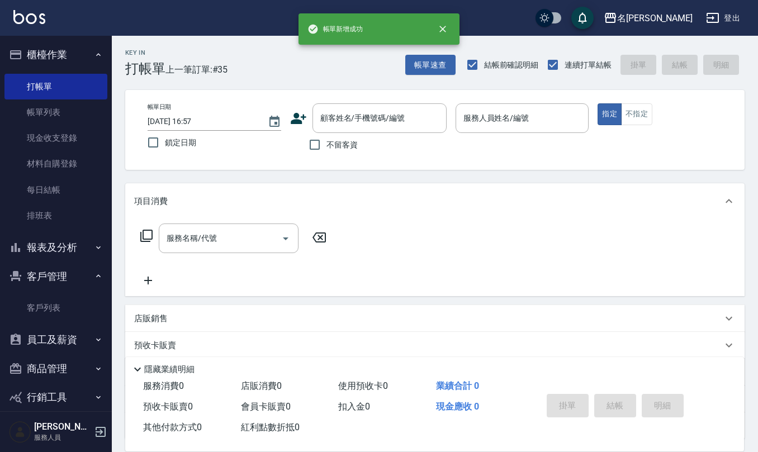
scroll to position [0, 0]
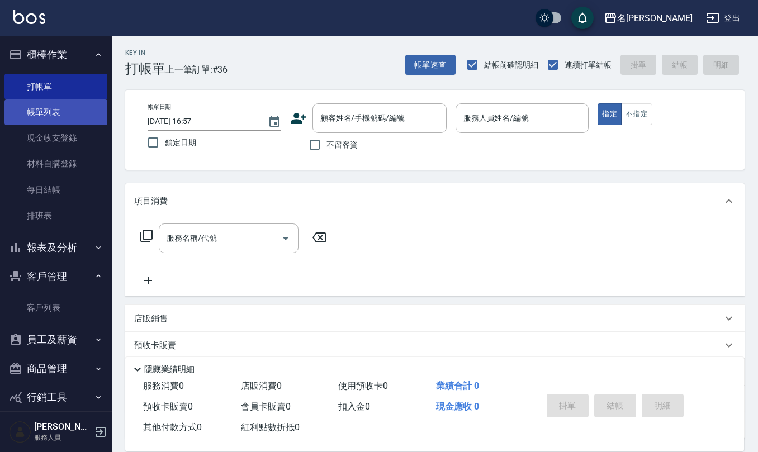
drag, startPoint x: 53, startPoint y: 115, endPoint x: 54, endPoint y: 107, distance: 7.9
click at [53, 114] on link "帳單列表" at bounding box center [55, 113] width 103 height 26
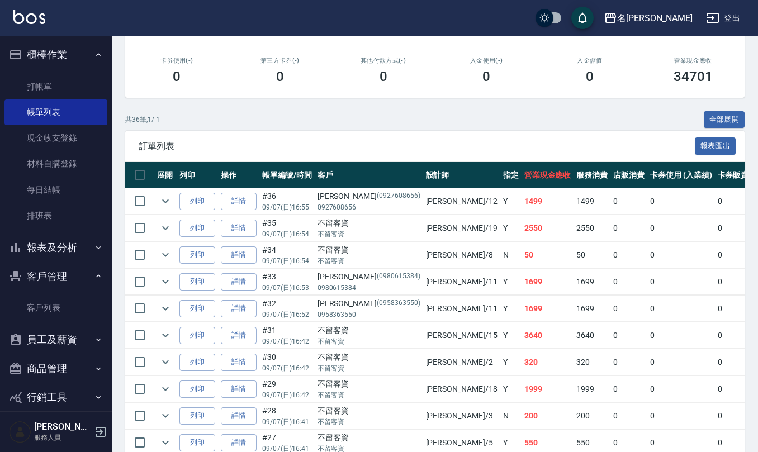
scroll to position [224, 0]
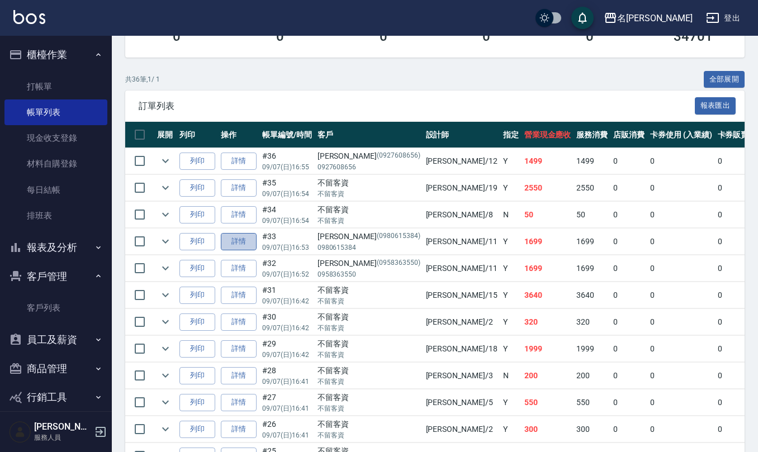
click at [244, 247] on link "詳情" at bounding box center [239, 241] width 36 height 17
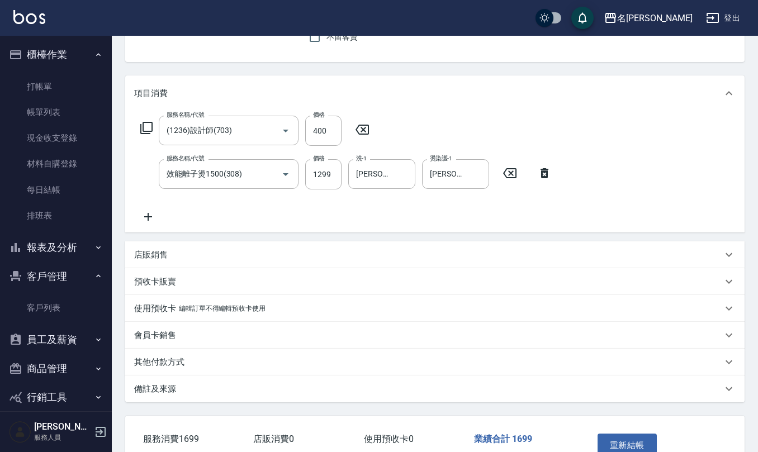
scroll to position [177, 0]
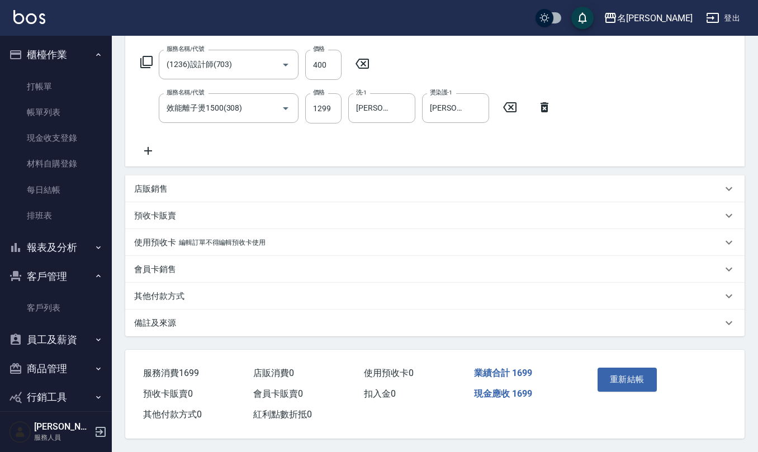
click at [175, 322] on p "備註及來源" at bounding box center [155, 324] width 42 height 12
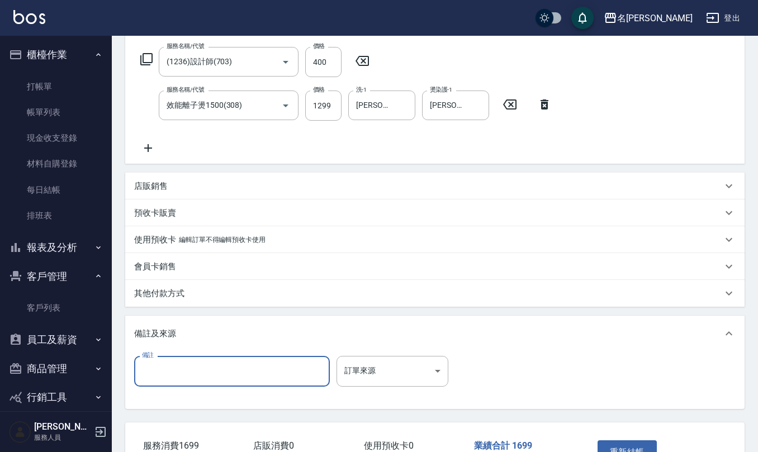
click at [221, 385] on input "備註" at bounding box center [232, 371] width 196 height 30
paste input "有氧p"
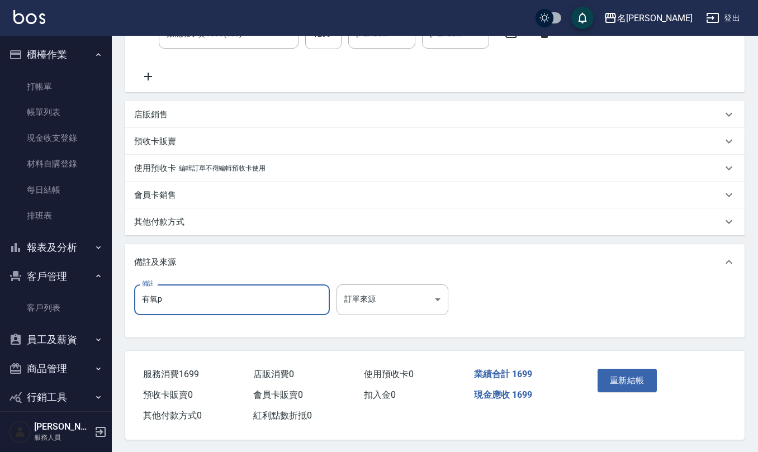
scroll to position [252, 0]
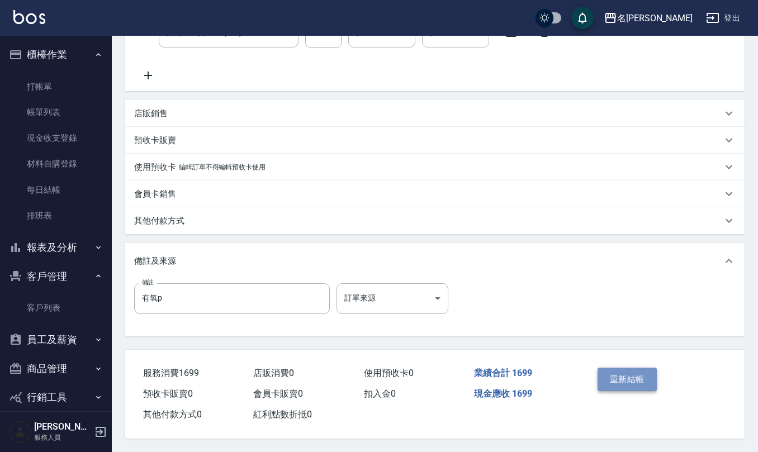
click at [632, 383] on button "重新結帳" at bounding box center [627, 379] width 59 height 23
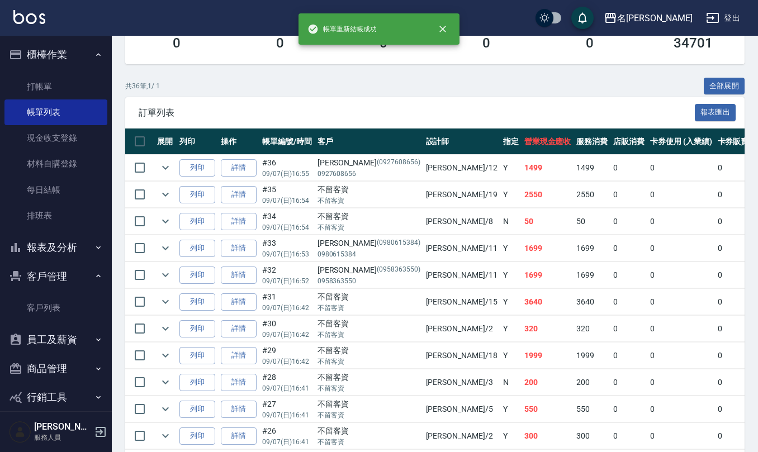
scroll to position [224, 0]
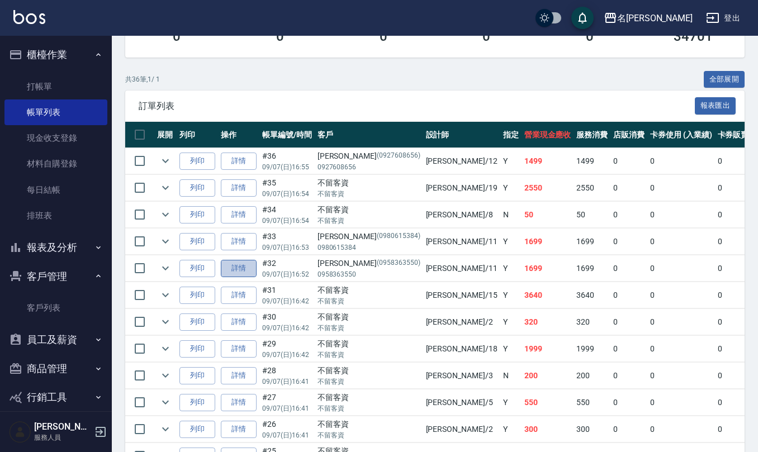
click at [244, 268] on link "詳情" at bounding box center [239, 268] width 36 height 17
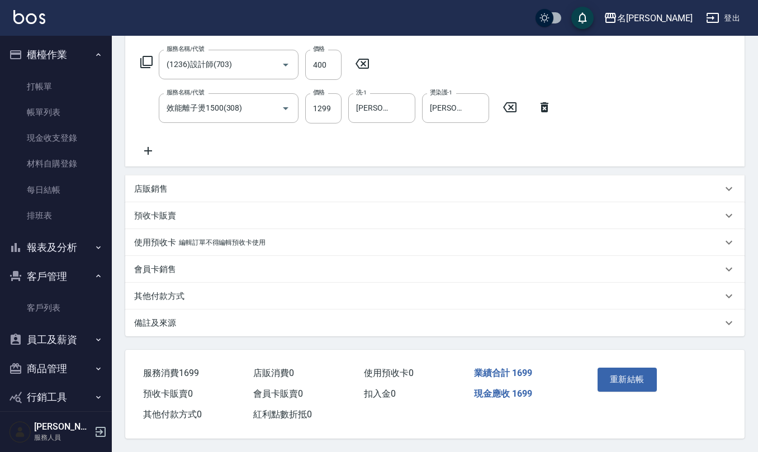
scroll to position [177, 0]
click at [204, 318] on div "備註及來源" at bounding box center [428, 324] width 588 height 12
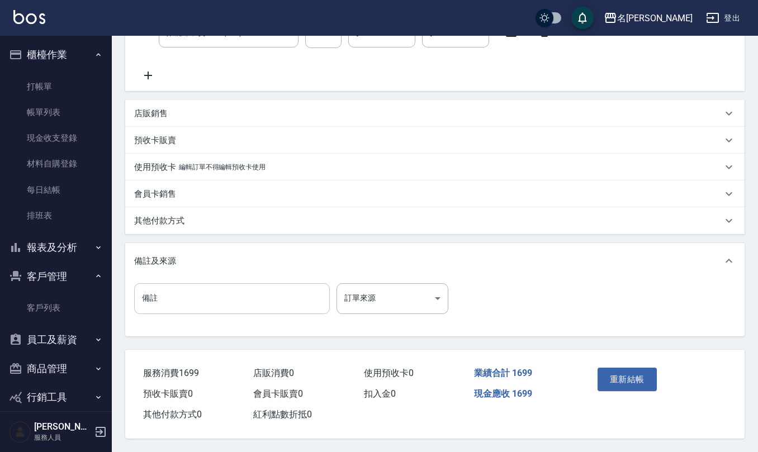
scroll to position [252, 0]
click at [204, 291] on input "備註" at bounding box center [232, 298] width 196 height 30
paste input "有氧p"
click at [620, 370] on button "重新結帳" at bounding box center [627, 379] width 59 height 23
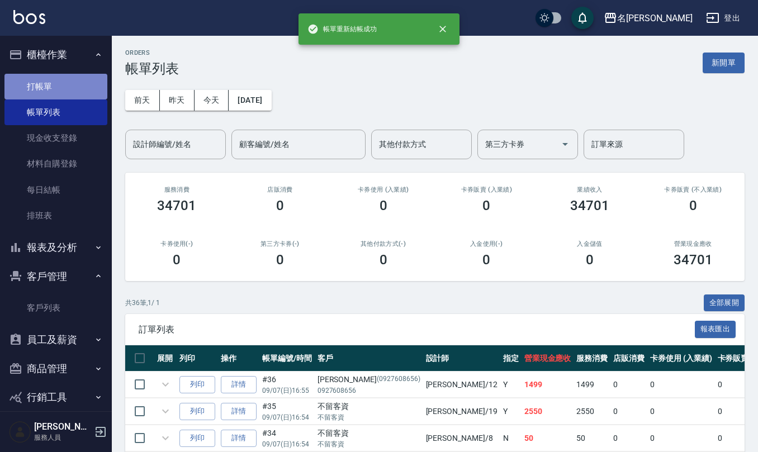
click at [74, 86] on link "打帳單" at bounding box center [55, 87] width 103 height 26
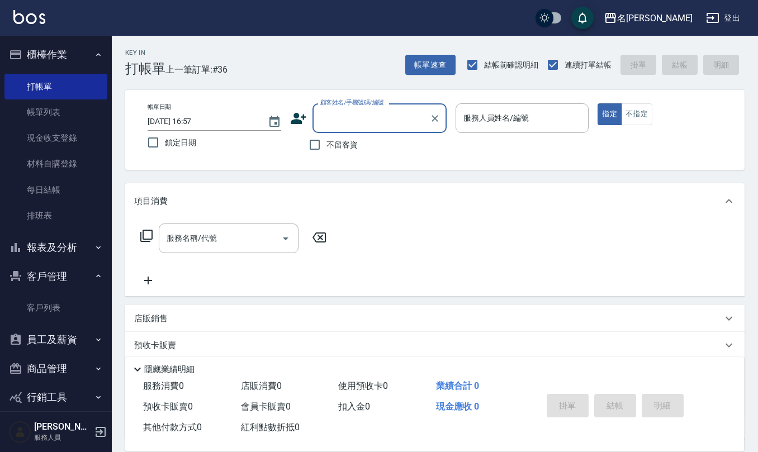
click at [327, 139] on span "不留客資" at bounding box center [342, 145] width 31 height 12
click at [327, 139] on input "不留客資" at bounding box center [314, 144] width 23 height 23
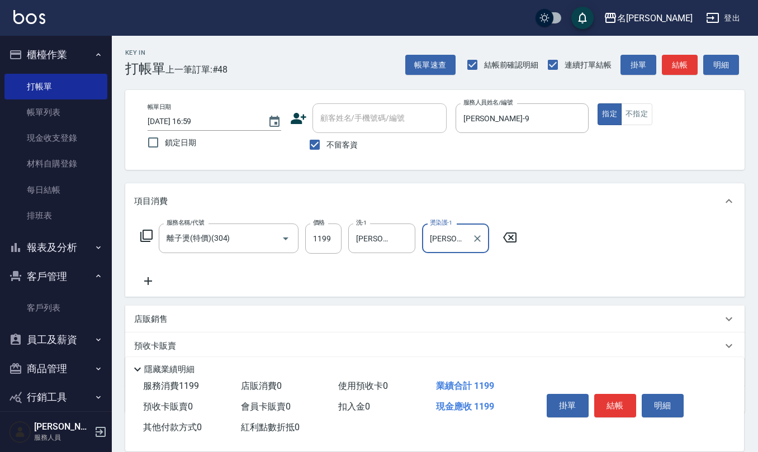
click at [511, 231] on icon at bounding box center [510, 237] width 28 height 13
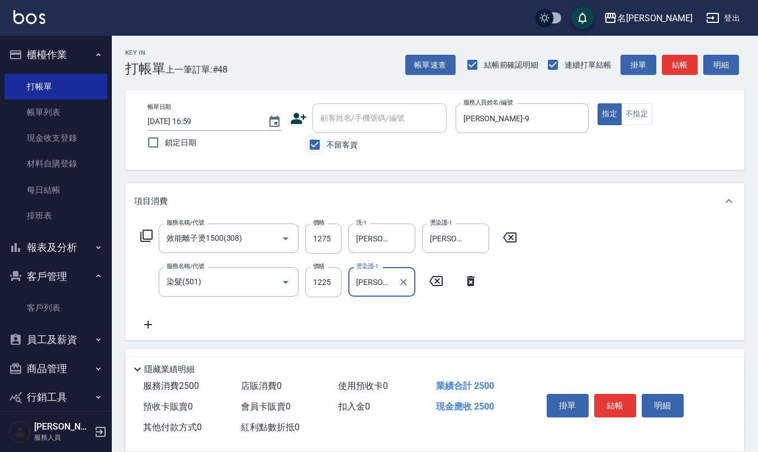
click at [311, 141] on input "不留客資" at bounding box center [314, 144] width 23 height 23
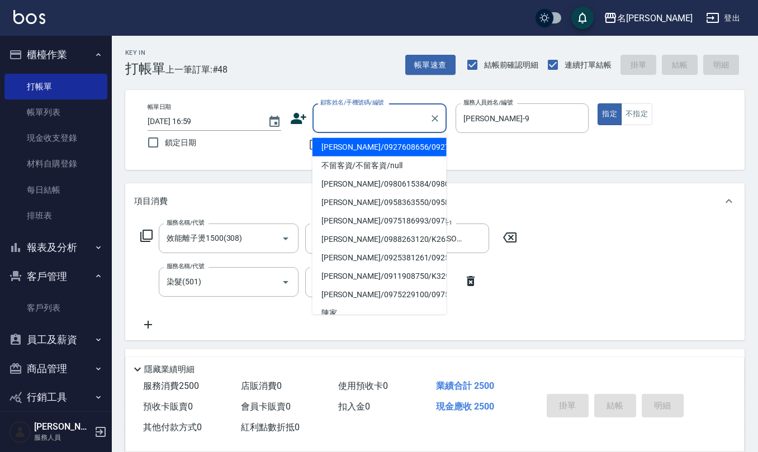
click at [352, 124] on input "顧客姓名/手機號碼/編號" at bounding box center [371, 118] width 107 height 20
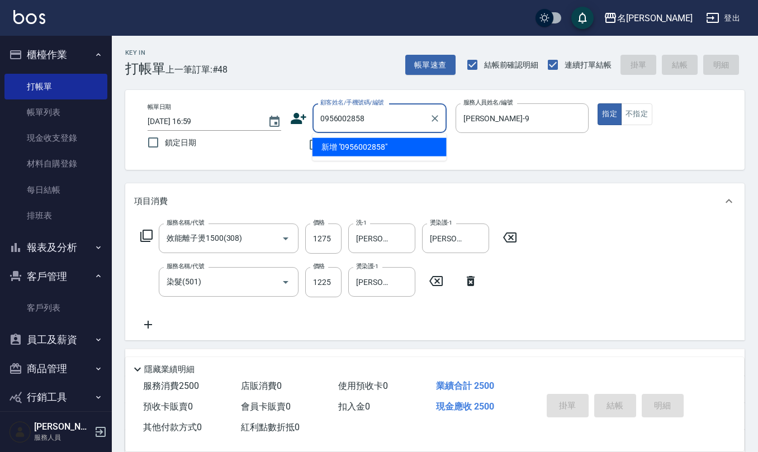
drag, startPoint x: 379, startPoint y: 117, endPoint x: 0, endPoint y: 103, distance: 379.4
click at [38, 114] on div "名留仁二 登出 櫃檯作業 打帳單 帳單列表 現金收支登錄 材料自購登錄 每日結帳 排班表 報表及分析 報表目錄 店家區間累計表 店家日報表 互助日報表 互助月…" at bounding box center [379, 294] width 758 height 589
click at [296, 117] on icon at bounding box center [299, 118] width 16 height 11
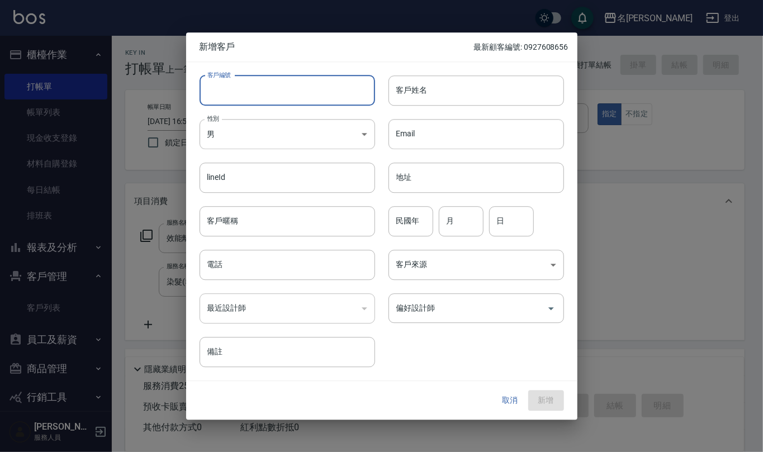
click at [287, 90] on input "客戶編號" at bounding box center [288, 90] width 176 height 30
paste input "0956002858"
drag, startPoint x: 264, startPoint y: 278, endPoint x: 262, endPoint y: 264, distance: 14.6
click at [263, 280] on input "電話" at bounding box center [288, 265] width 176 height 30
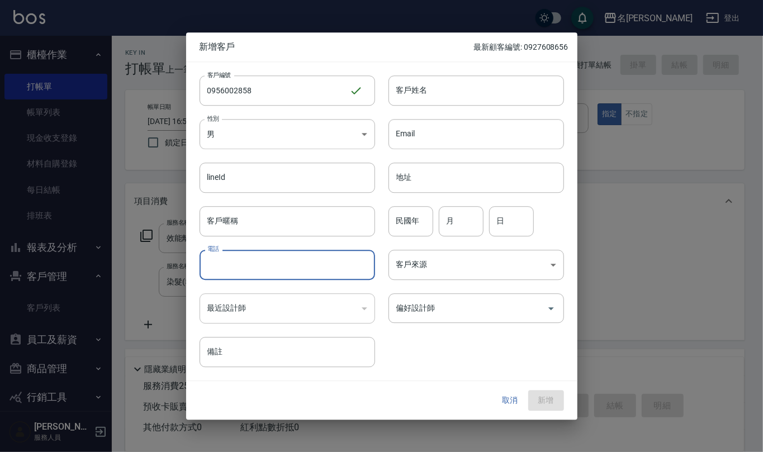
paste input "0956002858"
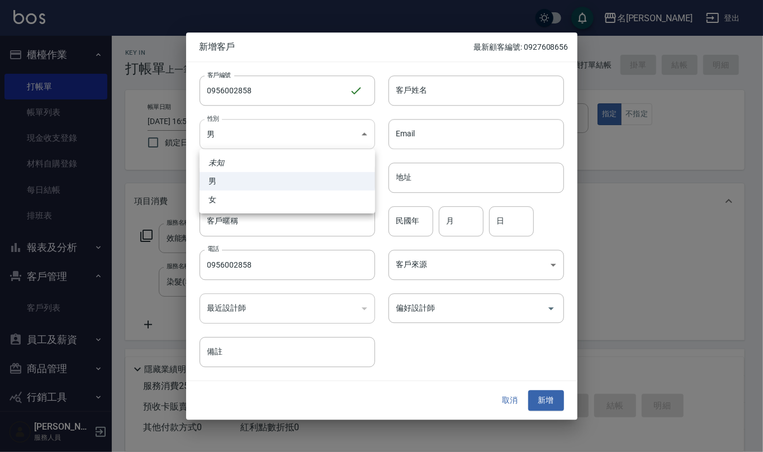
click at [312, 130] on body "名留仁二 登出 櫃檯作業 打帳單 帳單列表 現金收支登錄 材料自購登錄 每日結帳 排班表 報表及分析 報表目錄 店家區間累計表 店家日報表 互助日報表 互助月…" at bounding box center [381, 294] width 763 height 589
click at [300, 201] on li "女" at bounding box center [288, 200] width 176 height 18
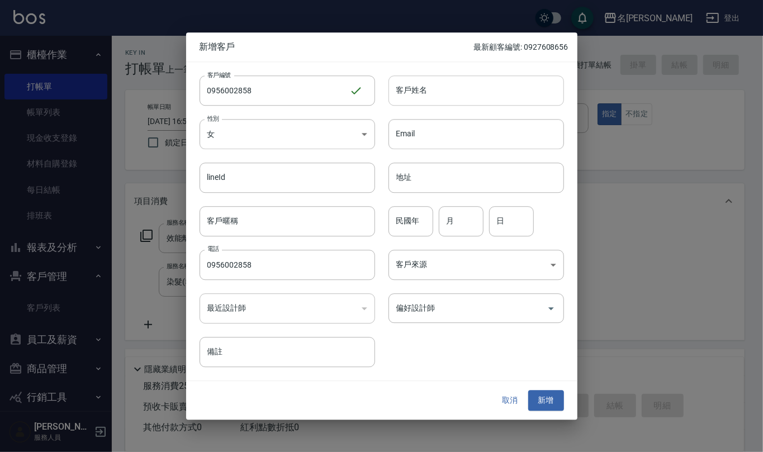
drag, startPoint x: 443, startPoint y: 91, endPoint x: 443, endPoint y: 81, distance: 10.1
click at [443, 83] on input "客戶姓名" at bounding box center [477, 90] width 176 height 30
click at [437, 180] on input "地址" at bounding box center [477, 178] width 176 height 30
click at [417, 224] on input "民國年" at bounding box center [411, 221] width 45 height 30
click at [549, 403] on button "新增" at bounding box center [546, 401] width 36 height 21
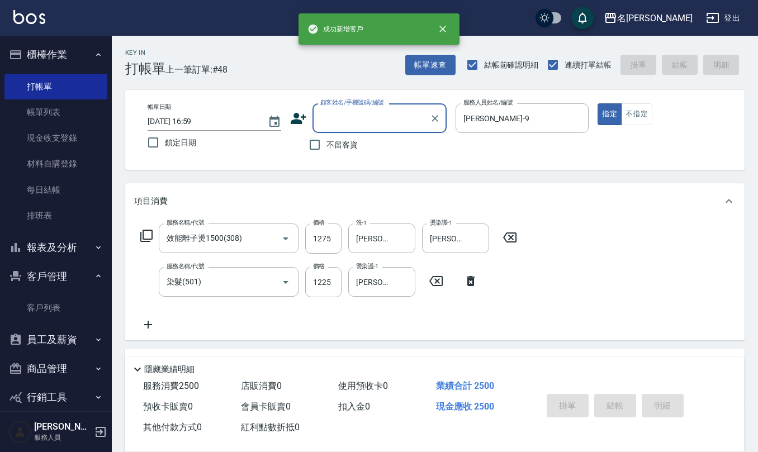
click at [338, 112] on input "顧客姓名/手機號碼/編號" at bounding box center [371, 118] width 107 height 20
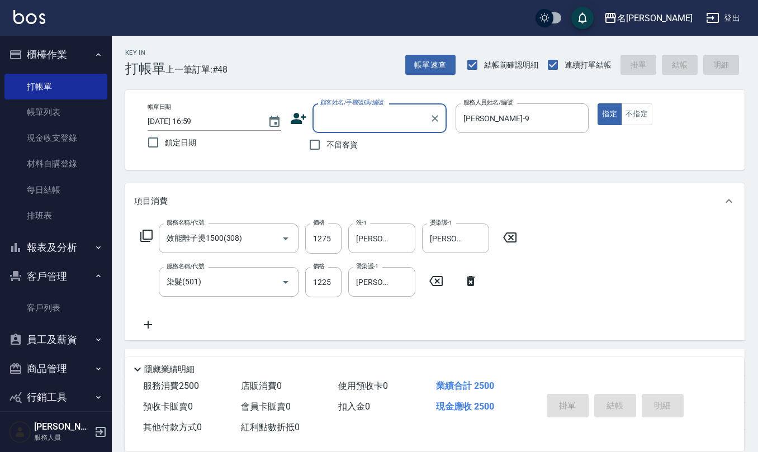
paste input "0956002858"
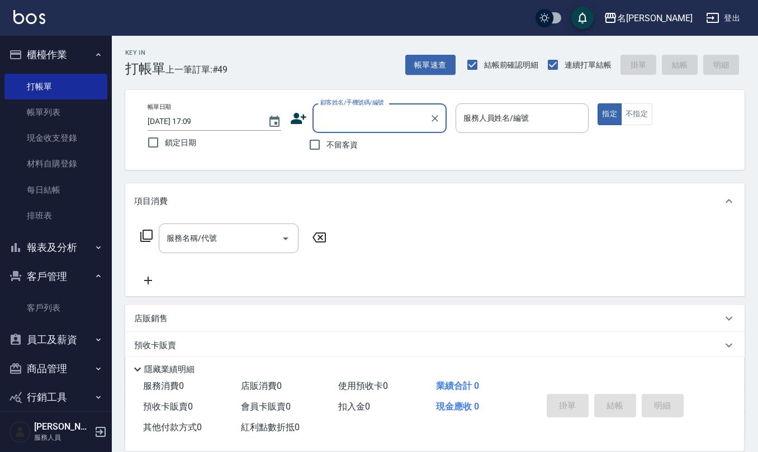
click at [331, 145] on span "不留客資" at bounding box center [342, 145] width 31 height 12
click at [327, 145] on input "不留客資" at bounding box center [314, 144] width 23 height 23
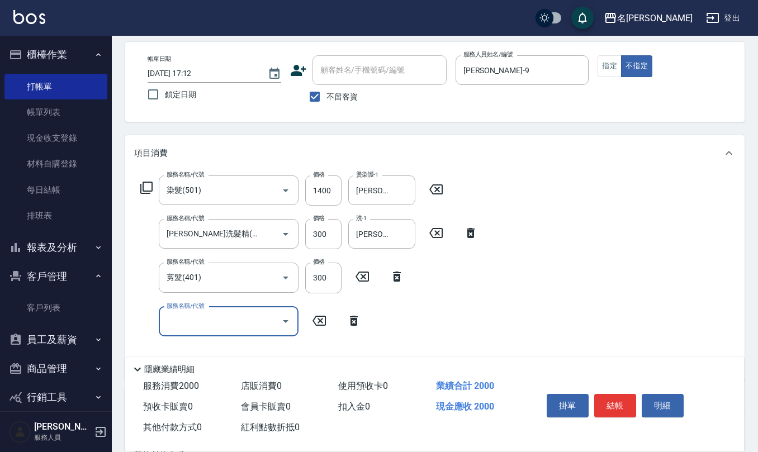
scroll to position [74, 0]
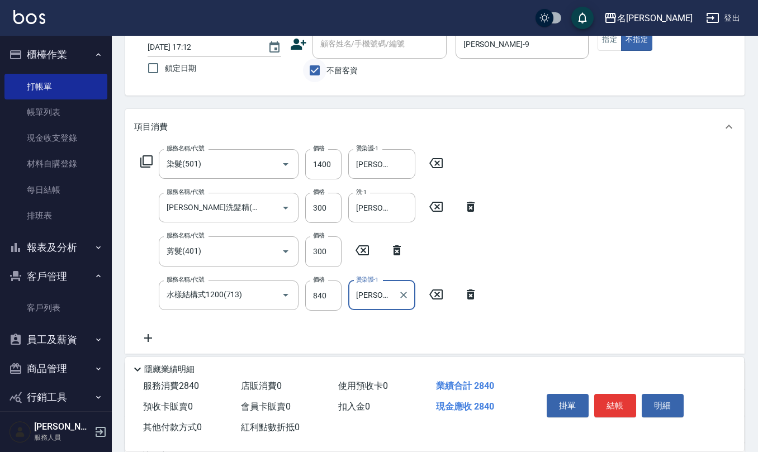
click at [310, 77] on input "不留客資" at bounding box center [314, 70] width 23 height 23
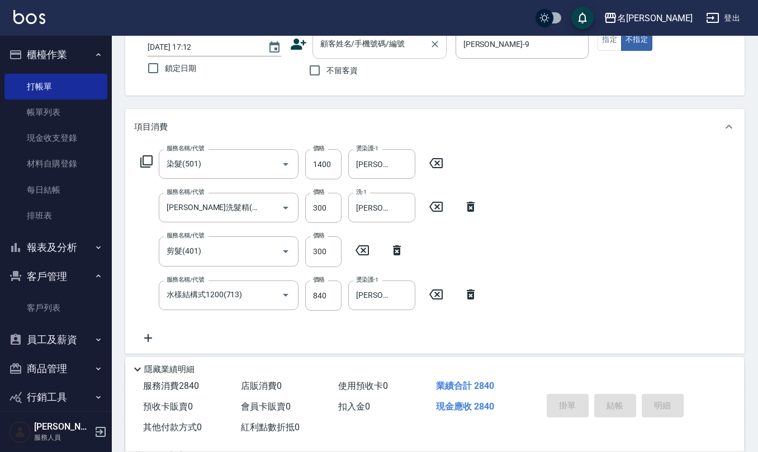
click at [346, 46] on input "顧客姓名/手機號碼/編號" at bounding box center [371, 44] width 107 height 20
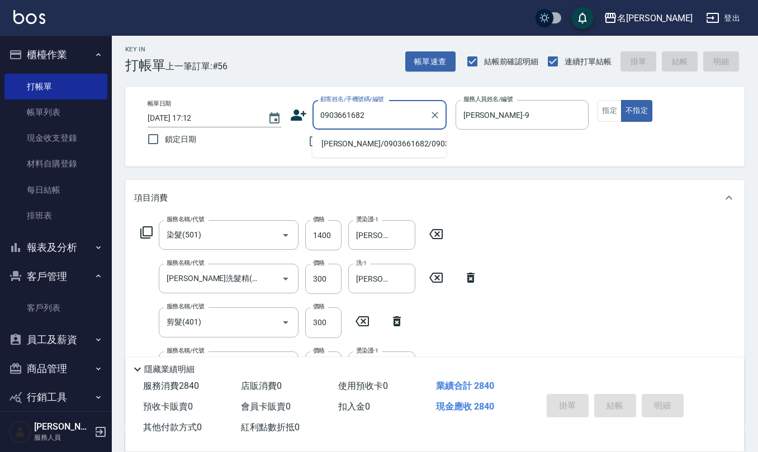
scroll to position [0, 0]
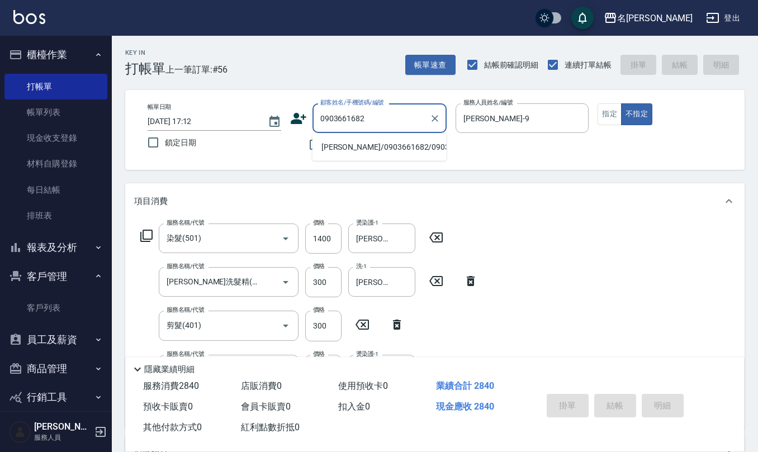
click at [363, 141] on li "[PERSON_NAME]/0903661682/0903661682" at bounding box center [380, 147] width 134 height 18
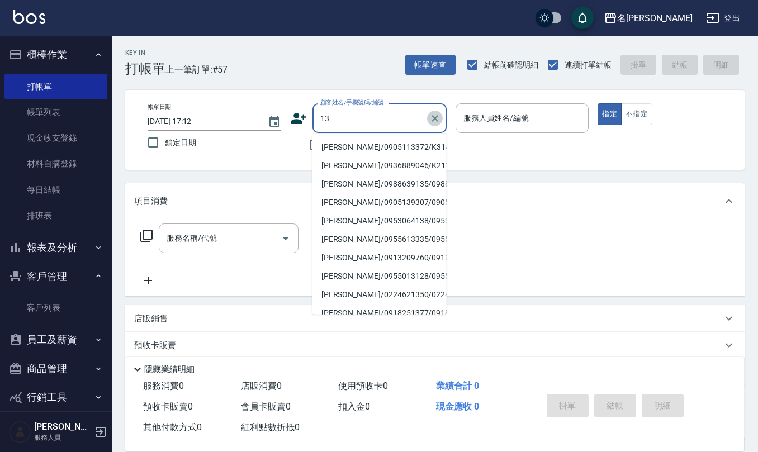
drag, startPoint x: 433, startPoint y: 113, endPoint x: 352, endPoint y: 136, distance: 84.4
click at [432, 113] on icon "Clear" at bounding box center [434, 118] width 11 height 11
click at [293, 151] on div "不留客資" at bounding box center [368, 144] width 157 height 23
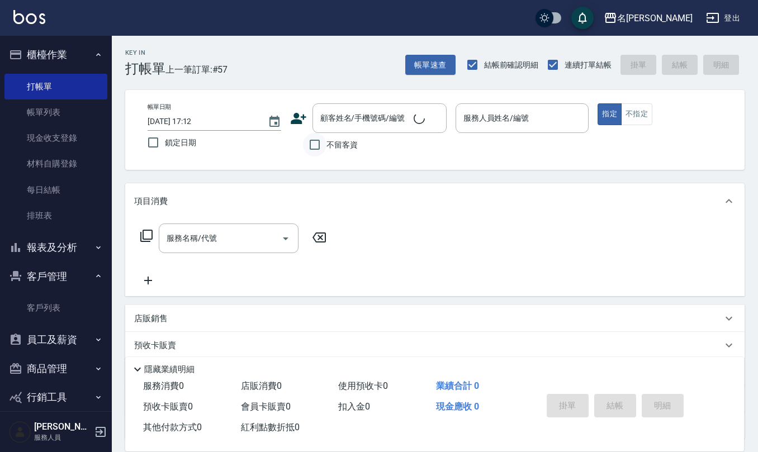
click at [318, 146] on input "不留客資" at bounding box center [314, 144] width 23 height 23
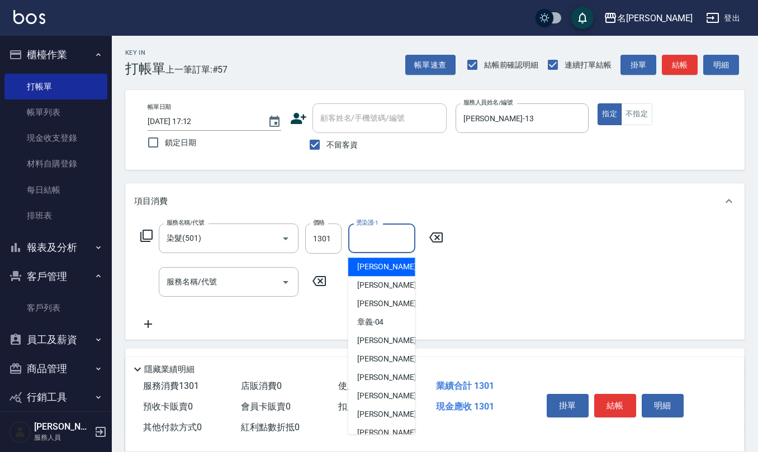
click at [367, 244] on input "燙染護-1" at bounding box center [381, 239] width 57 height 20
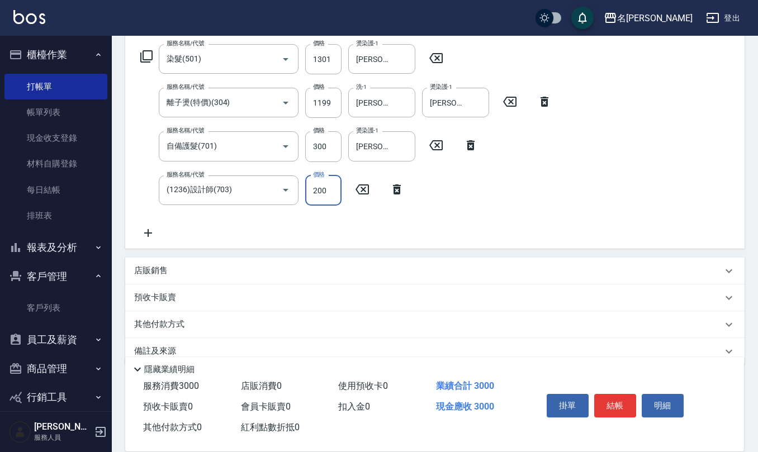
scroll to position [197, 0]
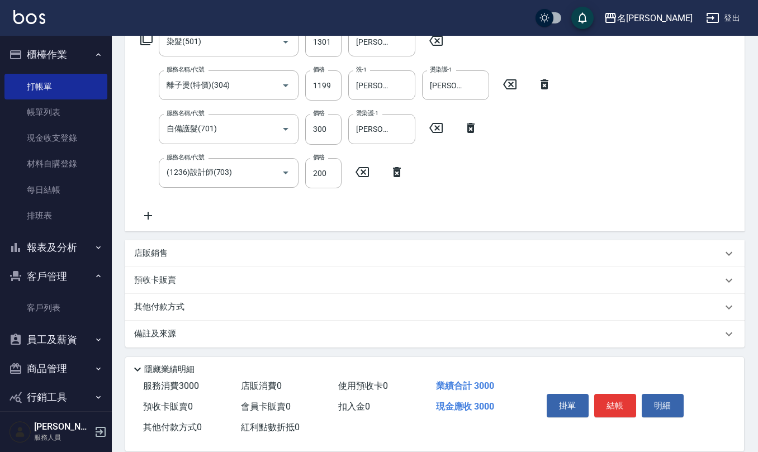
click at [162, 341] on div "備註及來源" at bounding box center [435, 334] width 620 height 27
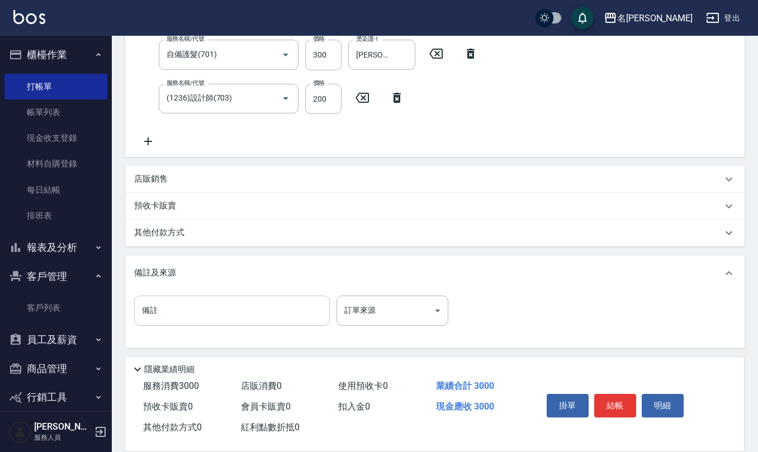
scroll to position [272, 0]
click at [269, 312] on input "備註" at bounding box center [232, 310] width 196 height 30
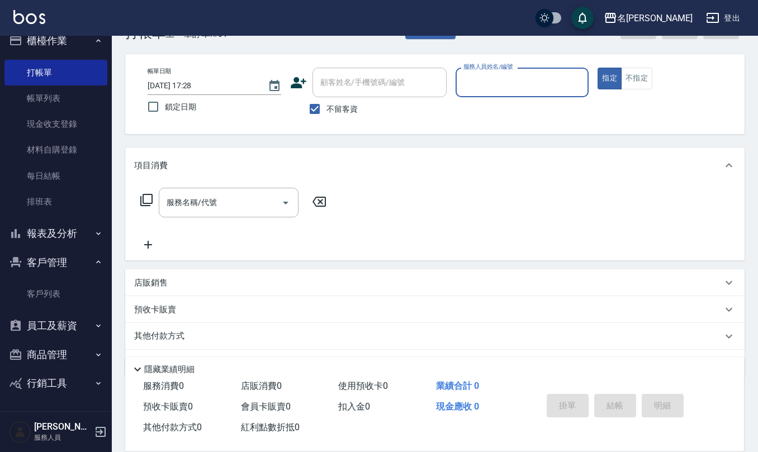
scroll to position [65, 0]
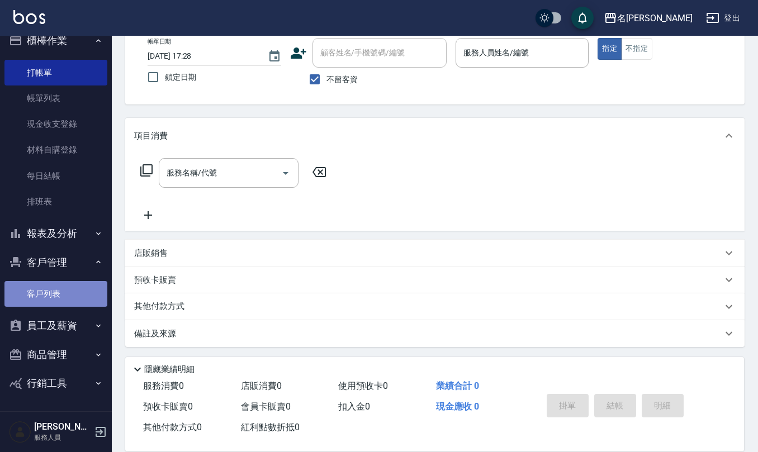
click at [63, 292] on link "客戶列表" at bounding box center [55, 294] width 103 height 26
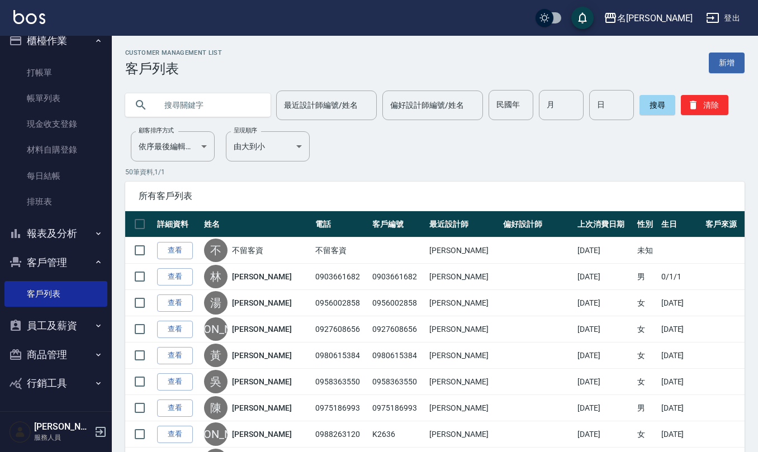
click at [237, 115] on input "text" at bounding box center [209, 105] width 105 height 30
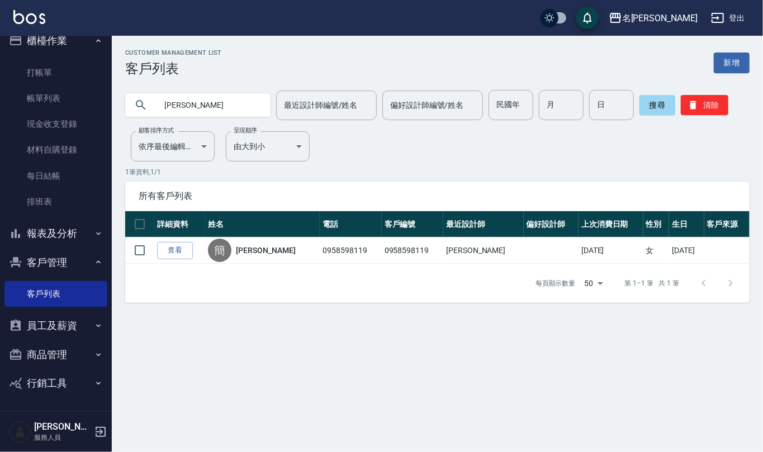
drag, startPoint x: 253, startPoint y: 256, endPoint x: 258, endPoint y: 215, distance: 41.8
click at [253, 256] on link "[PERSON_NAME]" at bounding box center [265, 250] width 59 height 11
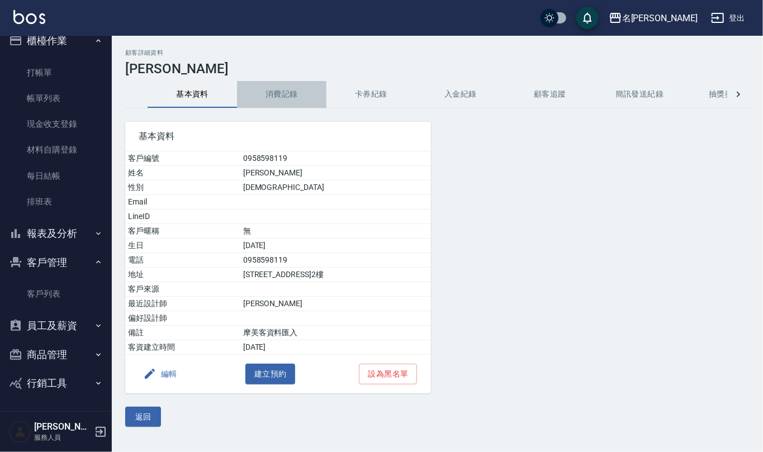
drag, startPoint x: 272, startPoint y: 91, endPoint x: 271, endPoint y: 119, distance: 28.5
click at [273, 90] on button "消費記錄" at bounding box center [281, 94] width 89 height 27
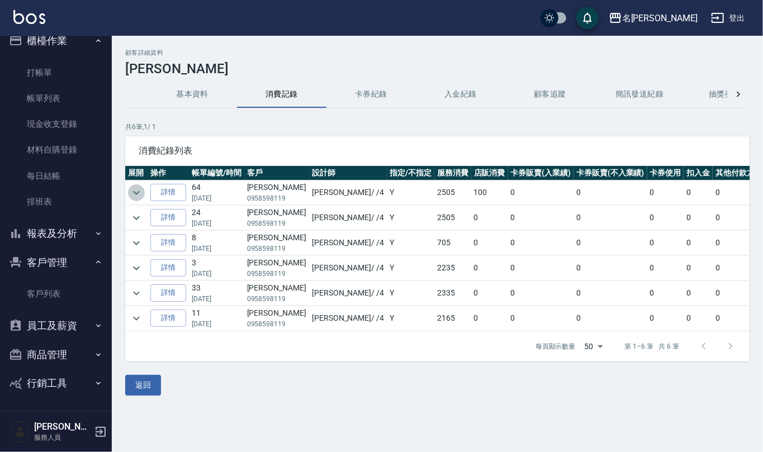
click at [133, 200] on button "expand row" at bounding box center [136, 193] width 17 height 17
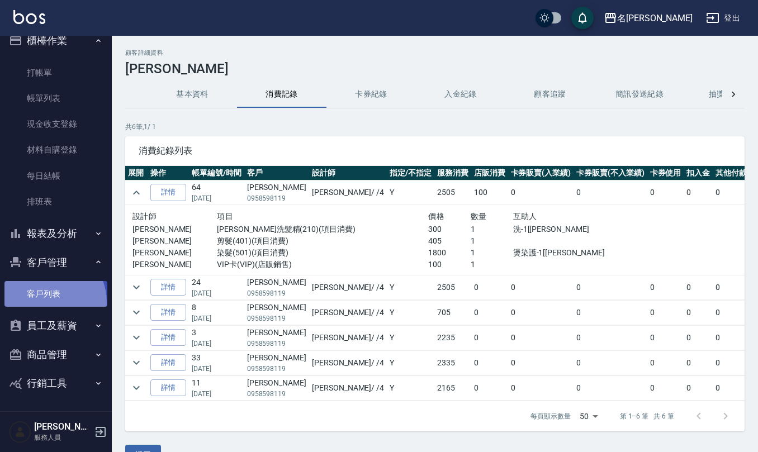
click at [45, 303] on link "客戶列表" at bounding box center [55, 294] width 103 height 26
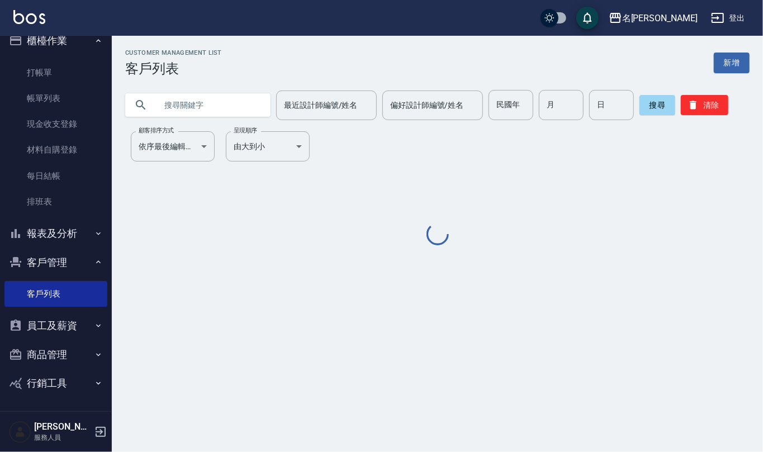
click at [211, 110] on input "text" at bounding box center [209, 105] width 105 height 30
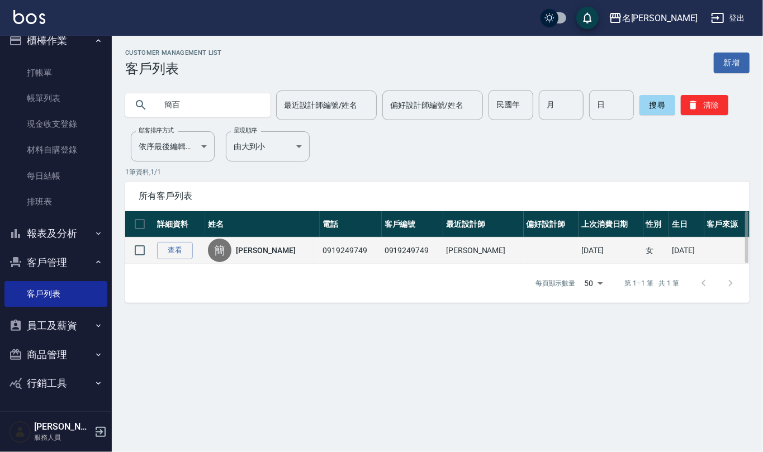
click at [253, 250] on link "[PERSON_NAME]" at bounding box center [265, 250] width 59 height 11
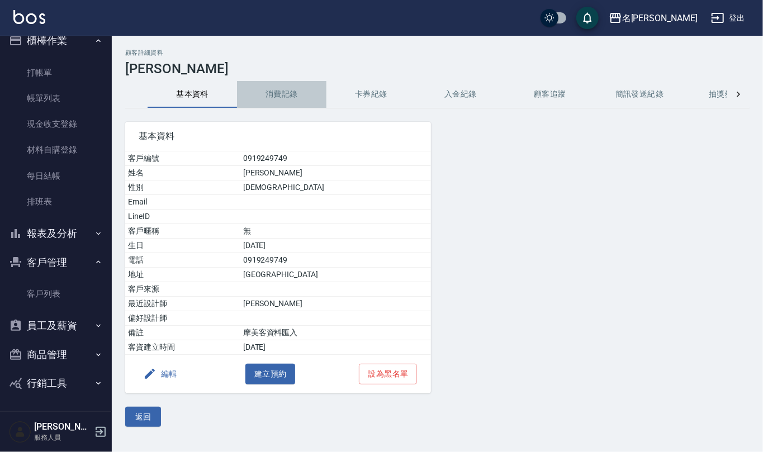
click at [281, 96] on button "消費記錄" at bounding box center [281, 94] width 89 height 27
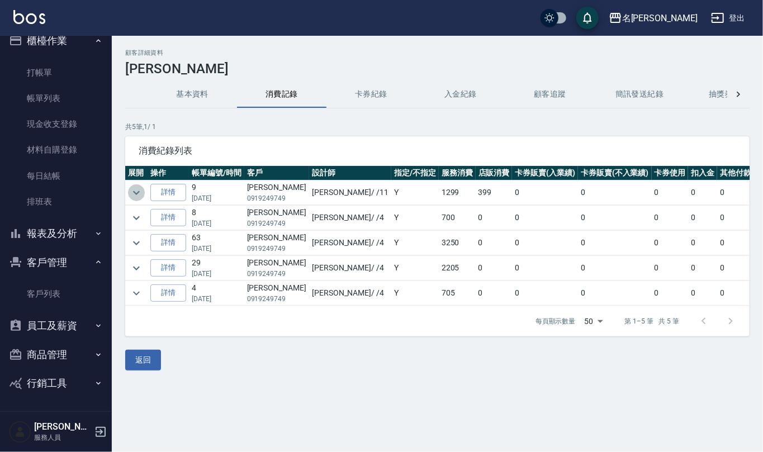
click at [136, 189] on icon "expand row" at bounding box center [136, 192] width 13 height 13
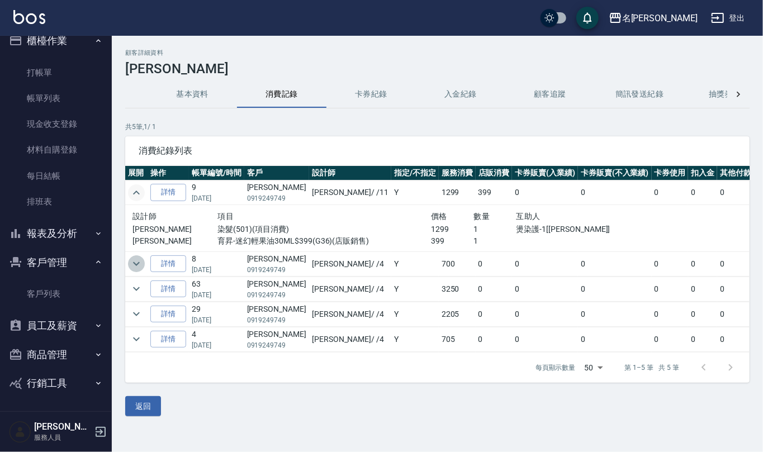
drag, startPoint x: 133, startPoint y: 260, endPoint x: 128, endPoint y: 271, distance: 11.8
click at [133, 260] on icon "expand row" at bounding box center [136, 263] width 13 height 13
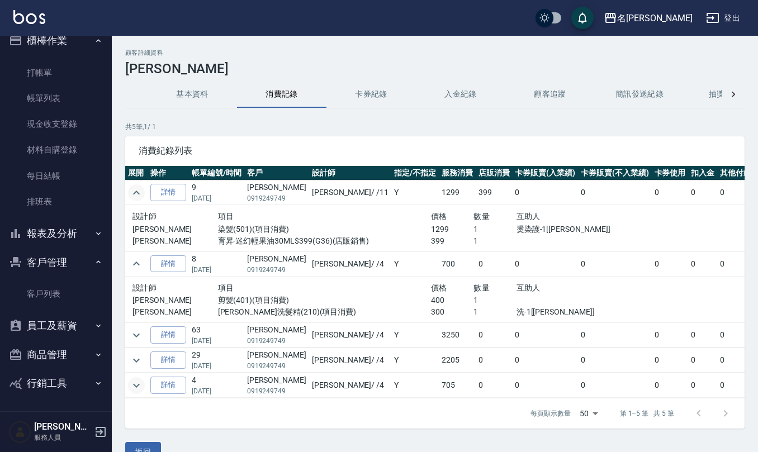
click at [139, 381] on icon "expand row" at bounding box center [136, 385] width 13 height 13
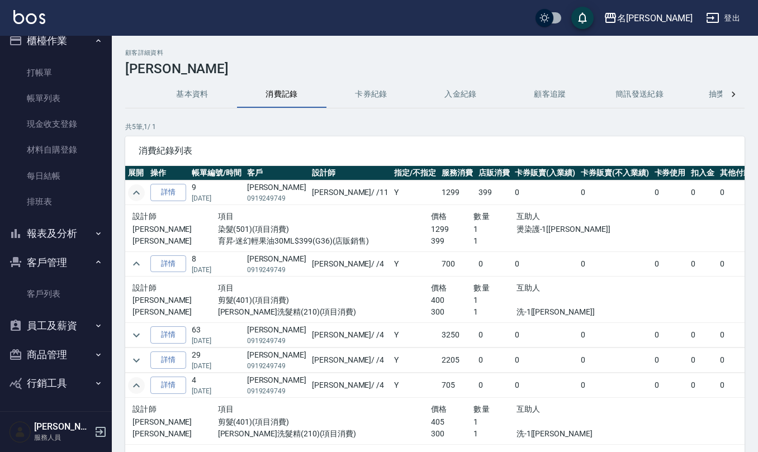
scroll to position [7, 0]
drag, startPoint x: 139, startPoint y: 352, endPoint x: 168, endPoint y: 365, distance: 32.3
click at [139, 354] on icon "expand row" at bounding box center [136, 360] width 13 height 13
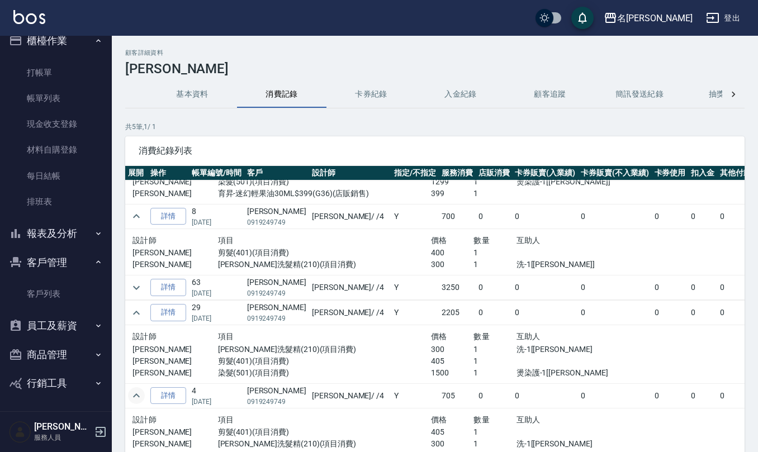
scroll to position [65, 0]
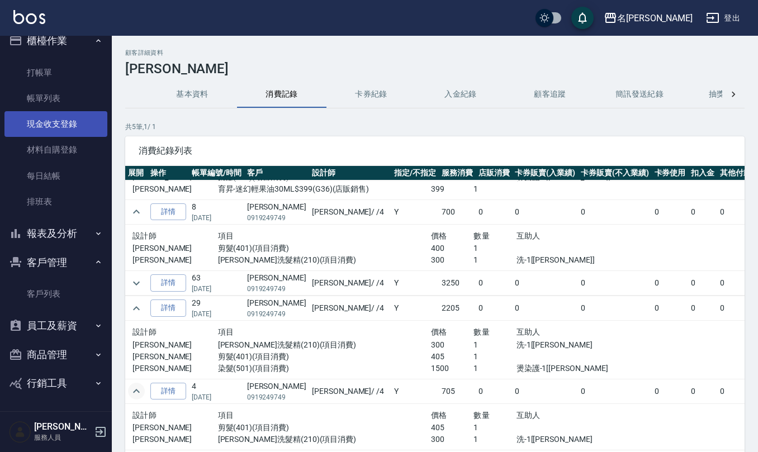
drag, startPoint x: 56, startPoint y: 77, endPoint x: 77, endPoint y: 129, distance: 55.7
click at [56, 75] on link "打帳單" at bounding box center [55, 73] width 103 height 26
